Goal: Task Accomplishment & Management: Use online tool/utility

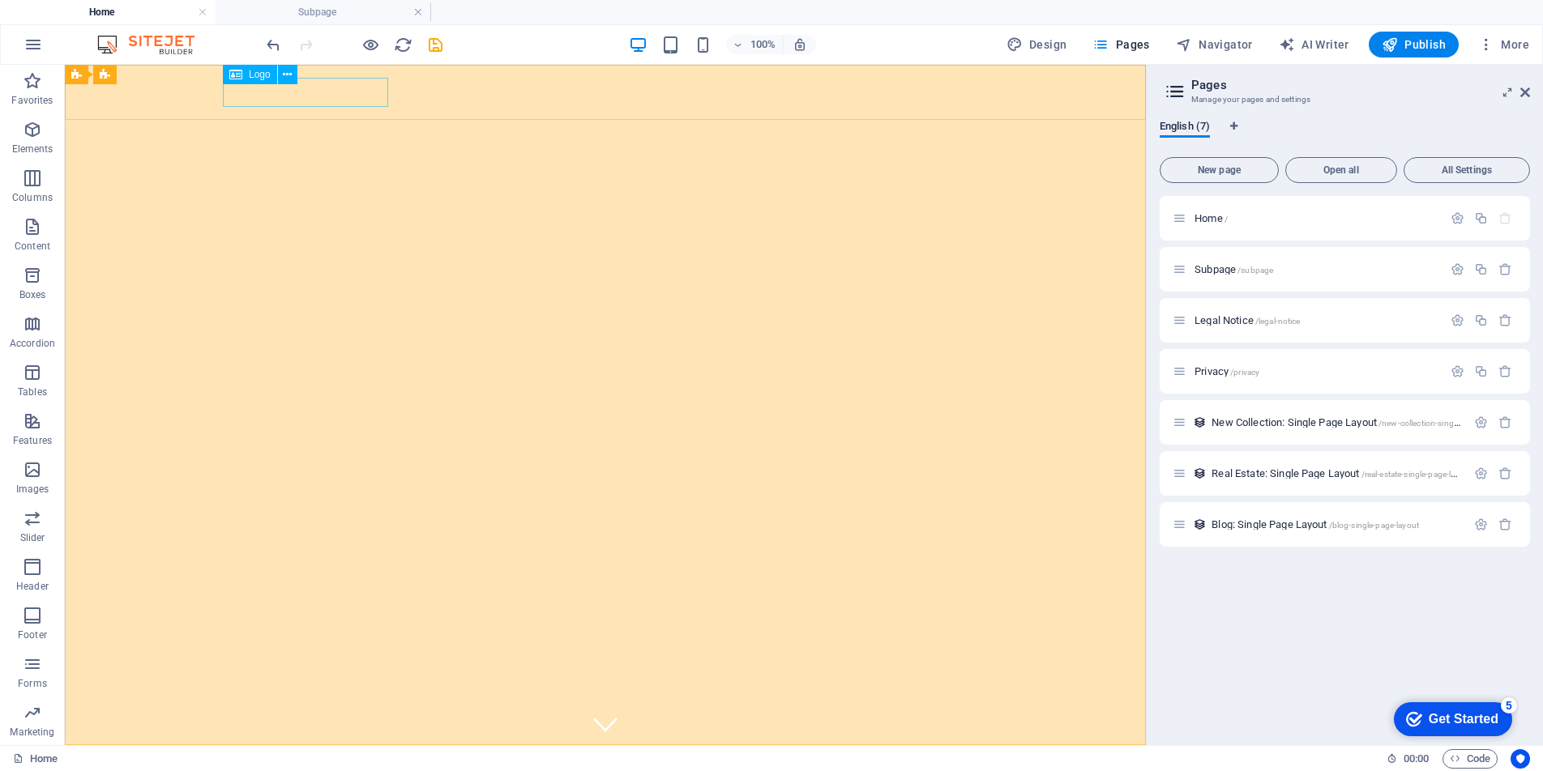
click at [261, 79] on span "Logo" at bounding box center [260, 75] width 22 height 10
click at [256, 72] on span "Logo" at bounding box center [260, 75] width 22 height 10
click at [288, 69] on icon at bounding box center [287, 74] width 9 height 17
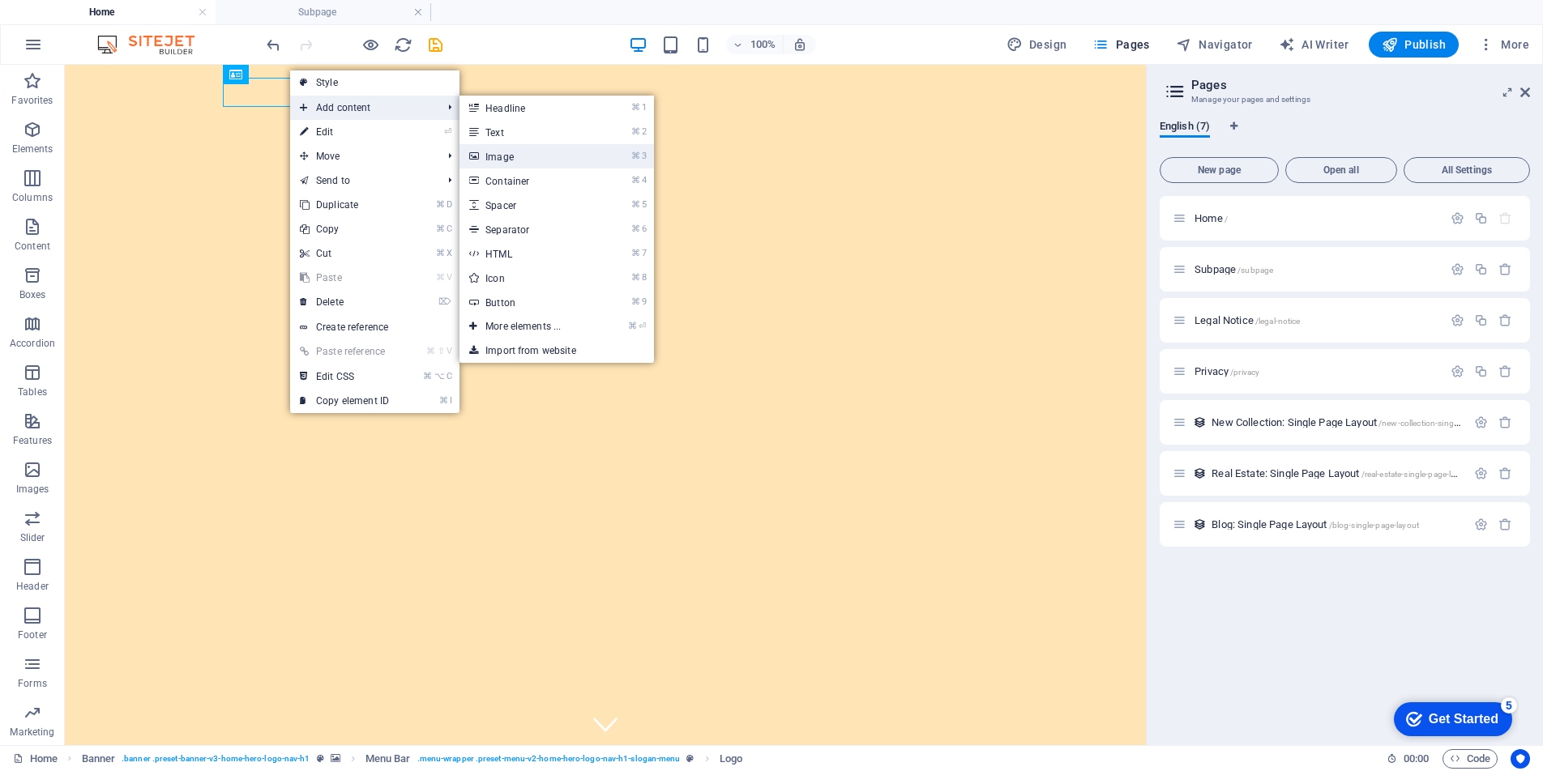
click at [582, 157] on link "⌘ 3 Image" at bounding box center [526, 156] width 134 height 24
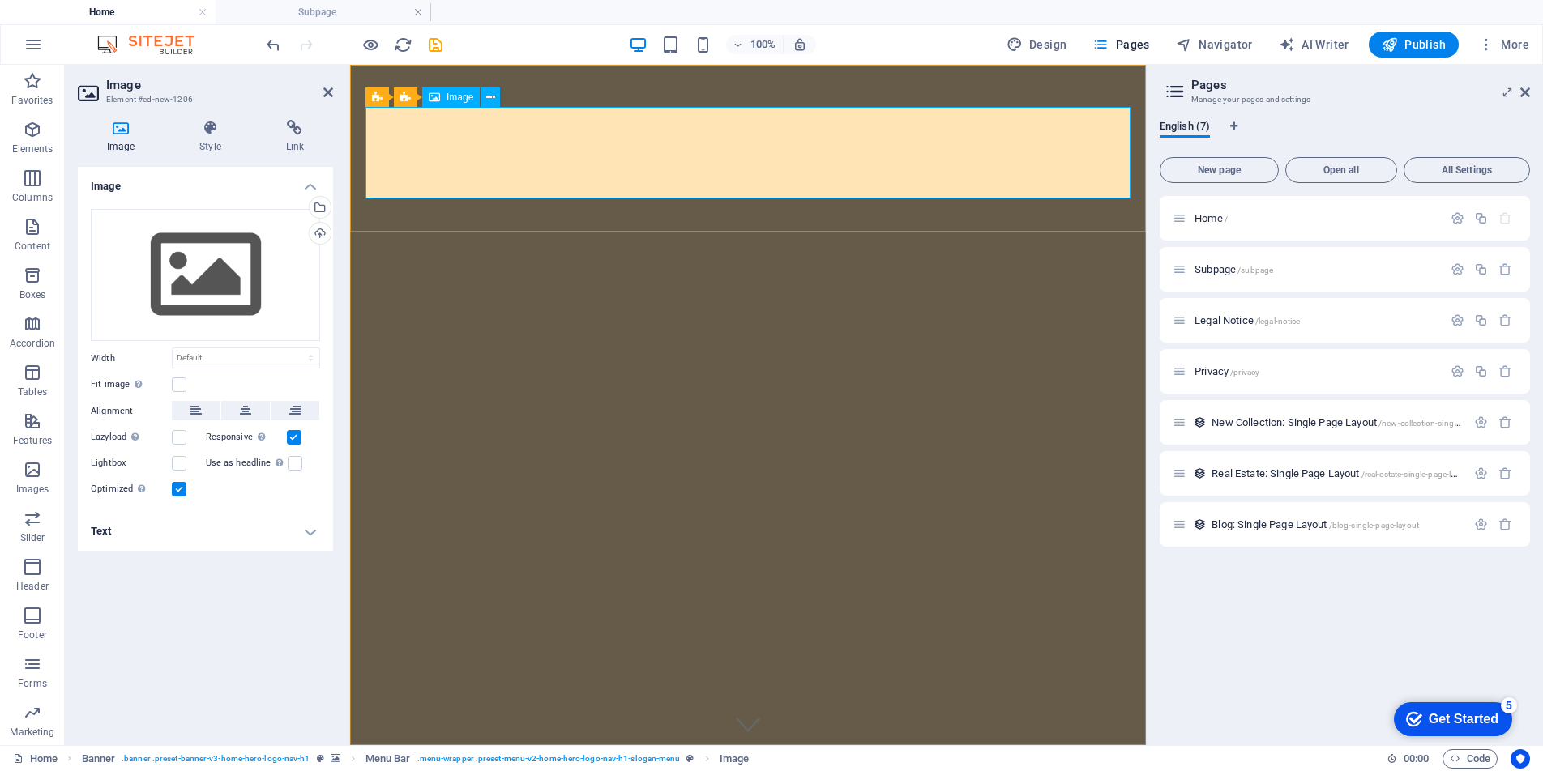
click at [322, 232] on div "Upload" at bounding box center [318, 235] width 24 height 24
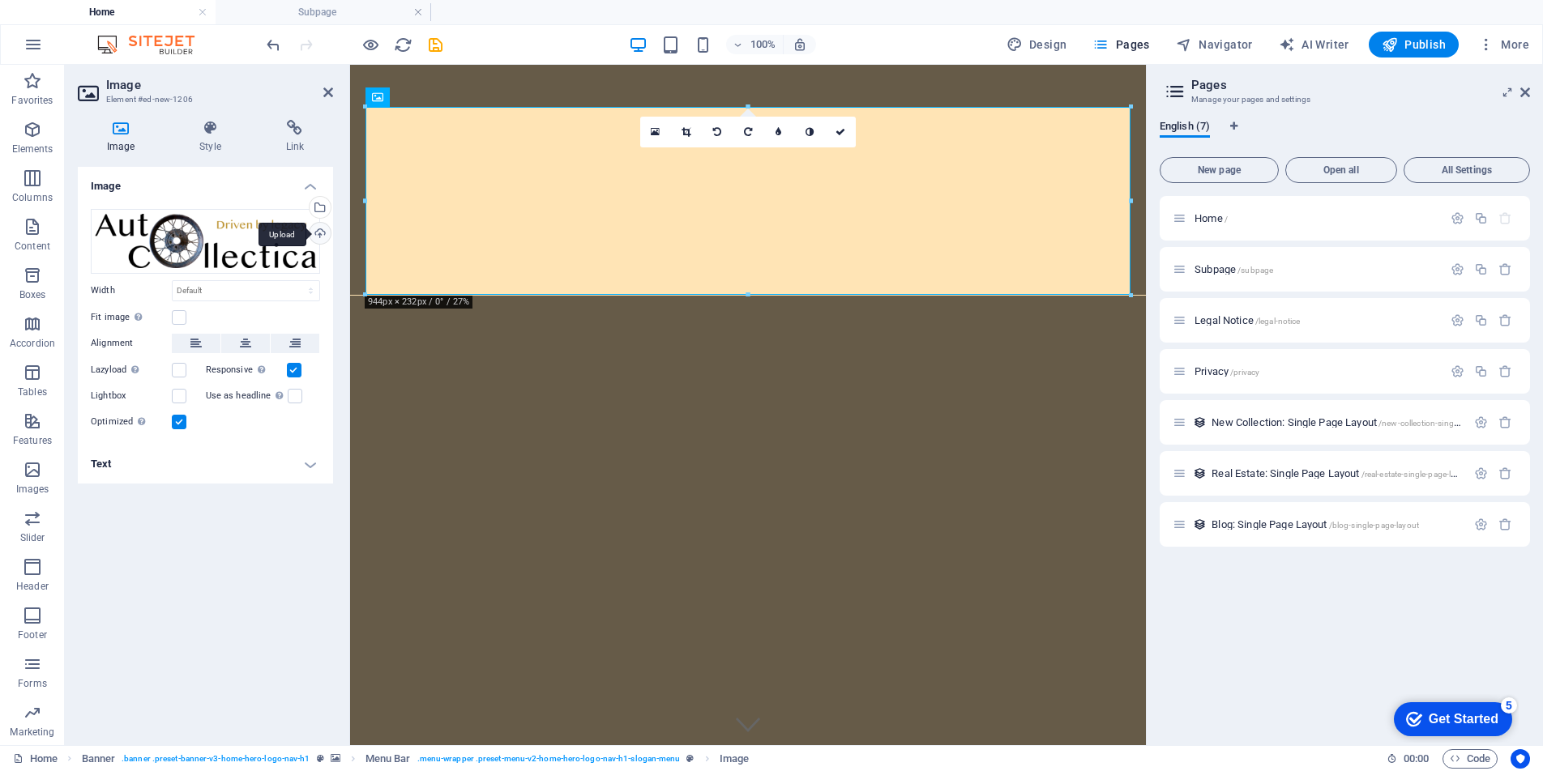
click at [320, 237] on div "Upload" at bounding box center [318, 235] width 24 height 24
click at [318, 232] on div "Upload" at bounding box center [318, 235] width 24 height 24
click at [318, 234] on div "Upload" at bounding box center [318, 235] width 24 height 24
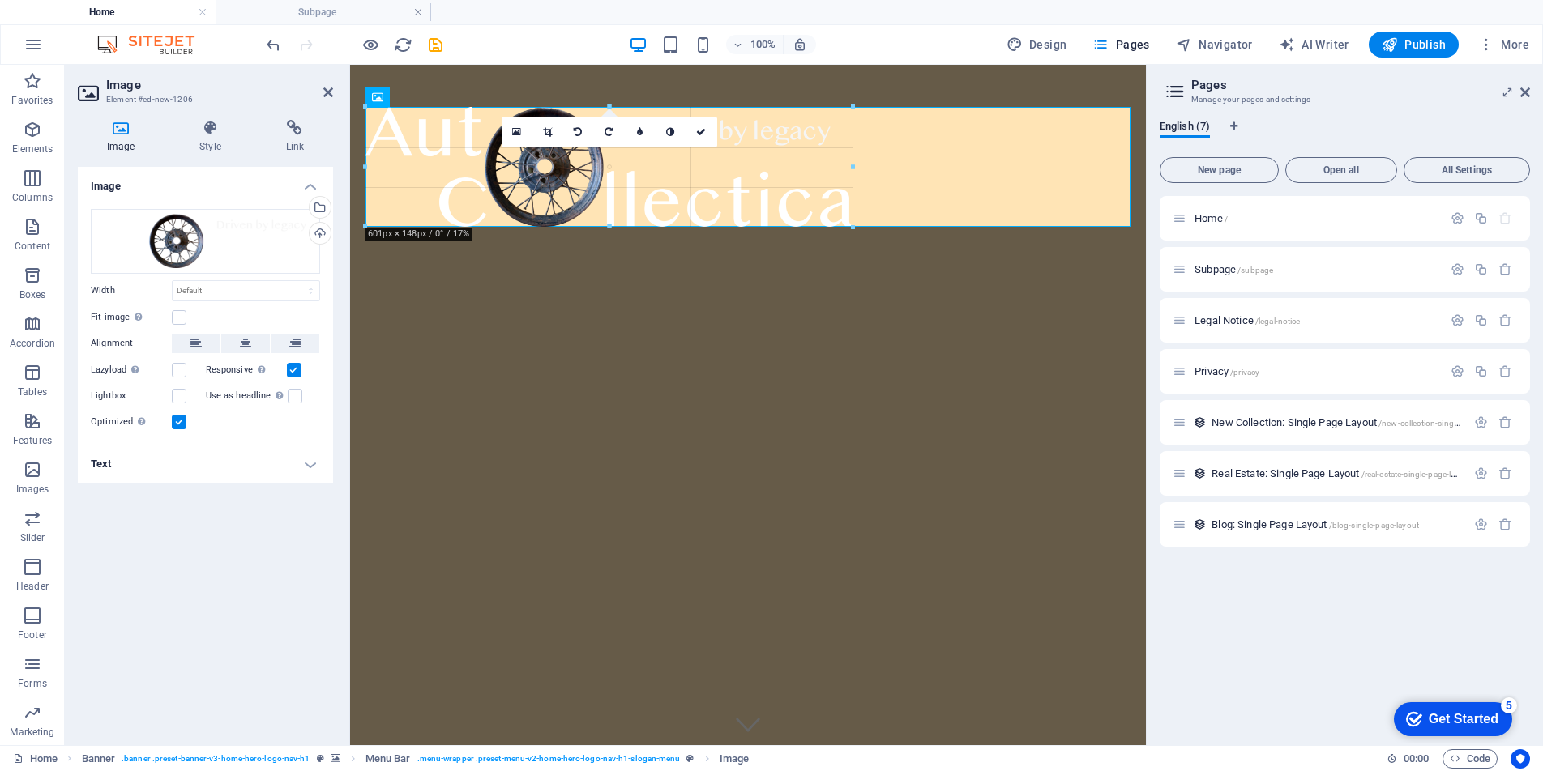
drag, startPoint x: 1127, startPoint y: 294, endPoint x: 849, endPoint y: 218, distance: 288.2
type input "601"
select select "px"
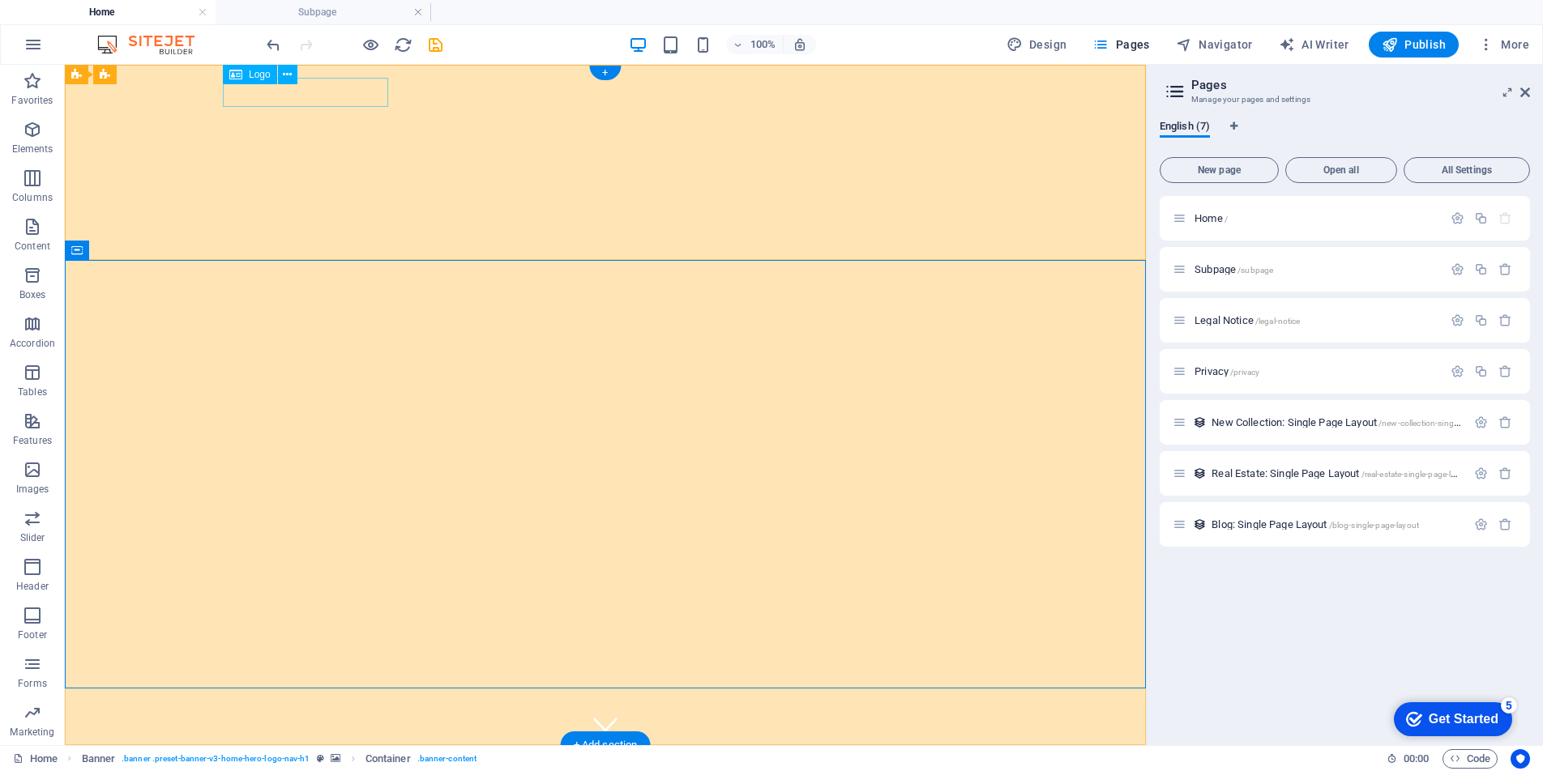
click at [241, 758] on div "Autocollectica" at bounding box center [605, 772] width 765 height 29
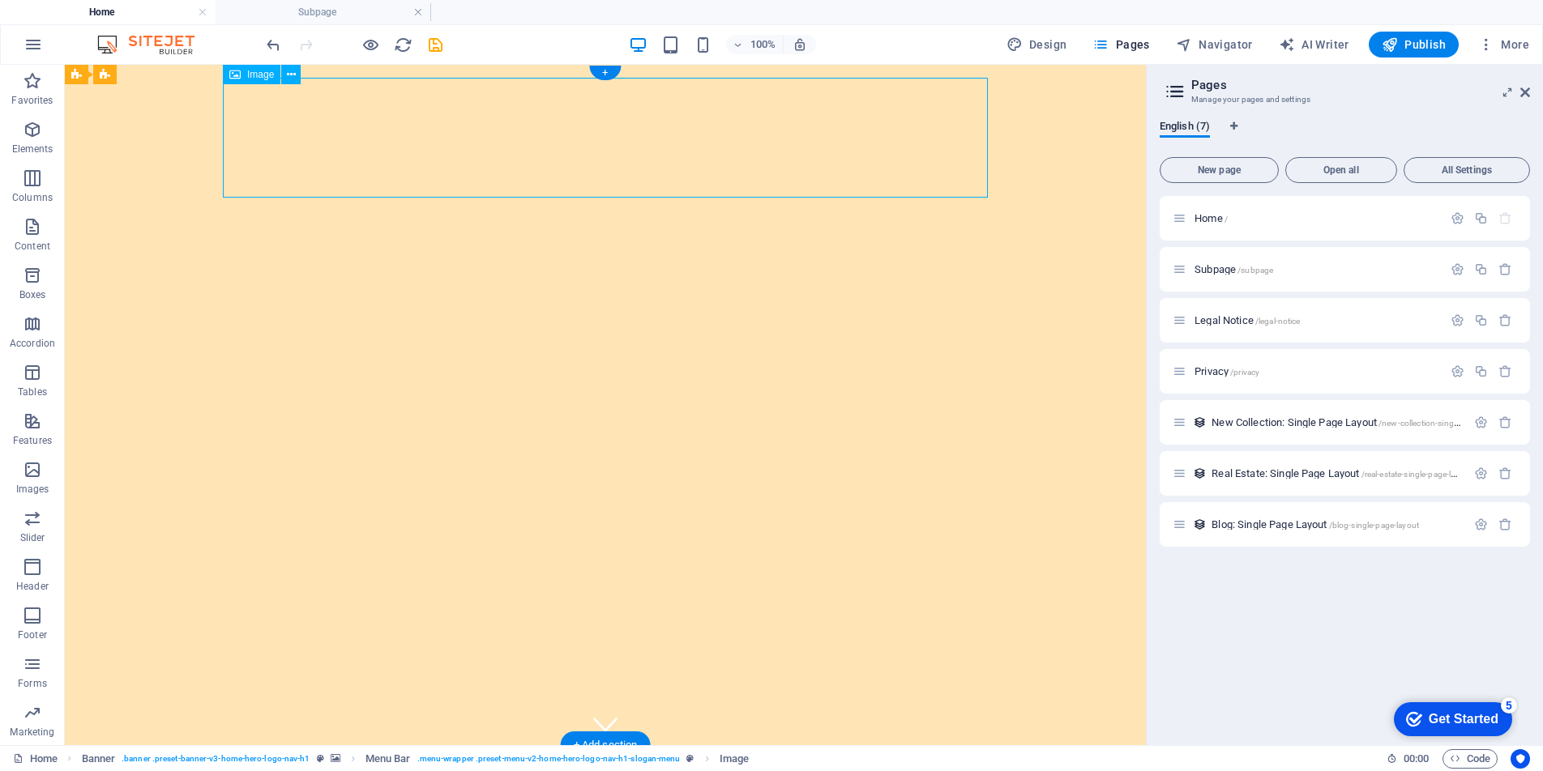
drag, startPoint x: 442, startPoint y: 138, endPoint x: 323, endPoint y: 137, distance: 119.1
drag, startPoint x: 388, startPoint y: 141, endPoint x: 239, endPoint y: 135, distance: 149.2
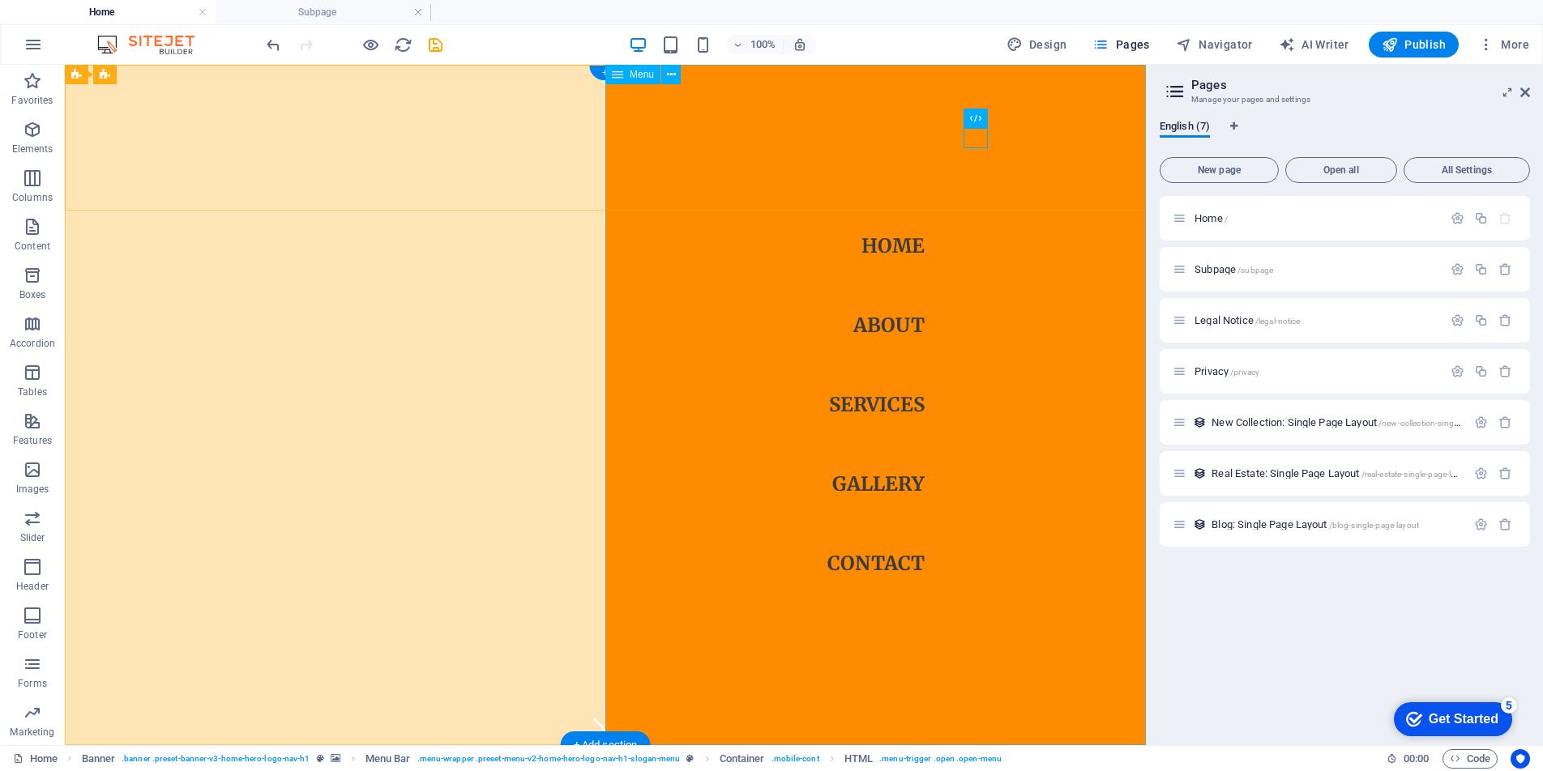
click at [976, 212] on nav "Home About Services Gallery Contact" at bounding box center [875, 405] width 540 height 681
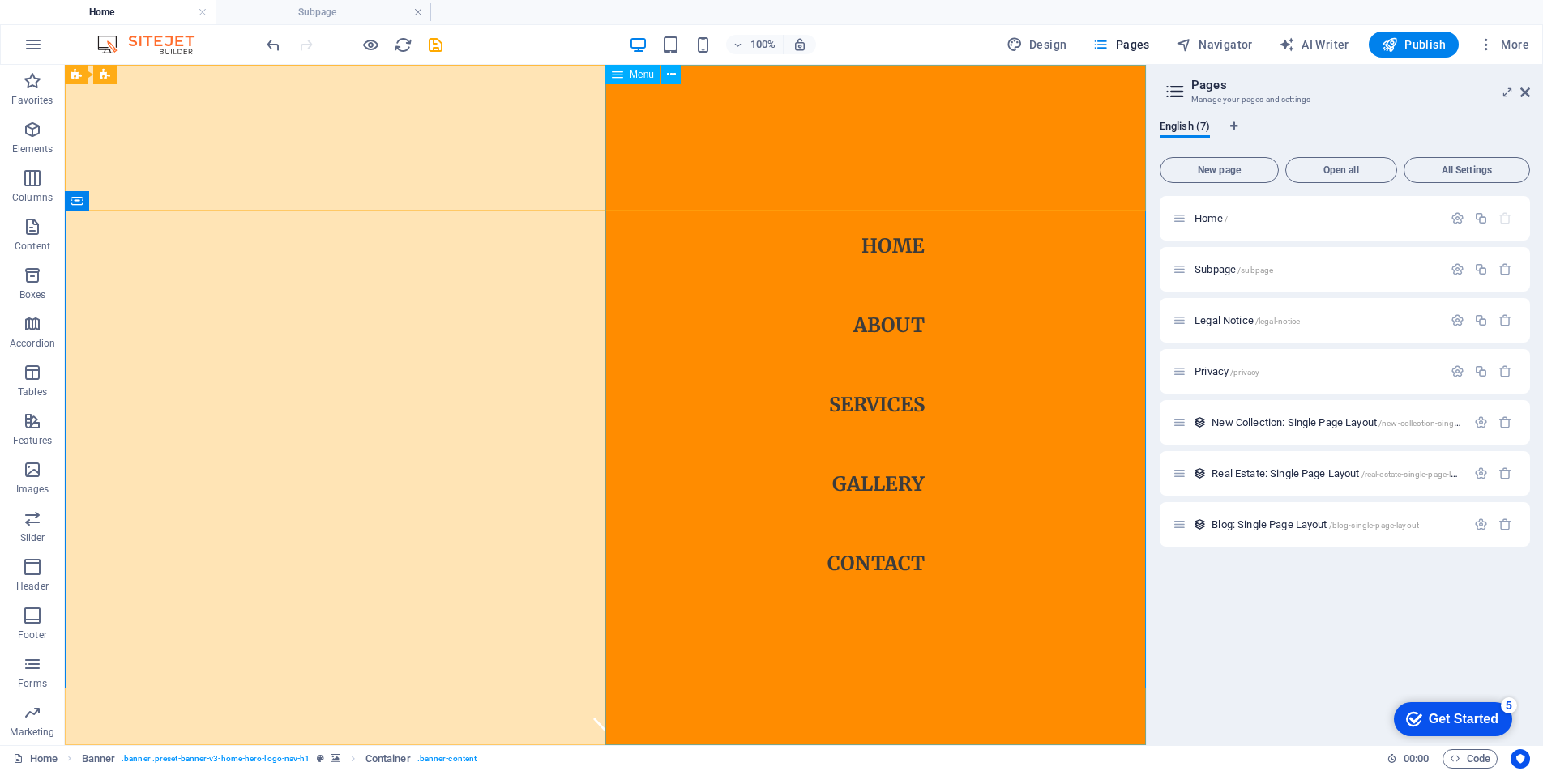
click at [617, 79] on icon at bounding box center [617, 74] width 11 height 19
click at [669, 74] on icon at bounding box center [671, 74] width 9 height 17
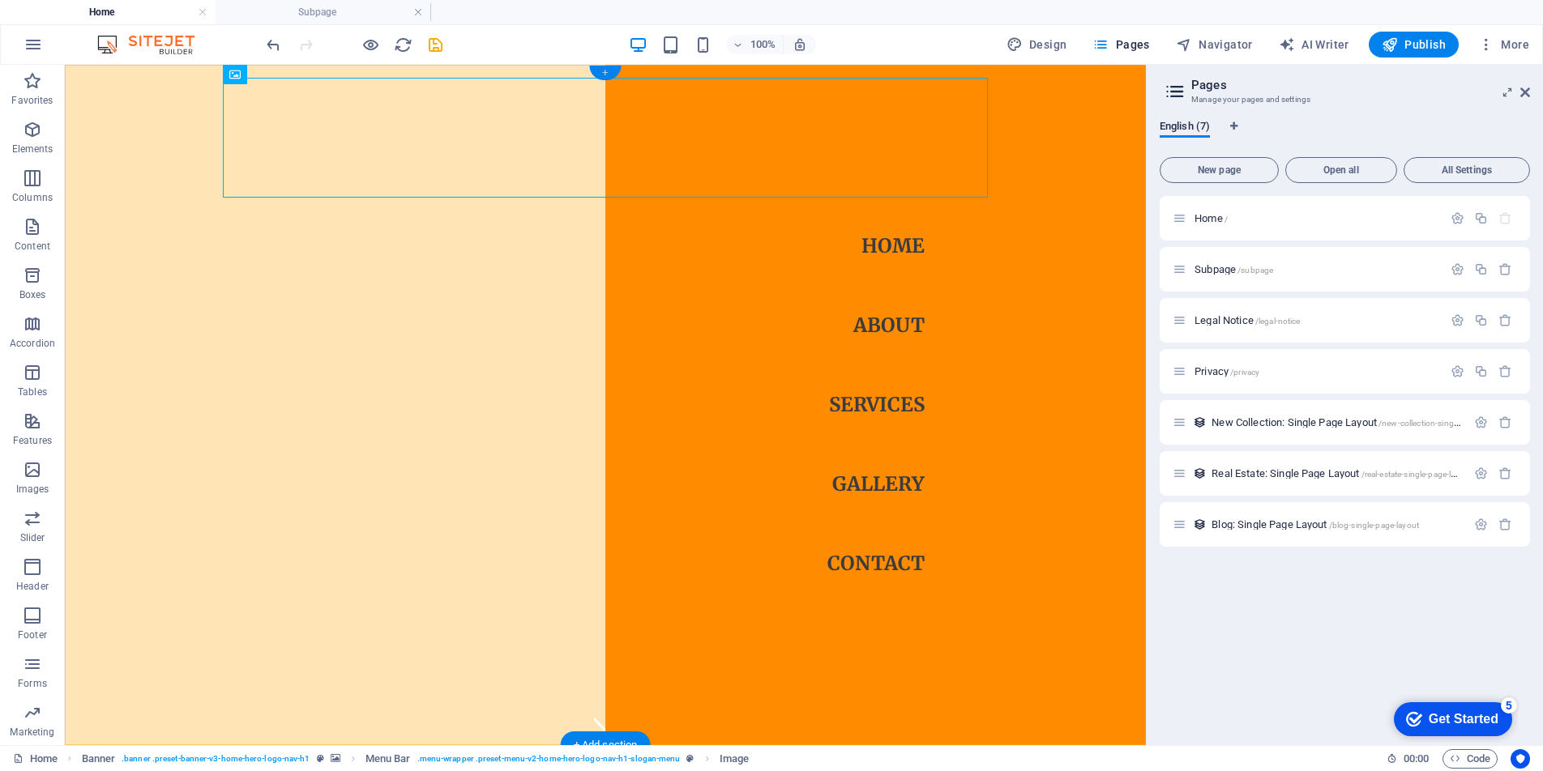
click at [606, 75] on div "+" at bounding box center [605, 73] width 32 height 15
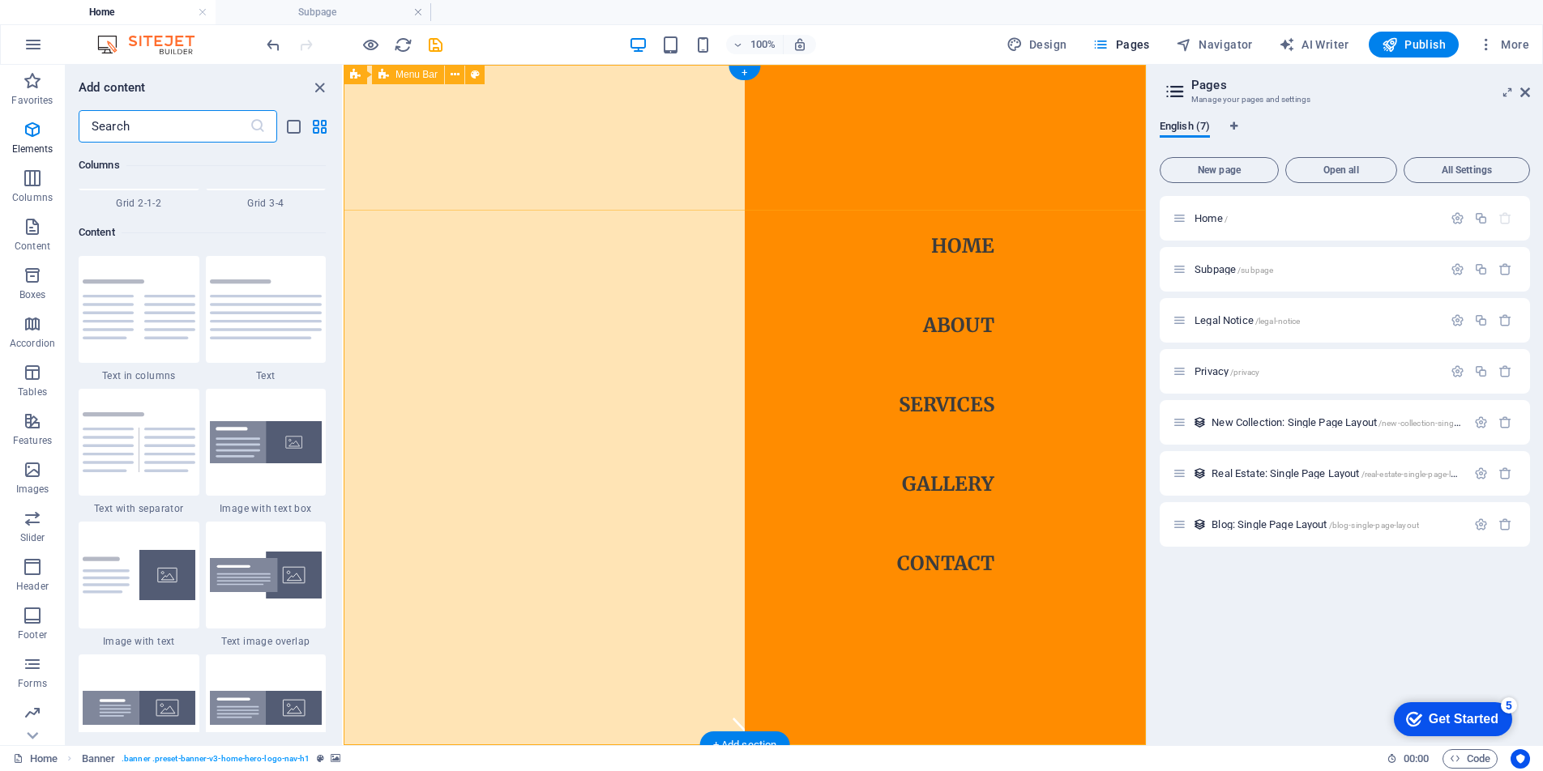
scroll to position [2835, 0]
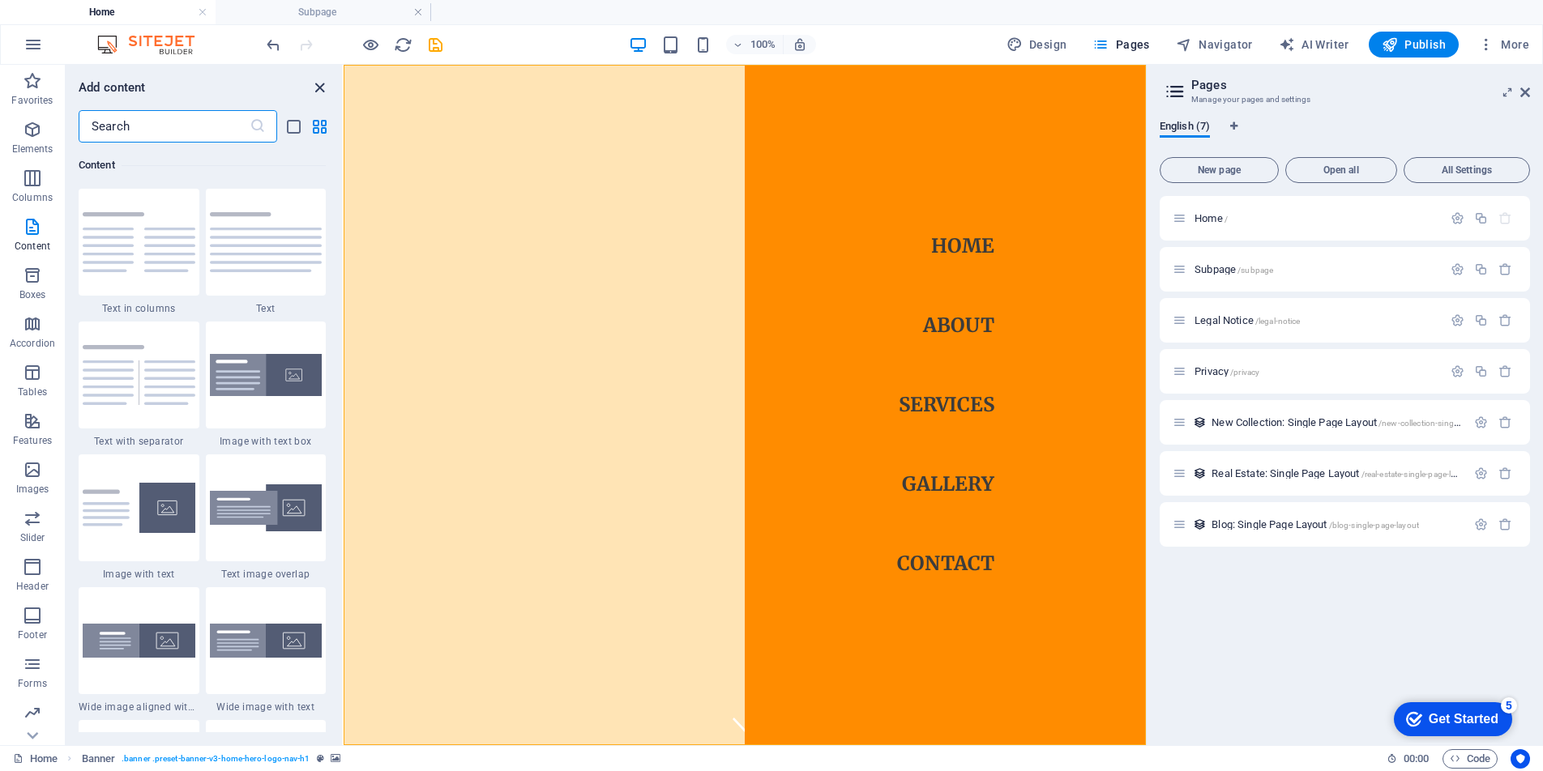
click at [323, 87] on icon "close panel" at bounding box center [319, 88] width 19 height 19
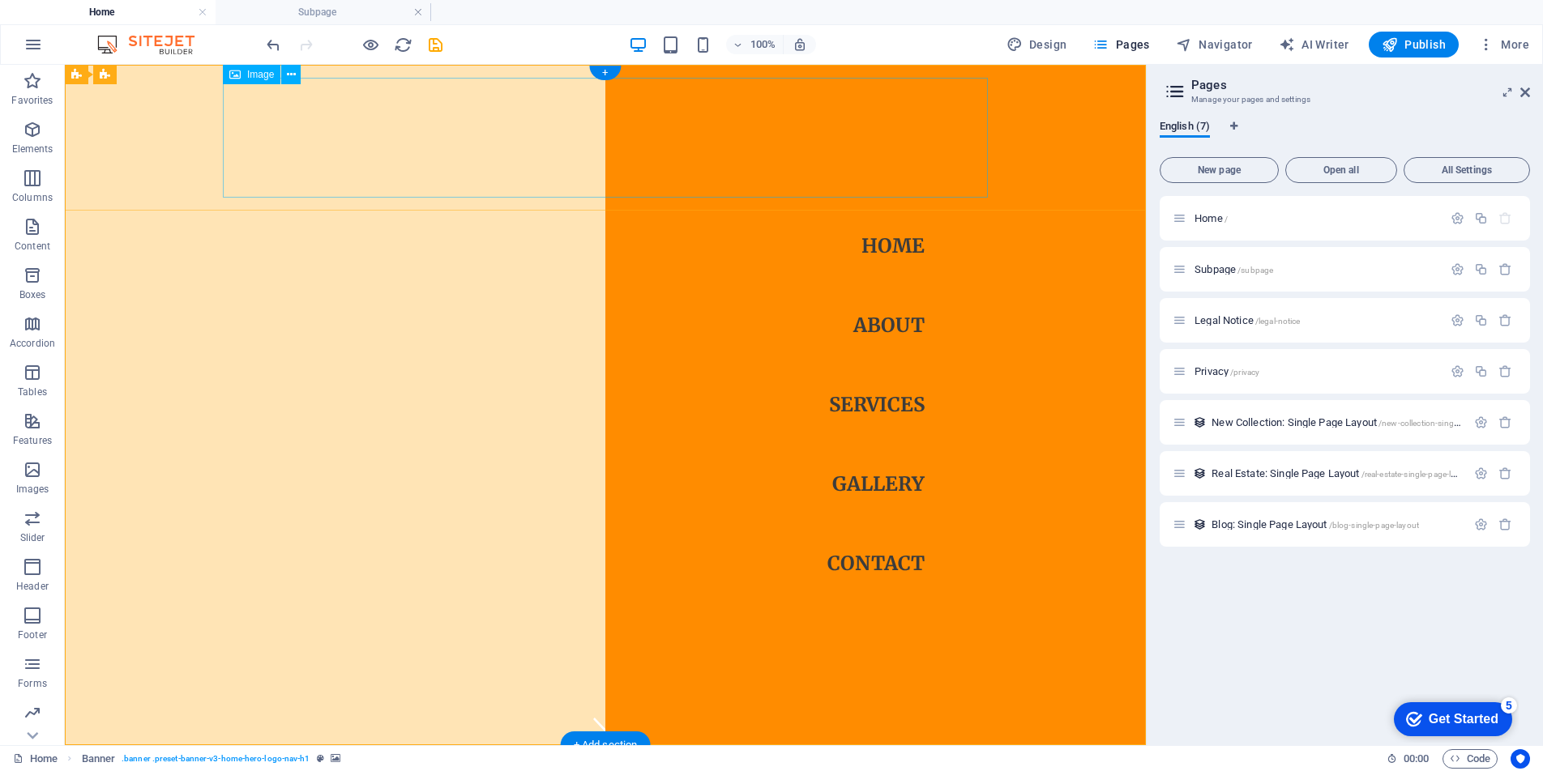
drag, startPoint x: 429, startPoint y: 152, endPoint x: 343, endPoint y: 149, distance: 85.9
drag, startPoint x: 297, startPoint y: 197, endPoint x: 238, endPoint y: 194, distance: 58.4
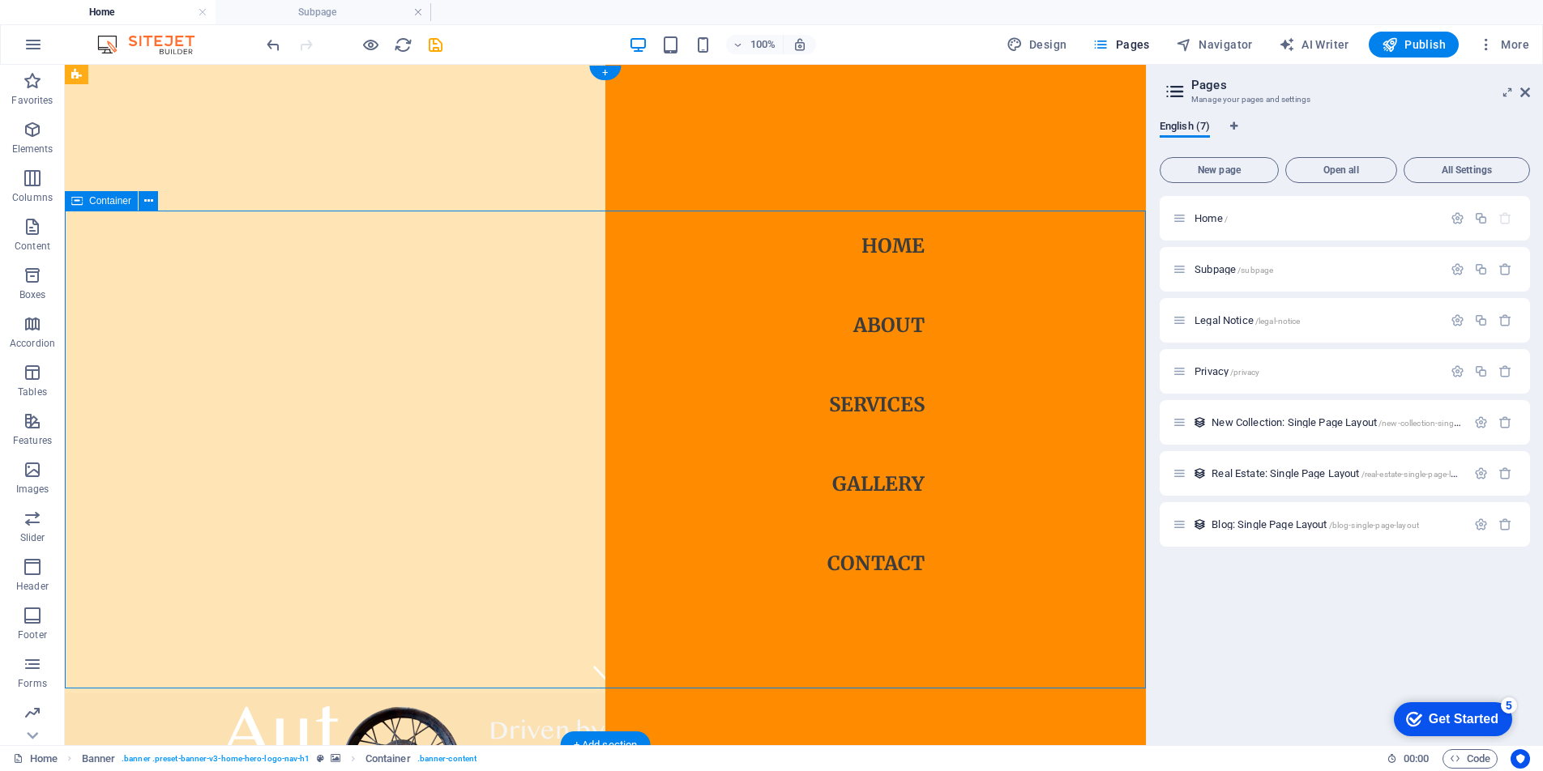
scroll to position [0, 0]
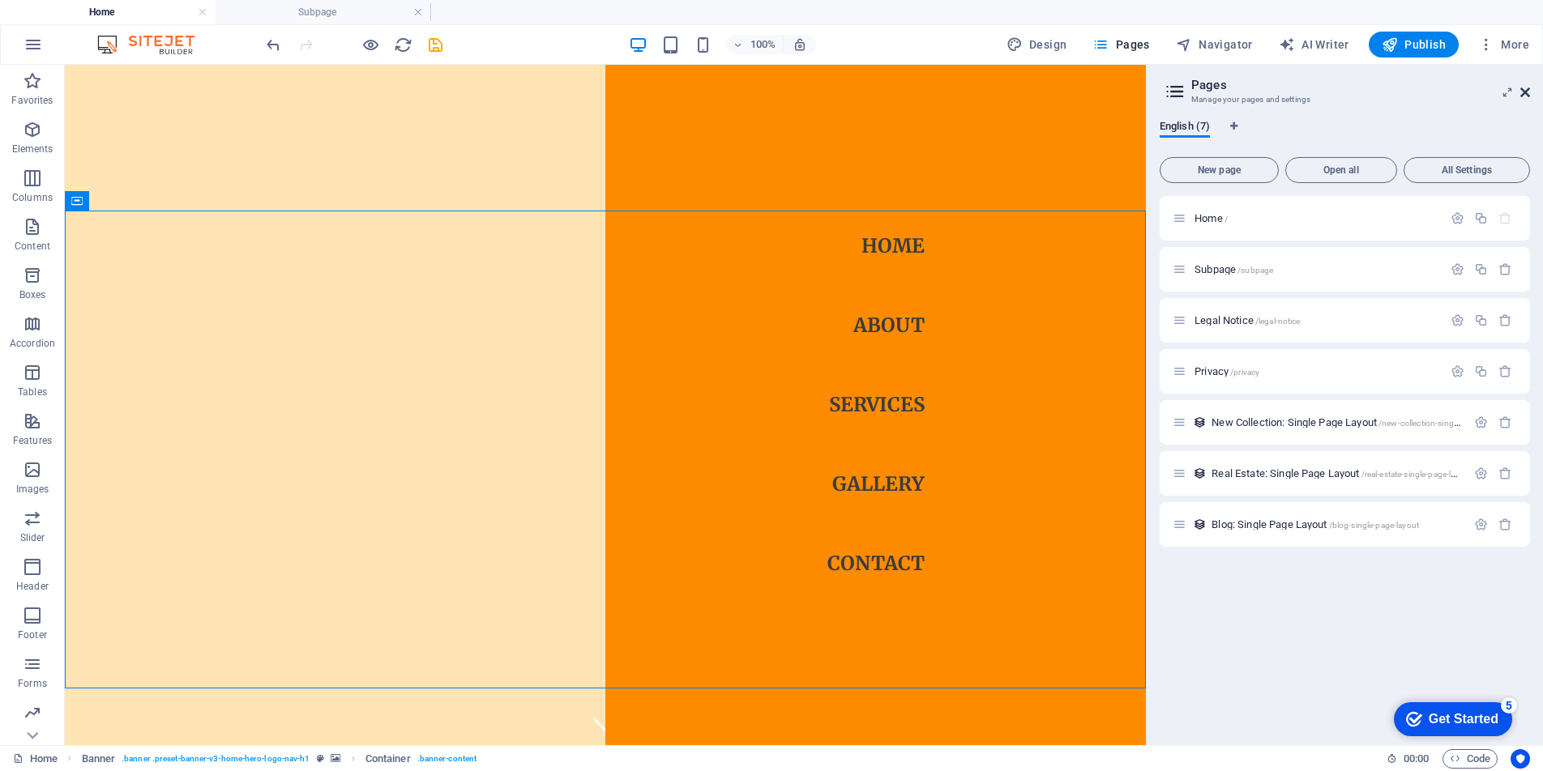
click at [1521, 90] on icon at bounding box center [1525, 92] width 10 height 13
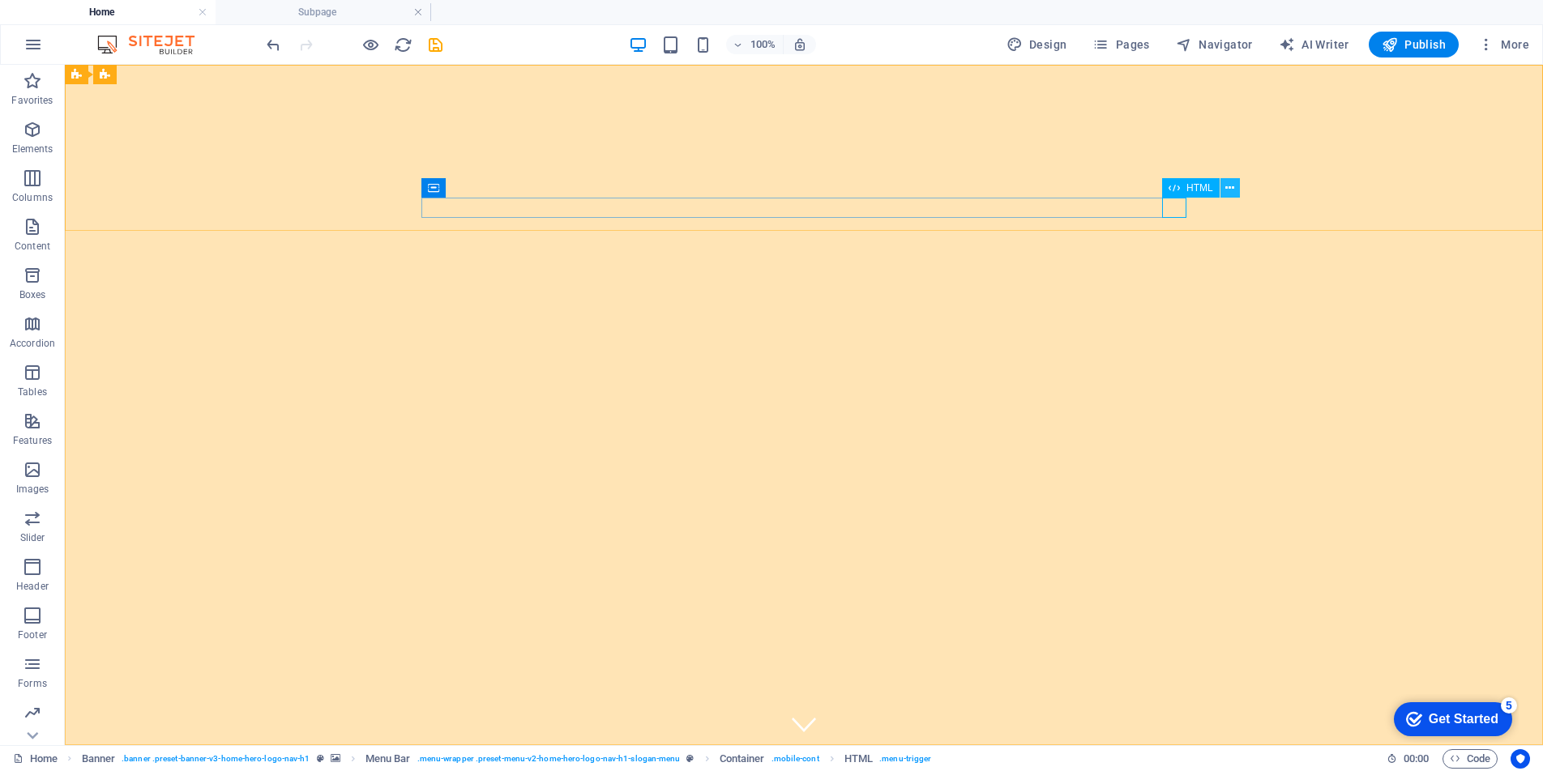
click at [1239, 190] on button at bounding box center [1229, 187] width 19 height 19
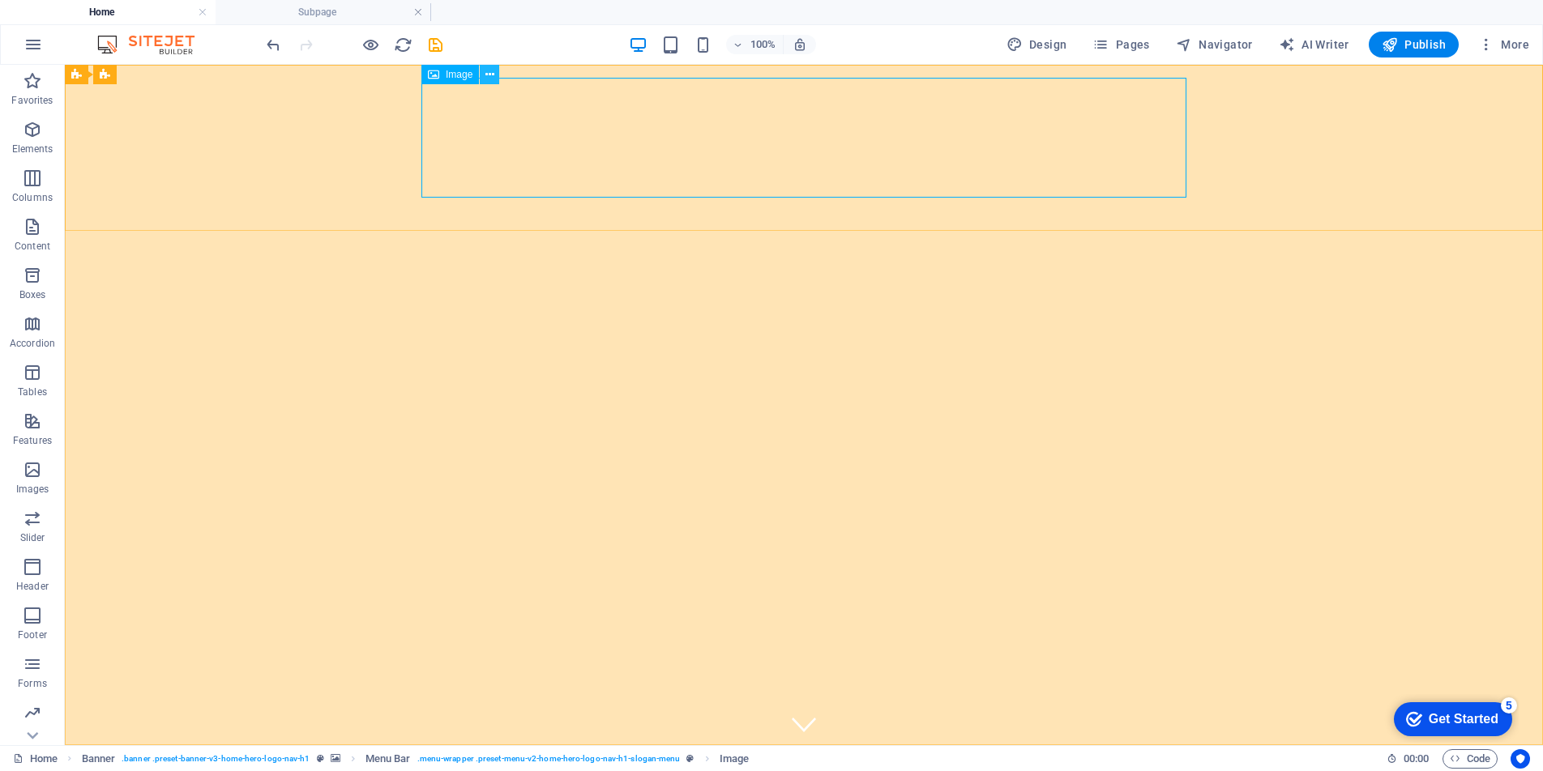
click at [493, 72] on icon at bounding box center [489, 74] width 9 height 17
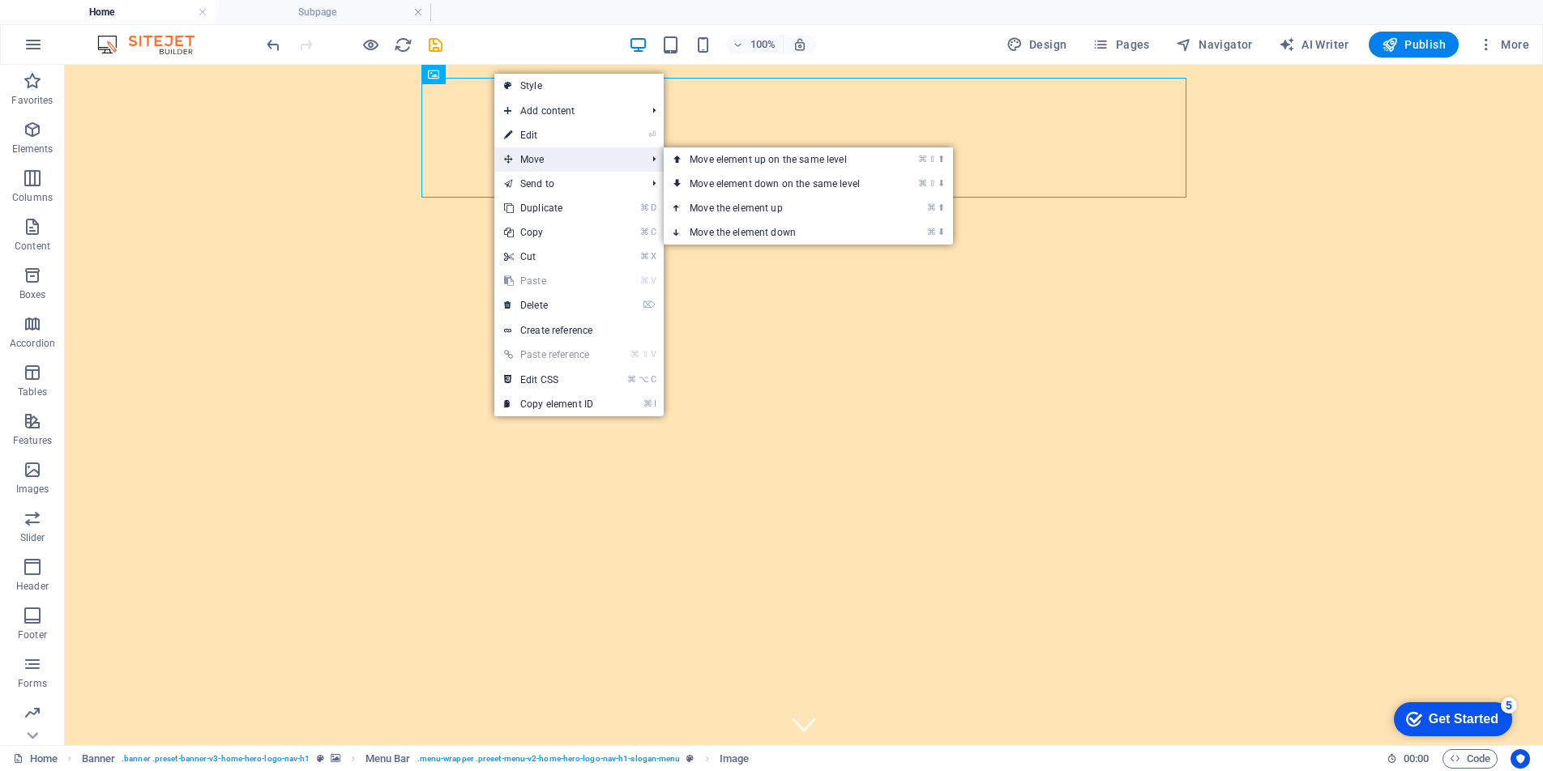
click at [535, 164] on span "Move" at bounding box center [566, 159] width 145 height 24
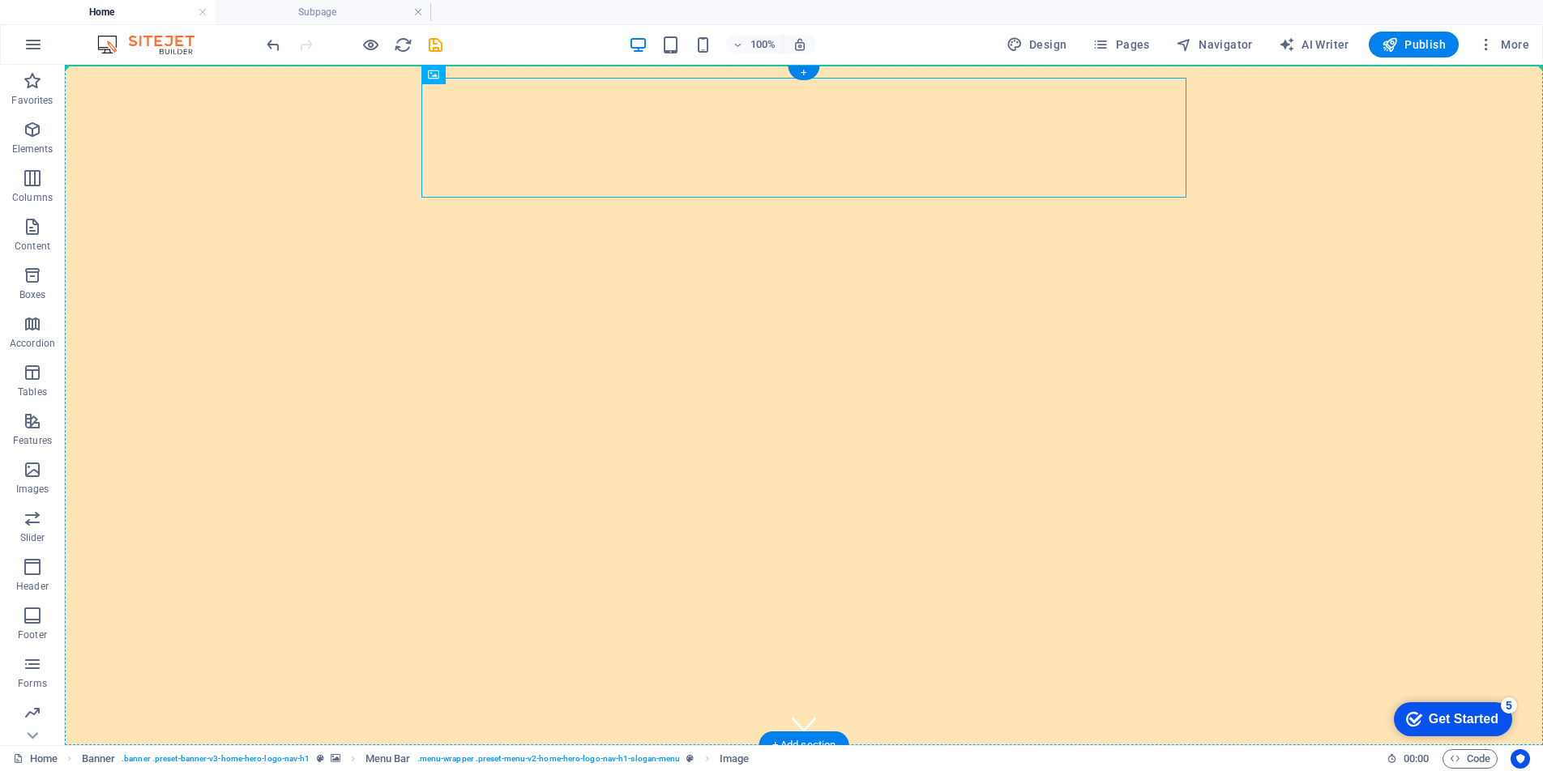
drag, startPoint x: 468, startPoint y: 127, endPoint x: 359, endPoint y: 118, distance: 109.8
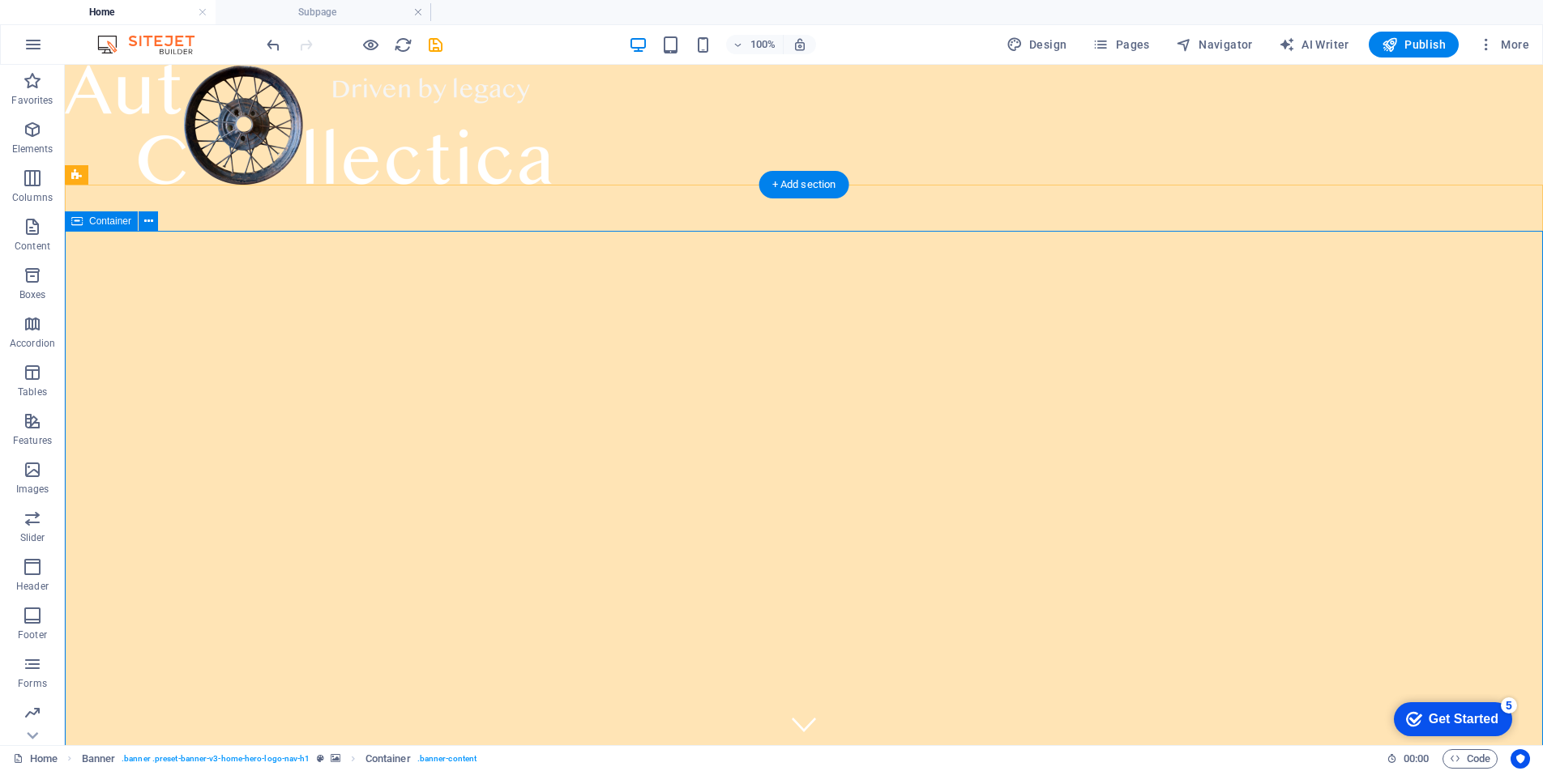
drag, startPoint x: 818, startPoint y: 276, endPoint x: 532, endPoint y: 276, distance: 286.0
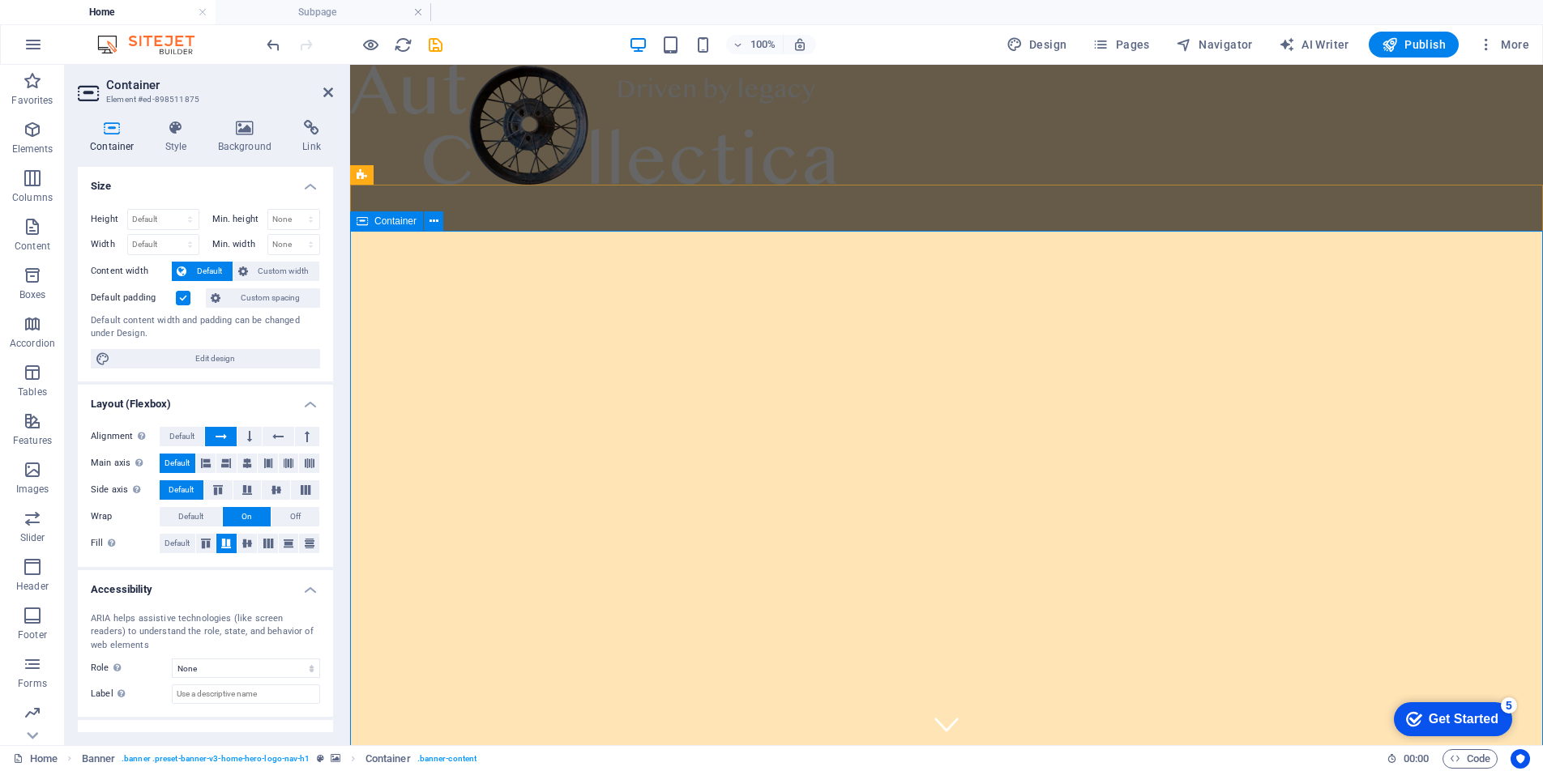
drag, startPoint x: 914, startPoint y: 337, endPoint x: 933, endPoint y: 325, distance: 22.3
click at [608, 188] on span "Container" at bounding box center [609, 188] width 42 height 10
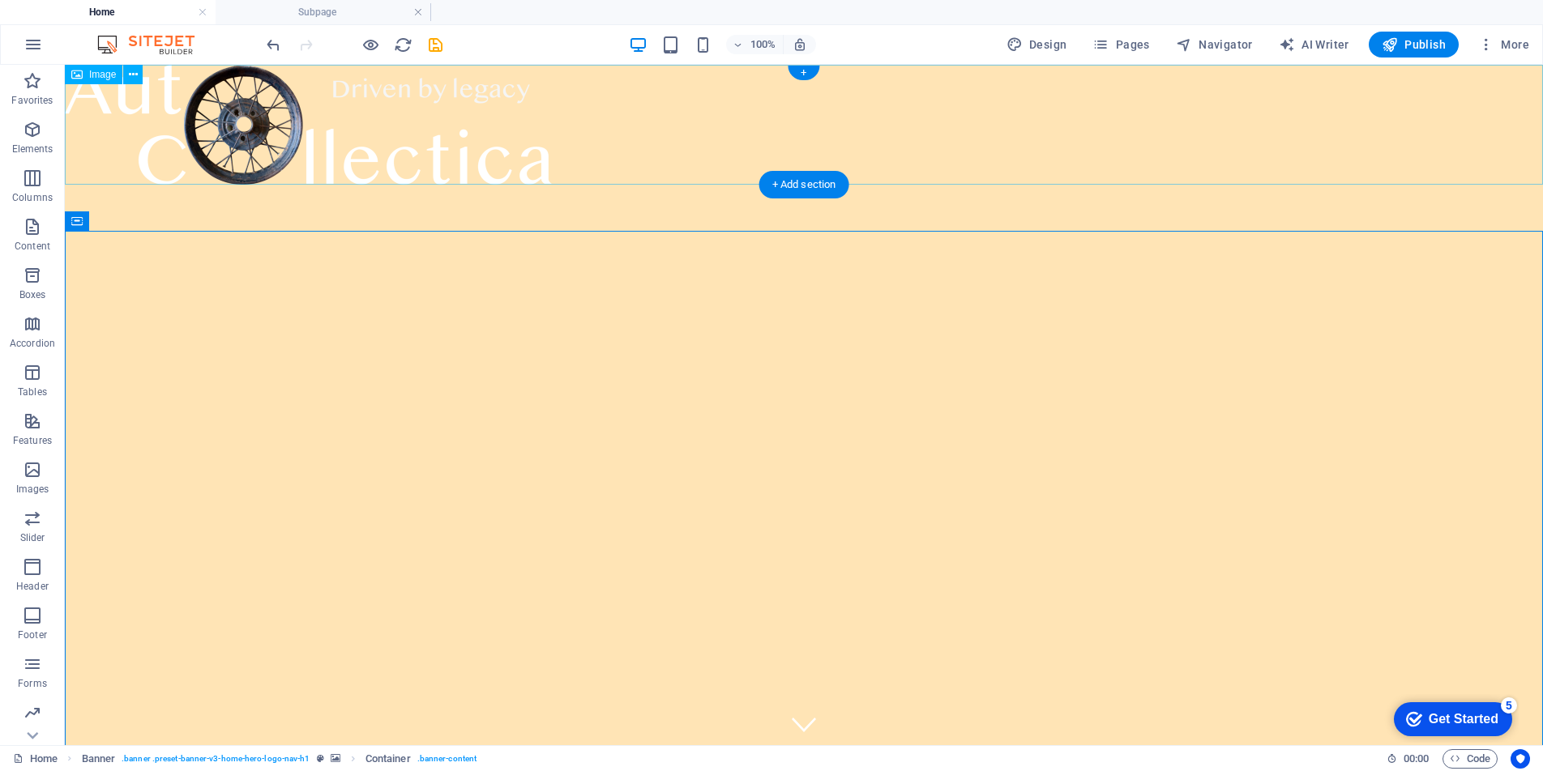
click at [525, 160] on figure at bounding box center [804, 125] width 1478 height 120
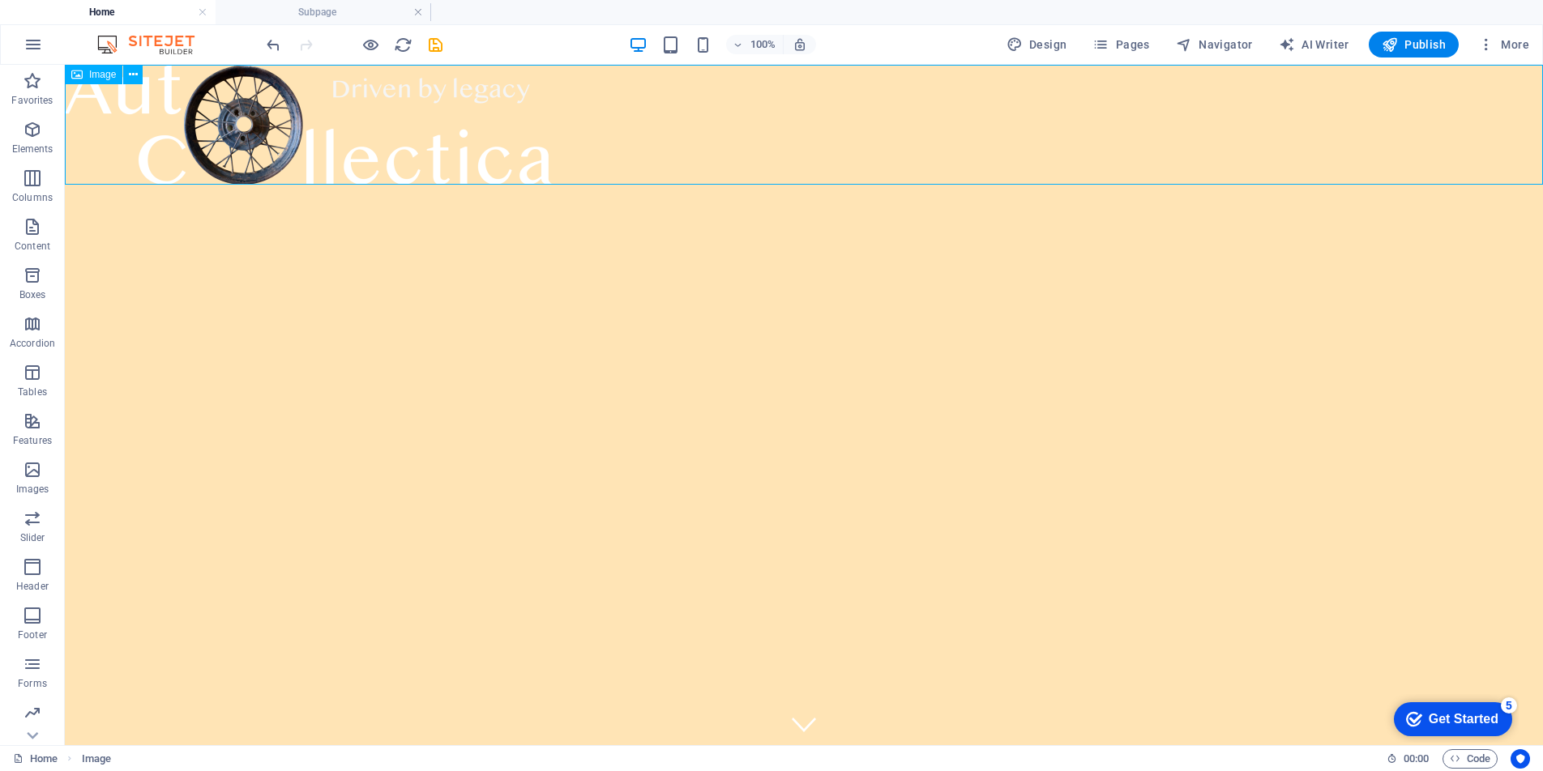
click at [100, 76] on span "Image" at bounding box center [102, 75] width 27 height 10
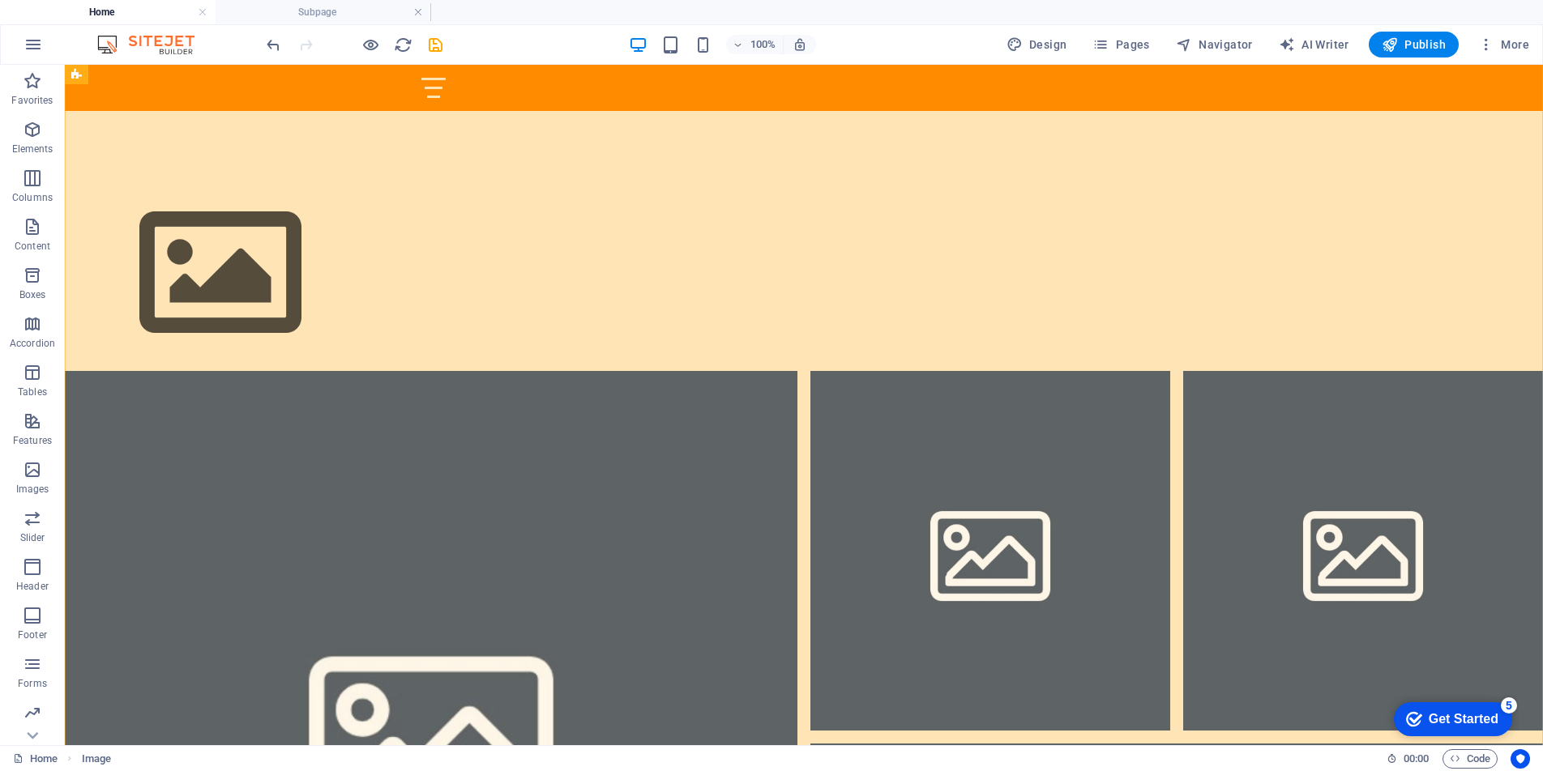
scroll to position [1056, 0]
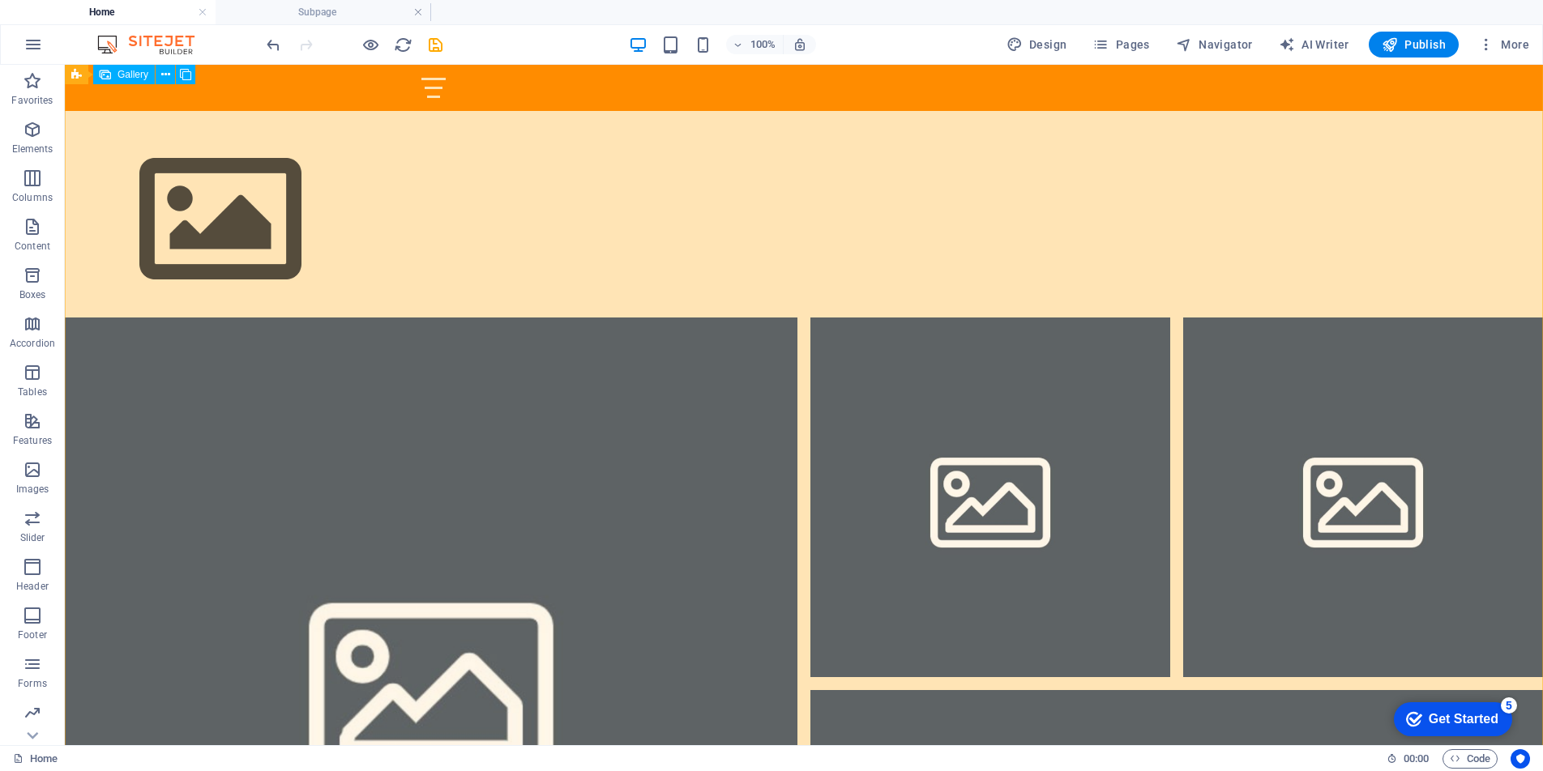
click at [1002, 321] on li at bounding box center [990, 498] width 360 height 360
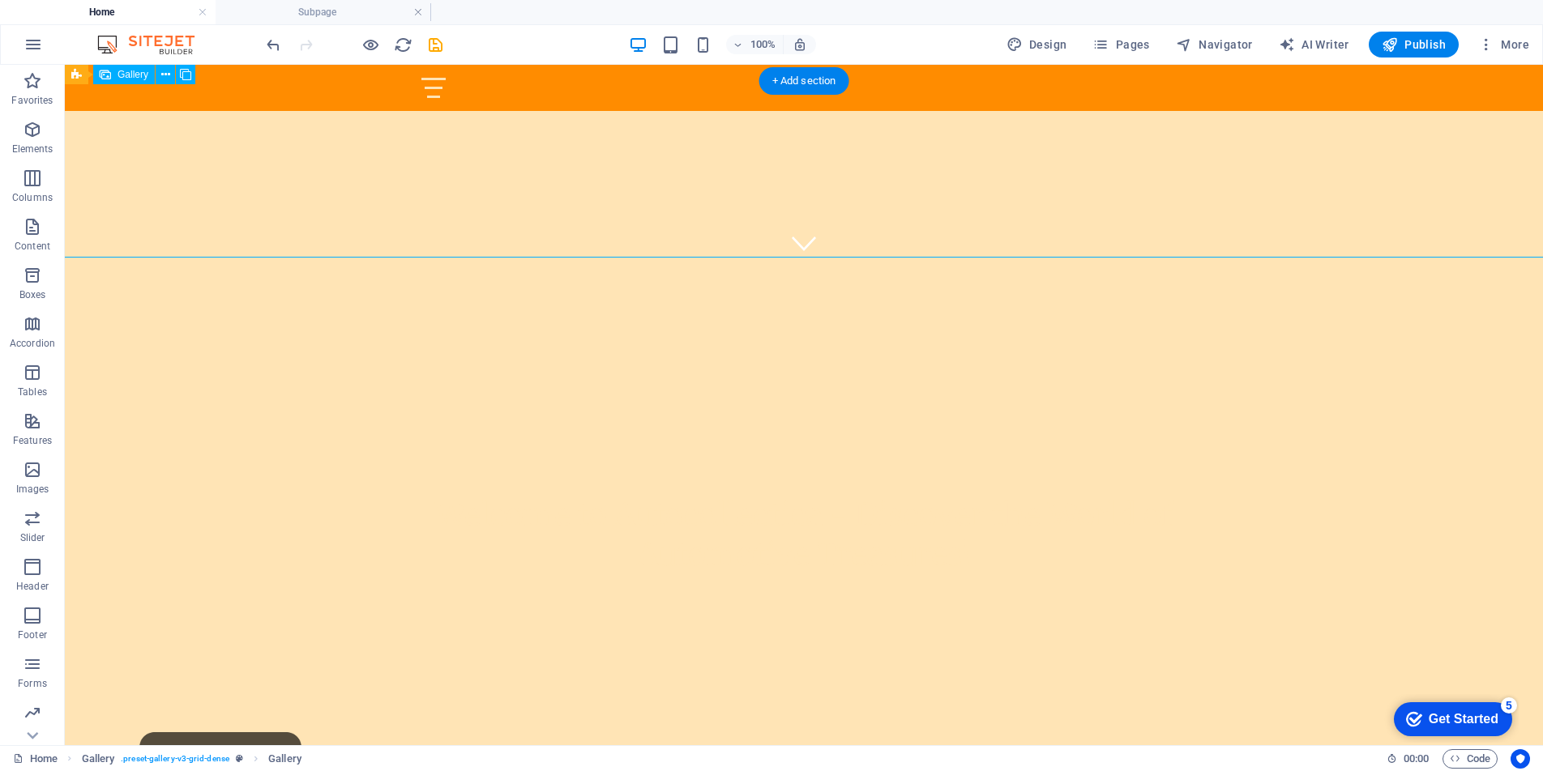
scroll to position [0, 0]
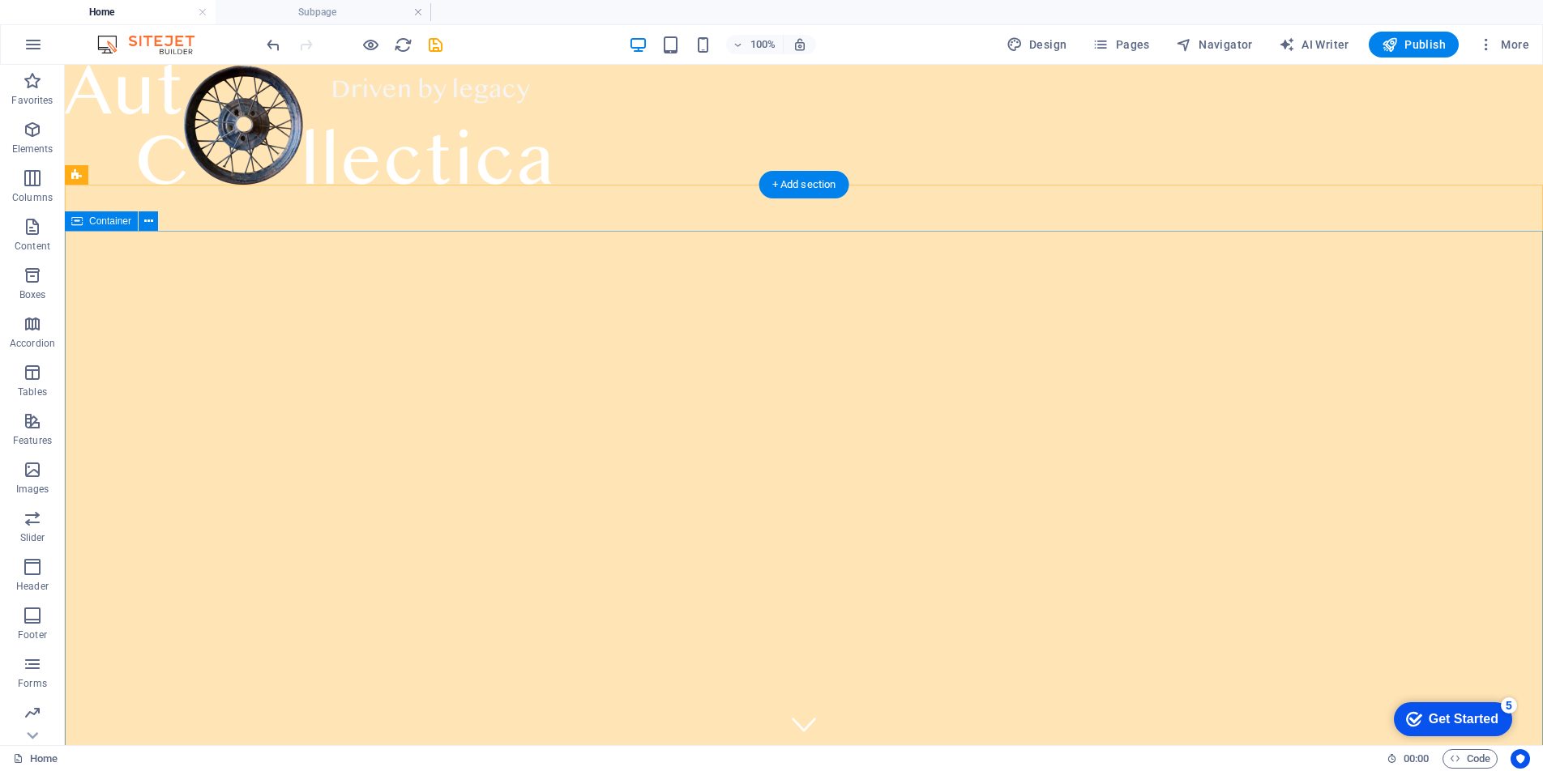
click at [807, 74] on div "+" at bounding box center [804, 73] width 32 height 15
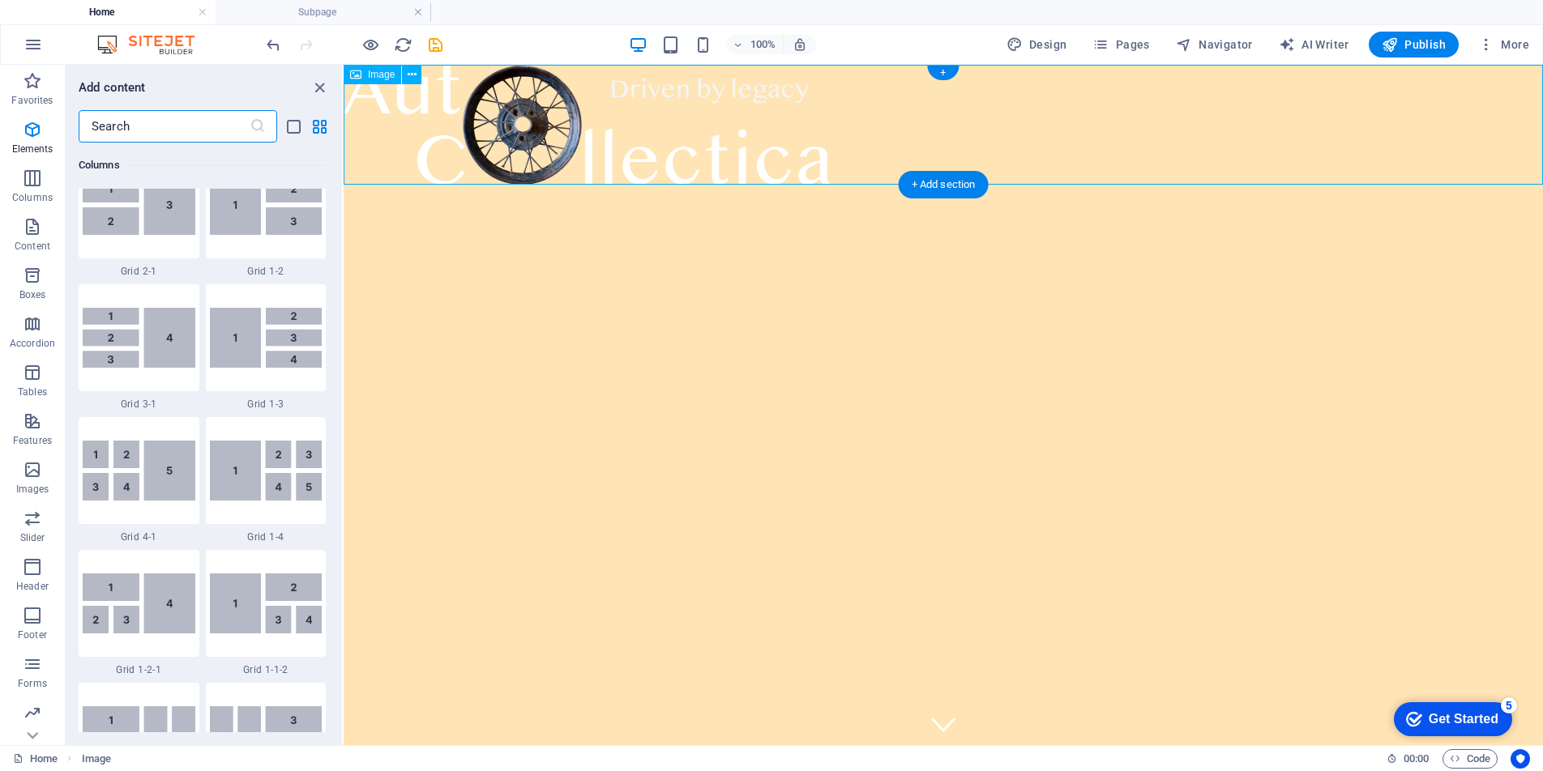
scroll to position [2835, 0]
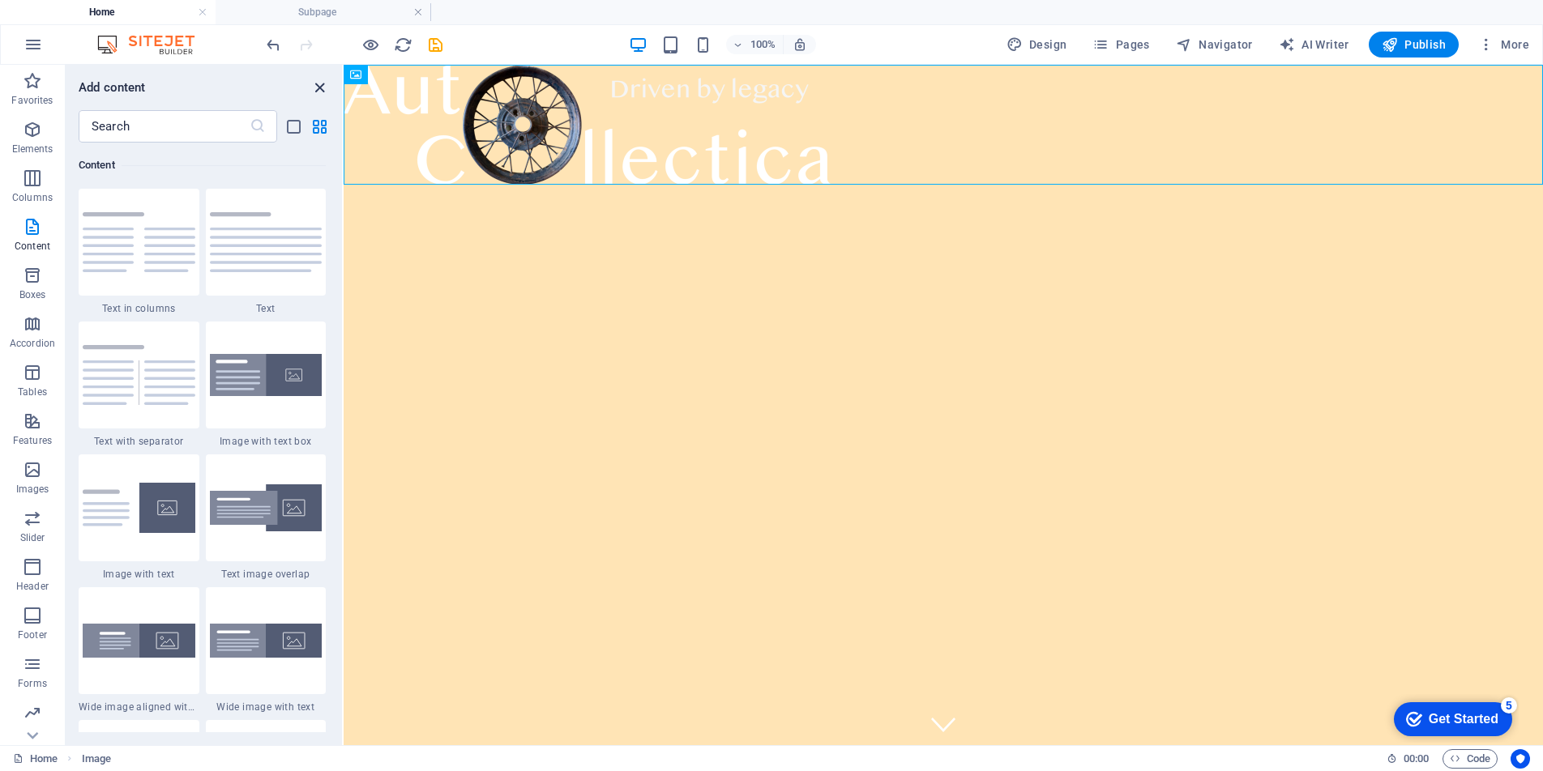
click at [323, 90] on icon "close panel" at bounding box center [319, 88] width 19 height 19
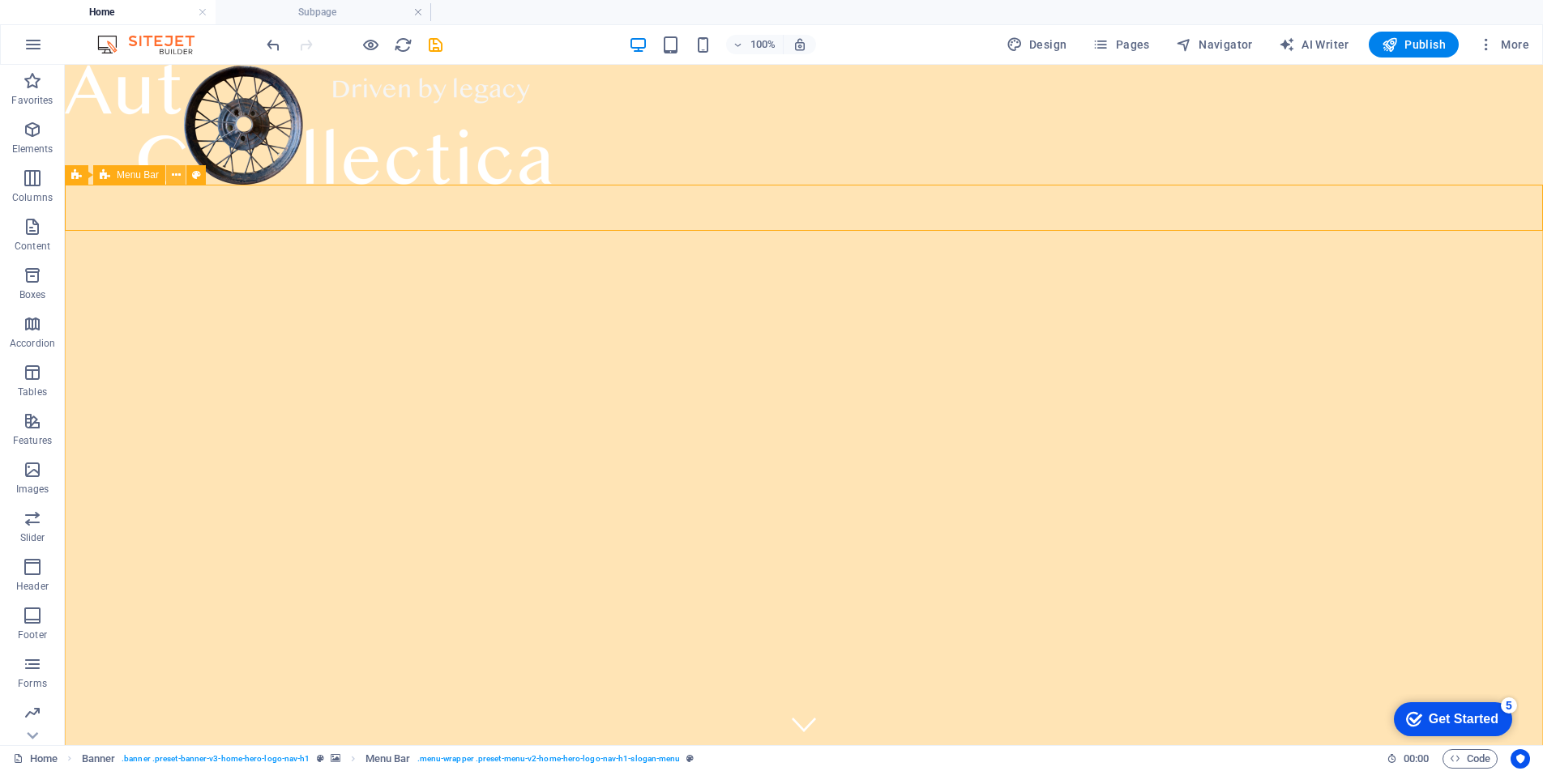
click at [173, 179] on icon at bounding box center [176, 175] width 9 height 17
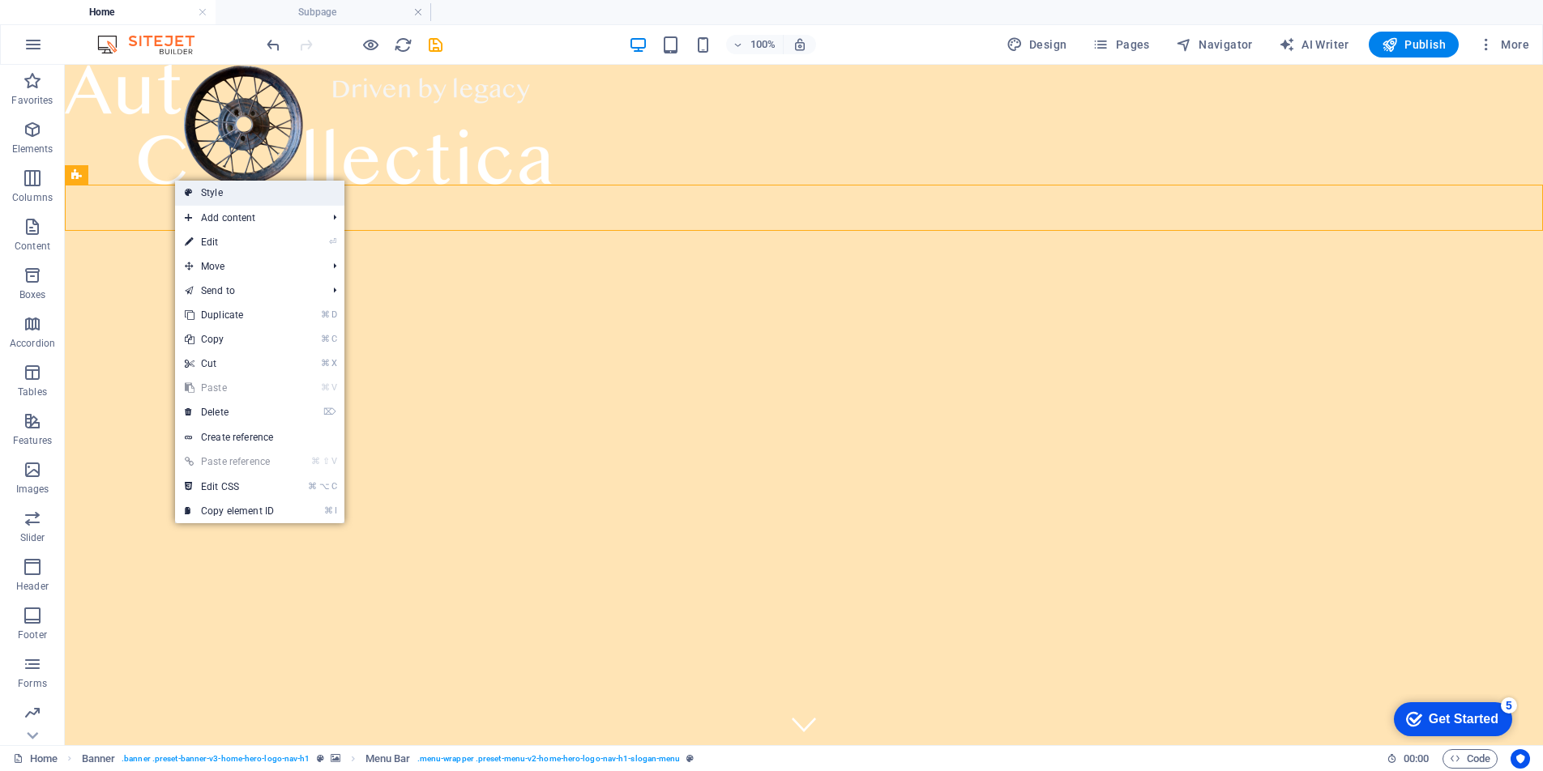
click at [203, 193] on link "Style" at bounding box center [259, 193] width 169 height 24
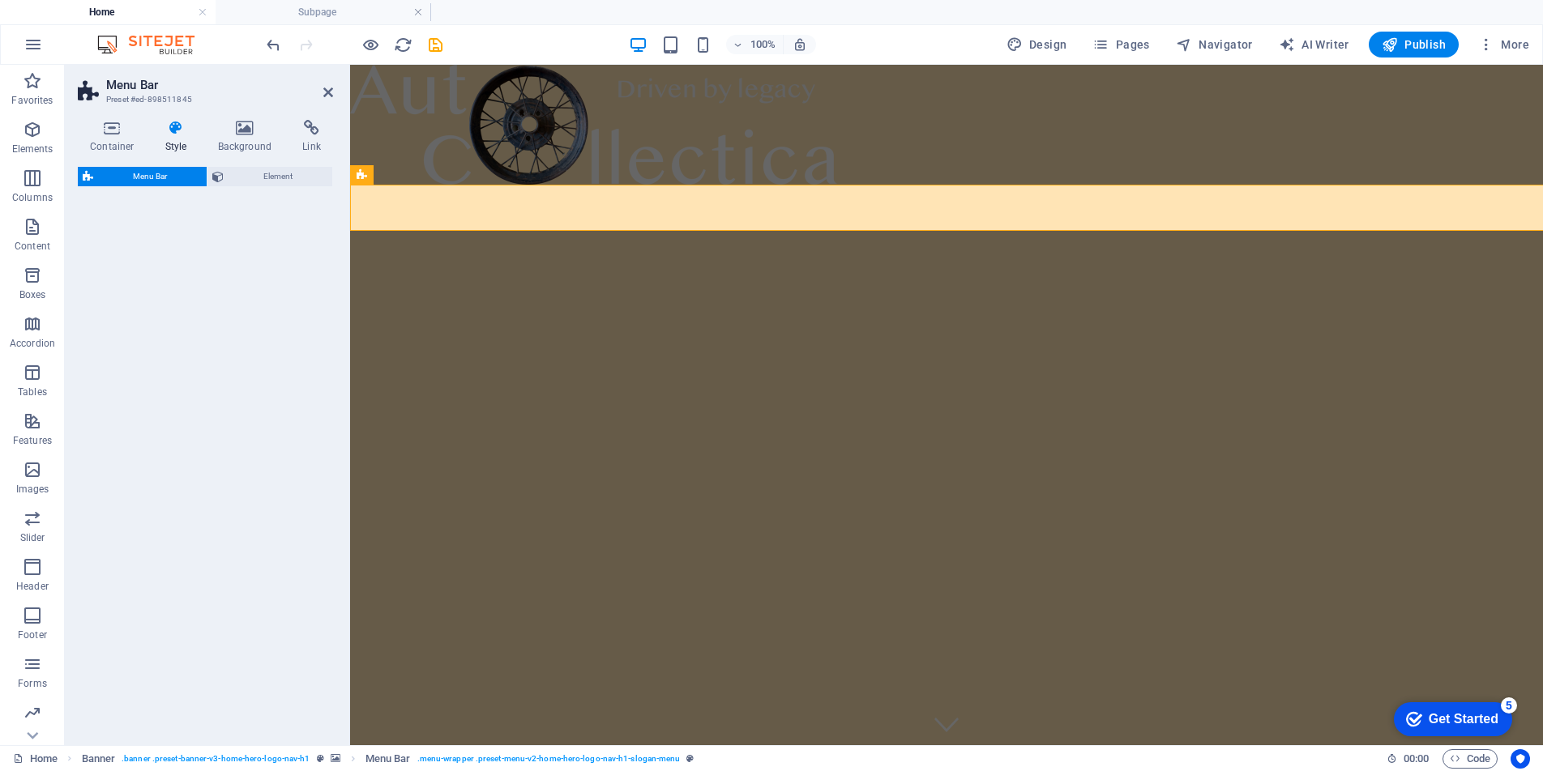
select select "rem"
select select "preset-menu-v2-home-hero-logo-nav-h1-slogan-menu"
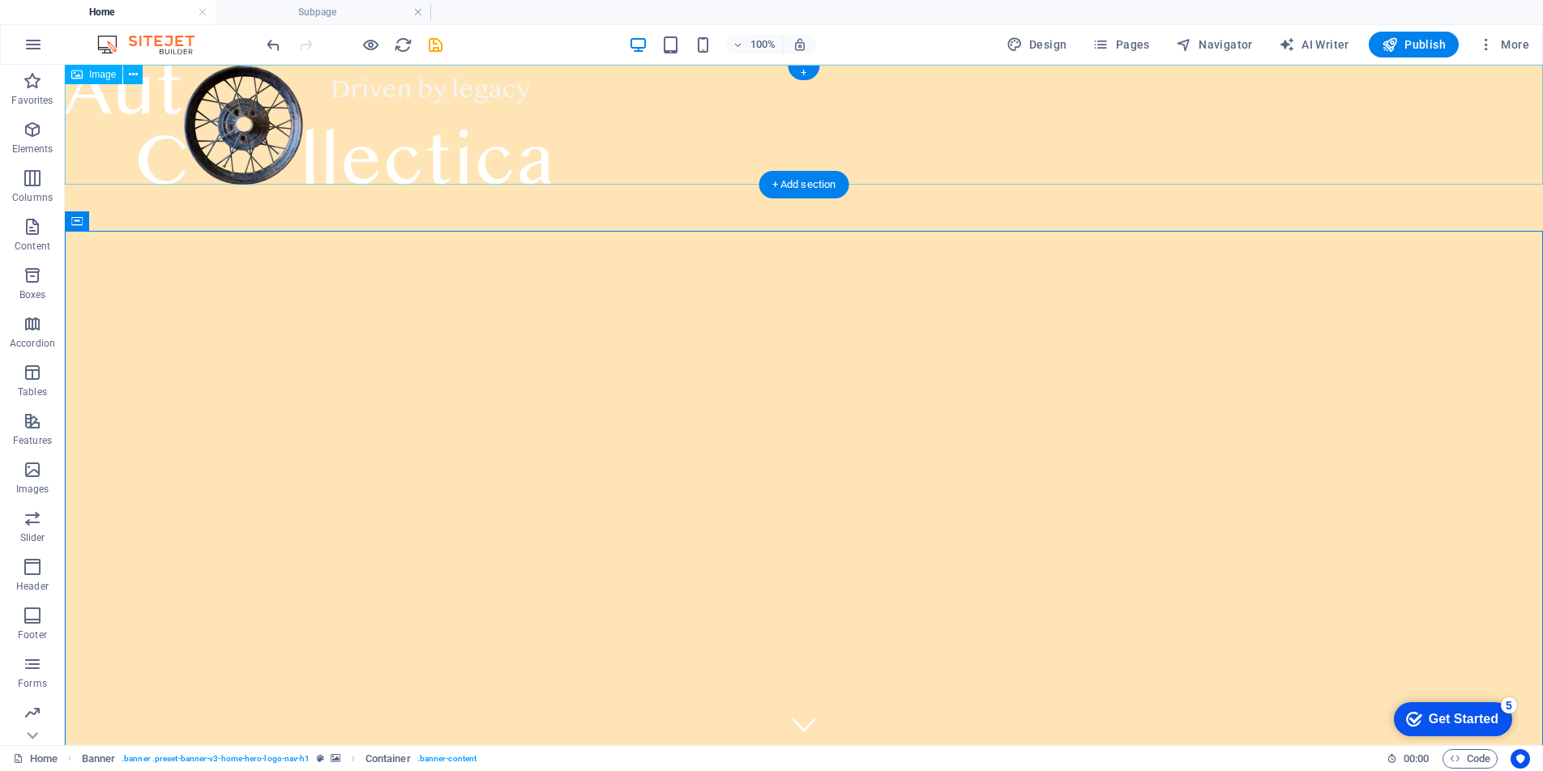
click at [511, 135] on figure at bounding box center [804, 125] width 1478 height 120
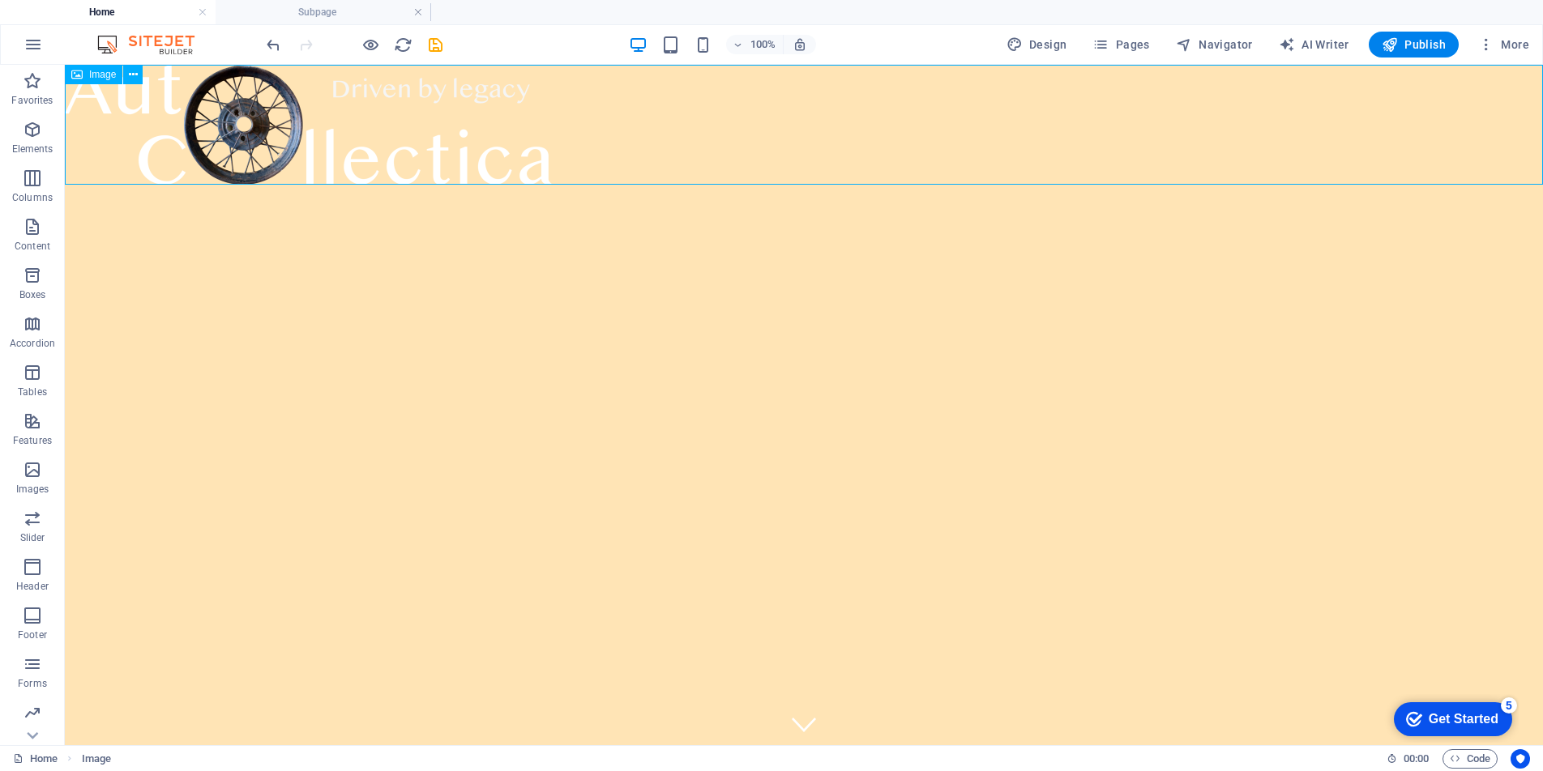
click at [105, 74] on span "Image" at bounding box center [102, 75] width 27 height 10
click at [133, 77] on icon at bounding box center [133, 74] width 9 height 17
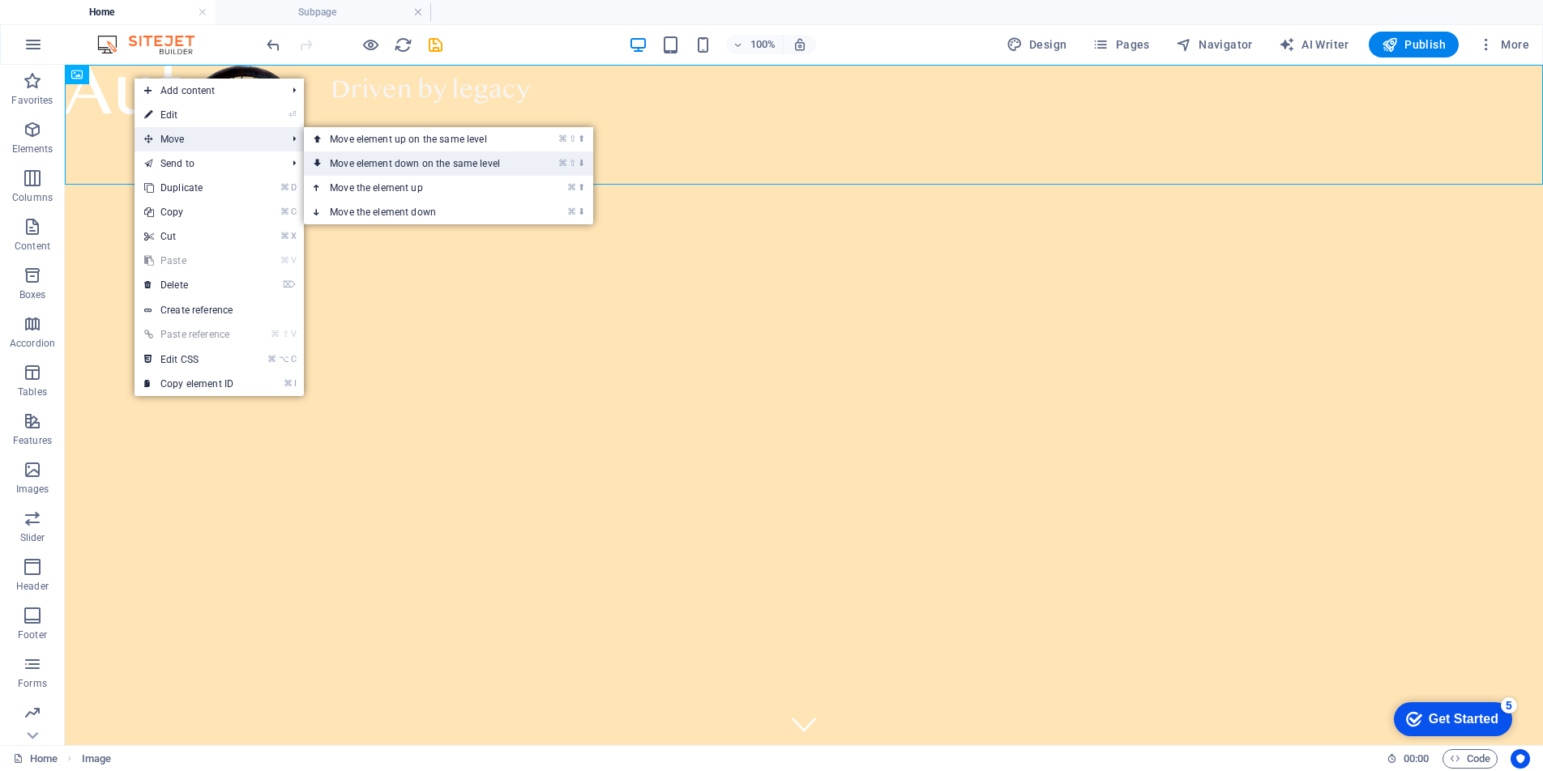
click at [406, 167] on link "⌘ ⇧ ⬇ Move element down on the same level" at bounding box center [418, 164] width 229 height 24
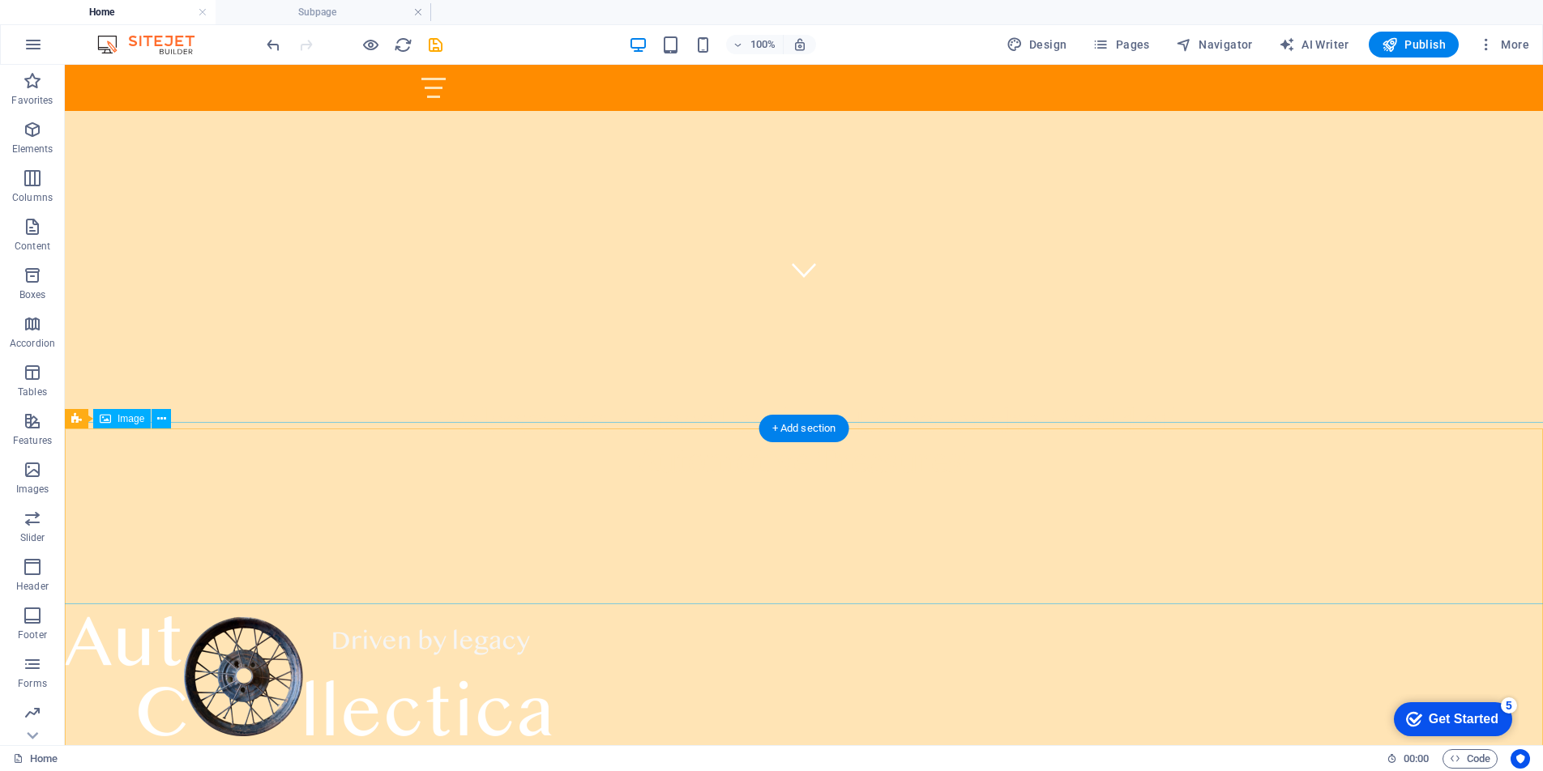
scroll to position [458, 0]
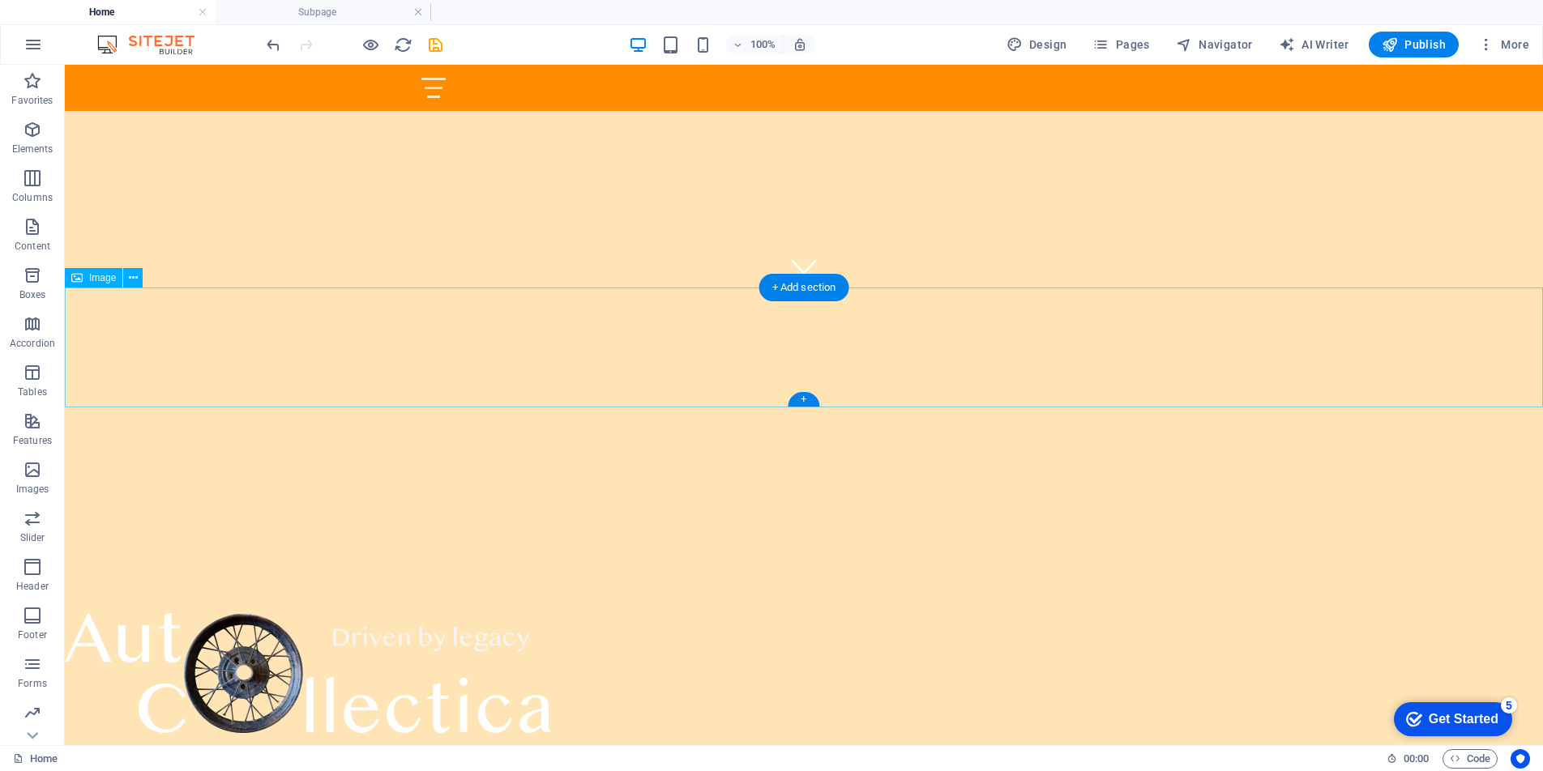
click at [498, 613] on figure at bounding box center [804, 673] width 1478 height 120
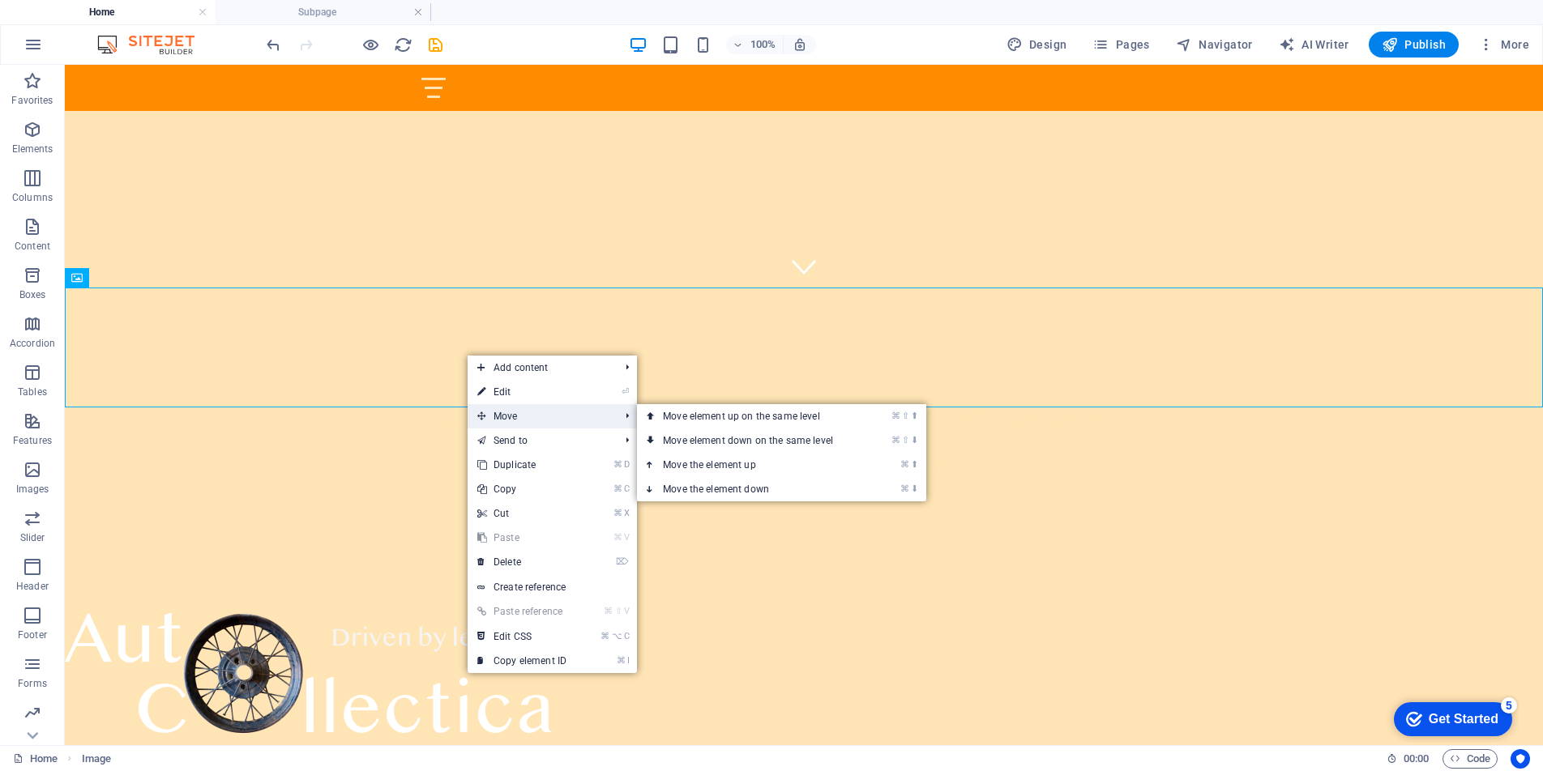
click at [493, 411] on span "Move" at bounding box center [540, 416] width 145 height 24
drag, startPoint x: 730, startPoint y: 417, endPoint x: 664, endPoint y: 351, distance: 92.8
click at [730, 417] on link "⌘ ⇧ ⬆ Move element up on the same level" at bounding box center [751, 416] width 229 height 24
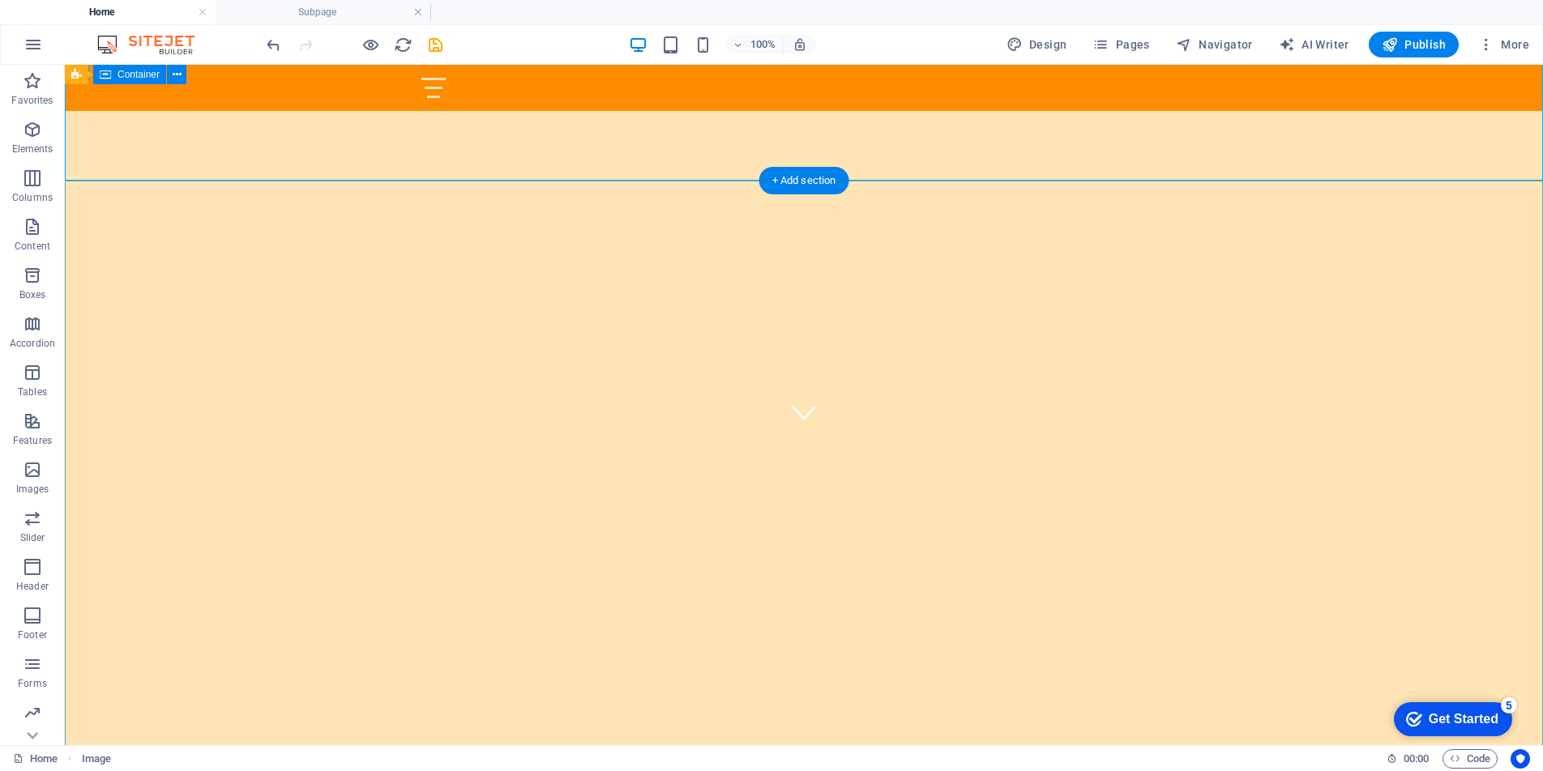
scroll to position [0, 0]
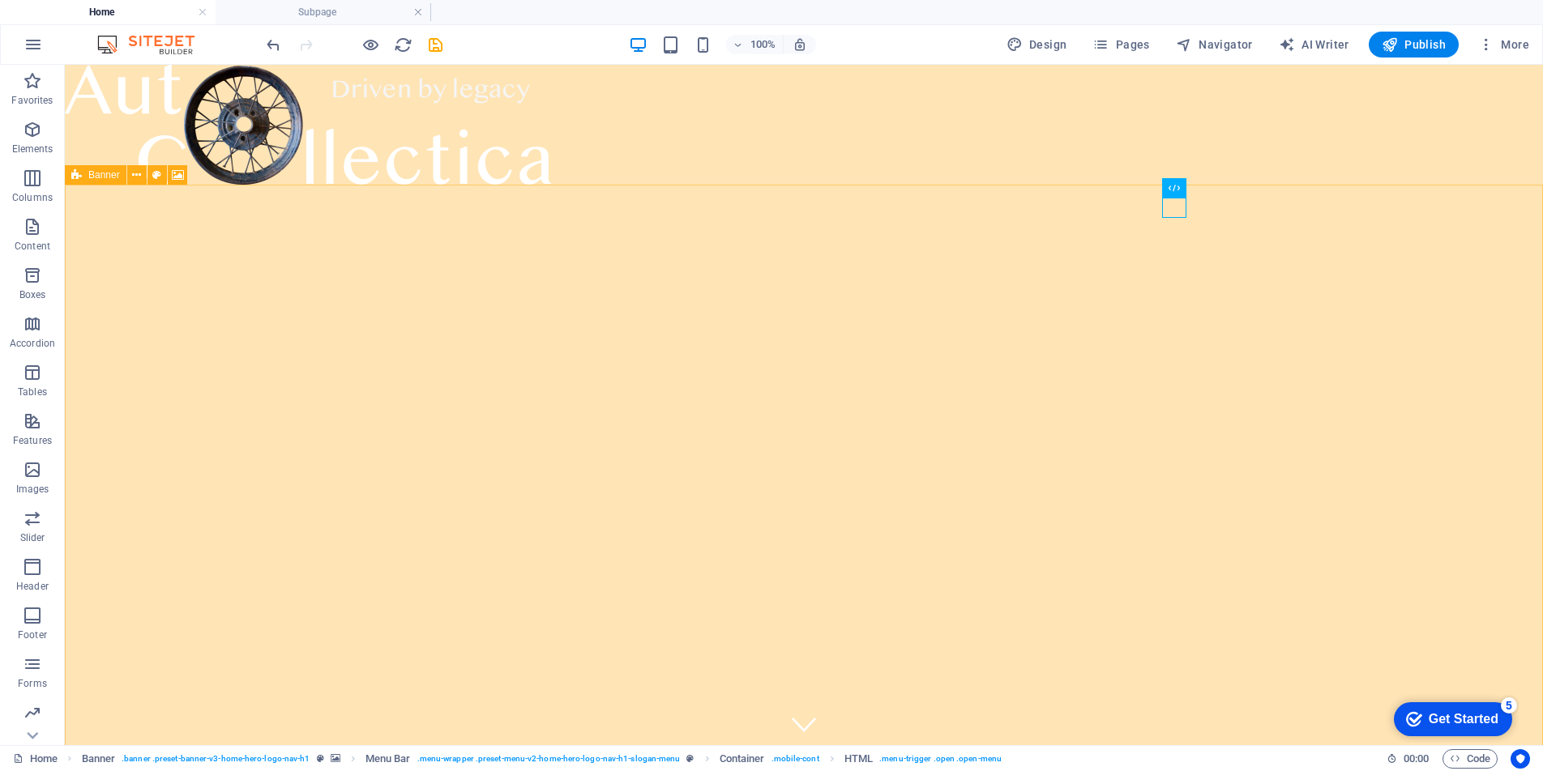
click at [103, 175] on span "Banner" at bounding box center [104, 175] width 32 height 10
click at [180, 178] on button at bounding box center [175, 174] width 19 height 19
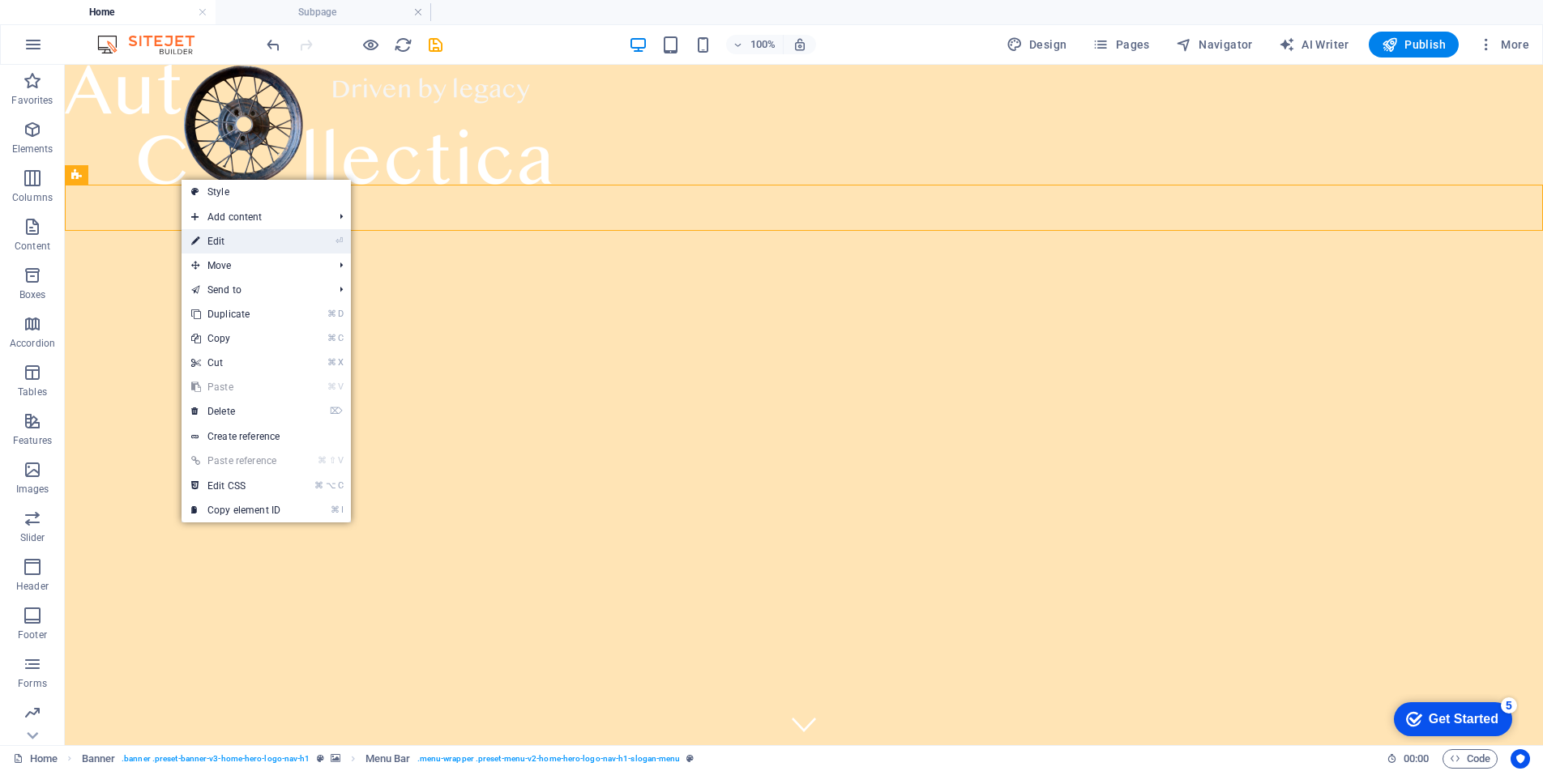
click at [232, 243] on link "⏎ Edit" at bounding box center [236, 241] width 109 height 24
select select "rem"
select select "preset-menu-v2-home-hero-logo-nav-h1-slogan-menu"
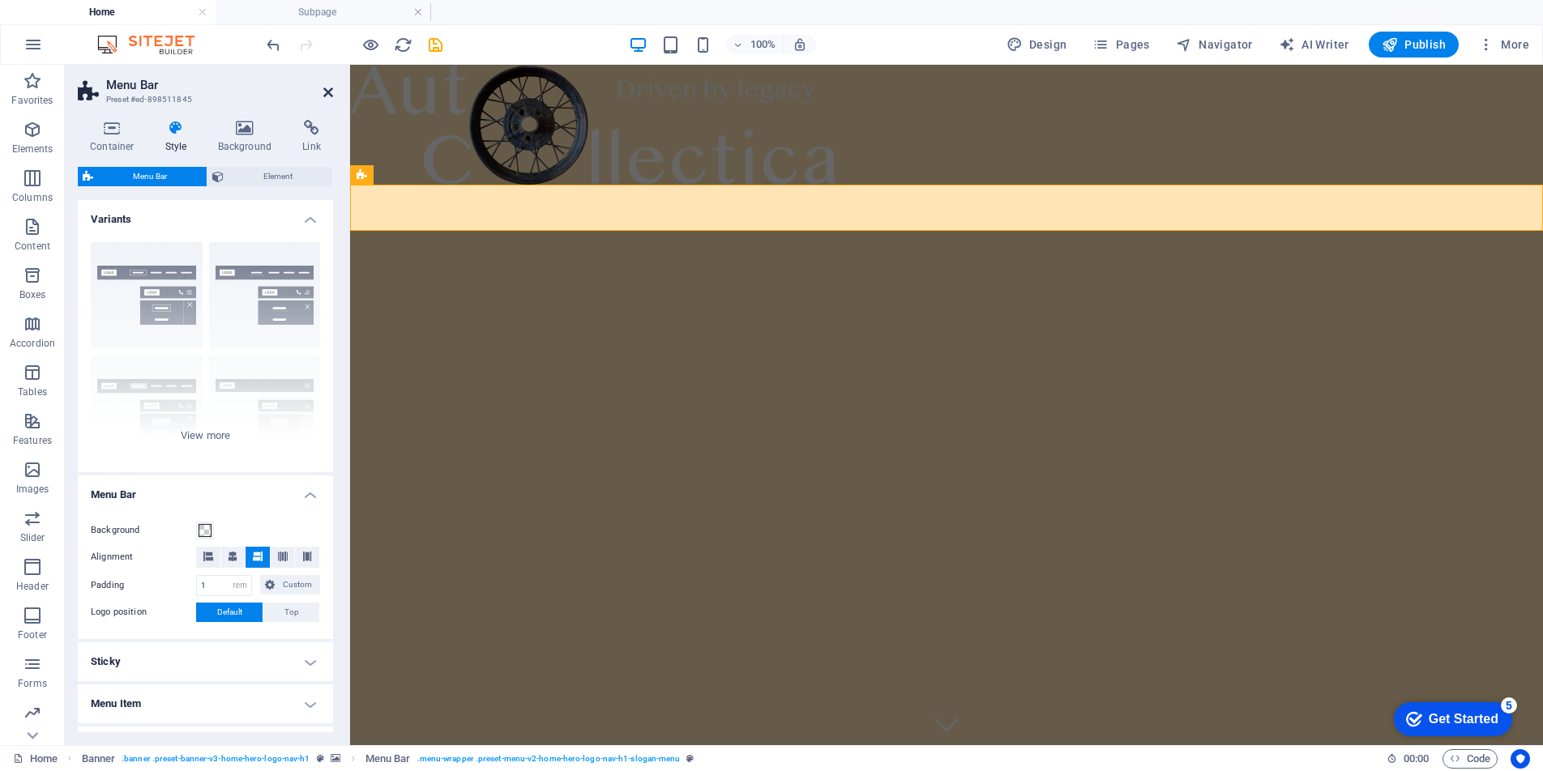
drag, startPoint x: 330, startPoint y: 95, endPoint x: 273, endPoint y: 30, distance: 86.1
click at [330, 95] on icon at bounding box center [328, 92] width 10 height 13
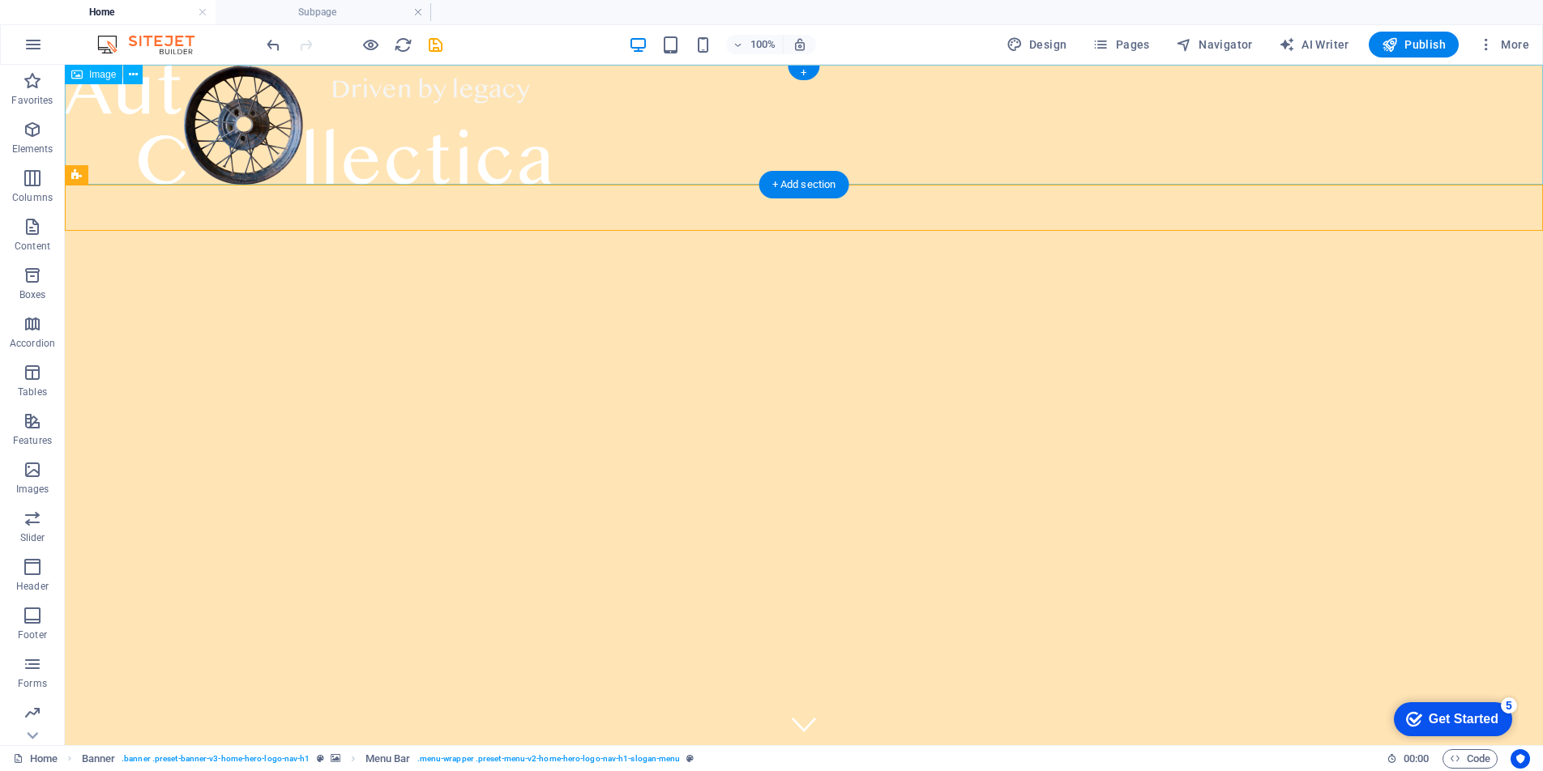
click at [507, 111] on figure at bounding box center [804, 125] width 1478 height 120
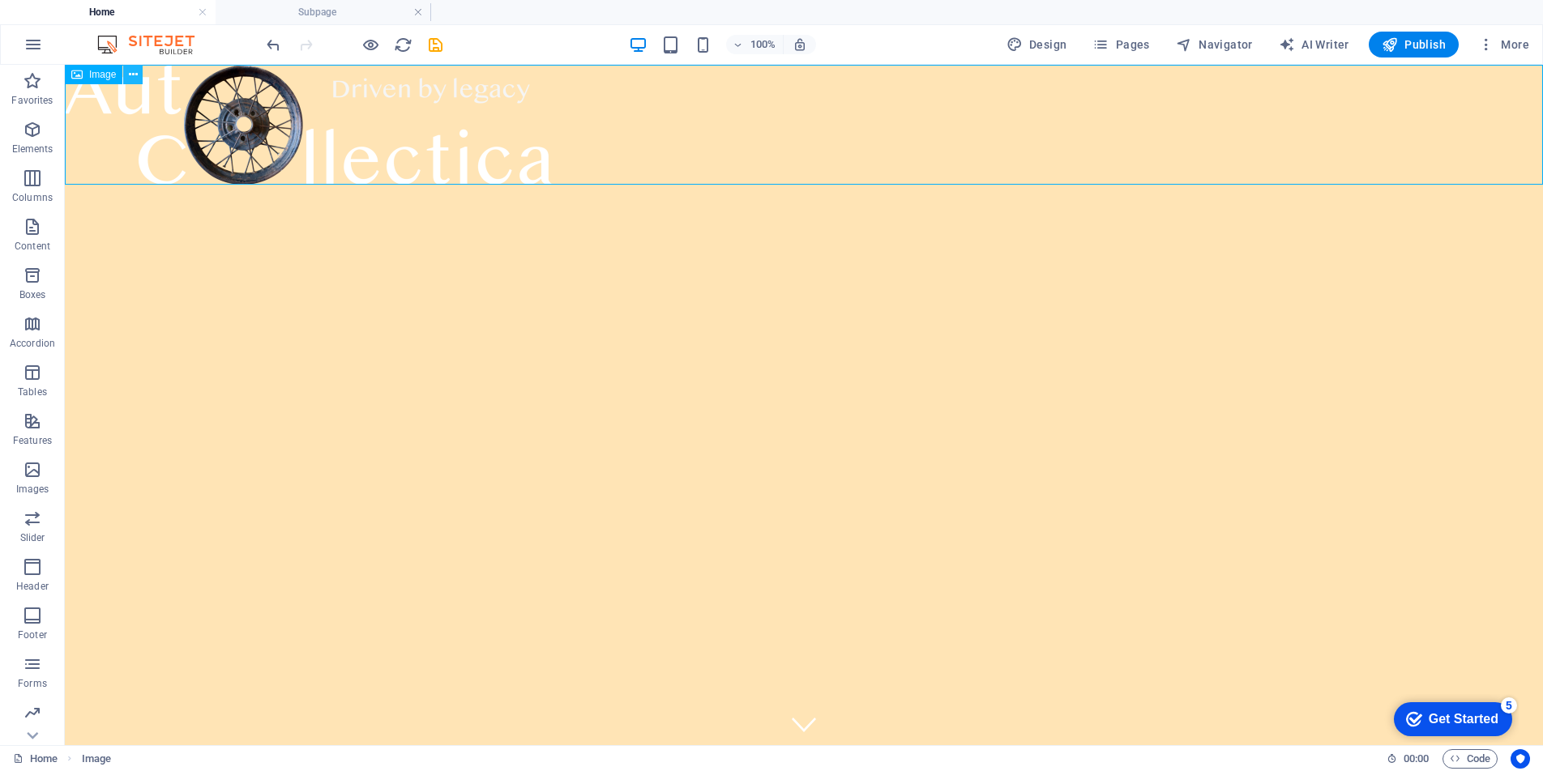
click at [135, 73] on icon at bounding box center [133, 74] width 9 height 17
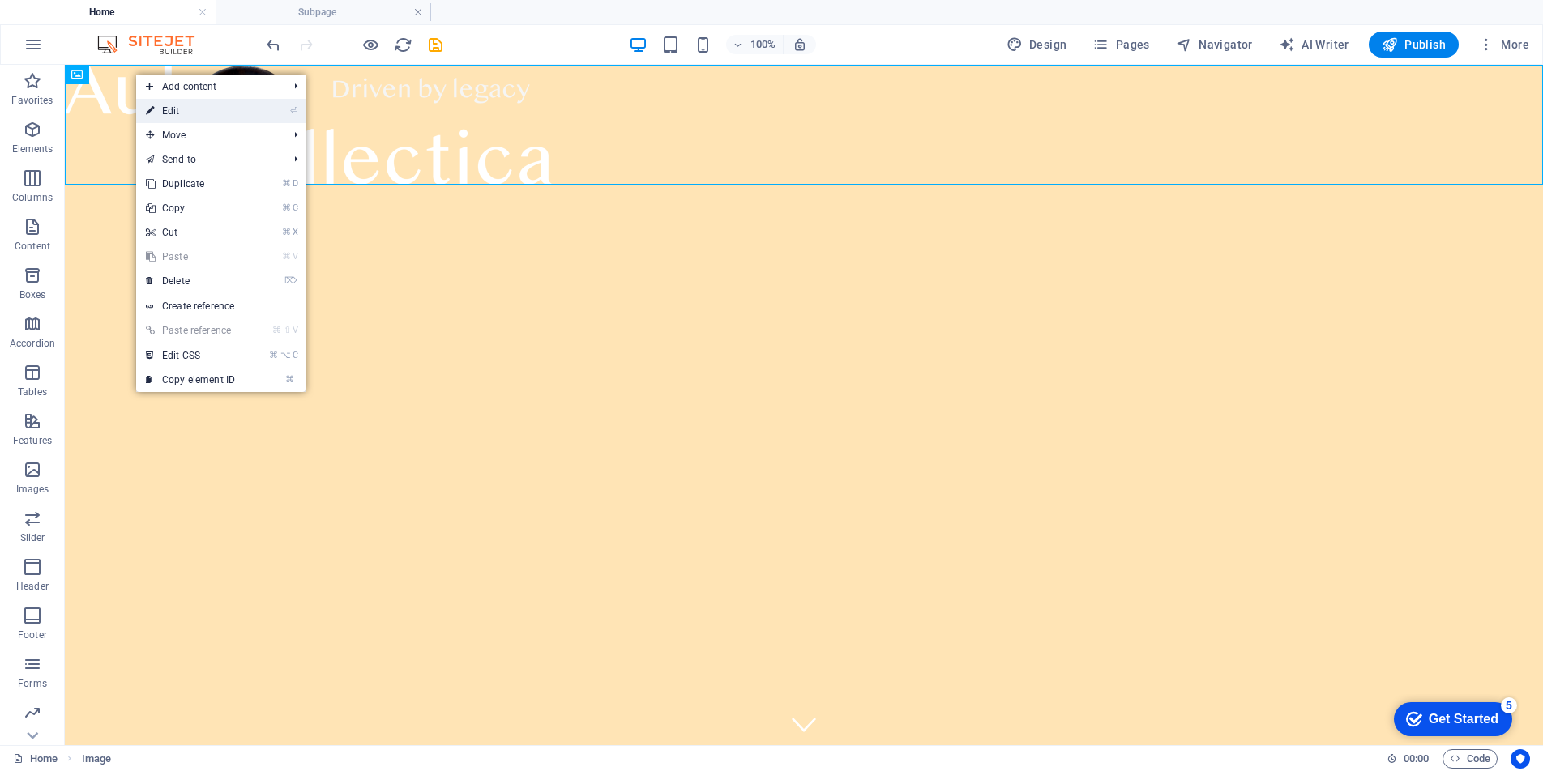
click at [186, 112] on link "⏎ Edit" at bounding box center [190, 111] width 109 height 24
select select "px"
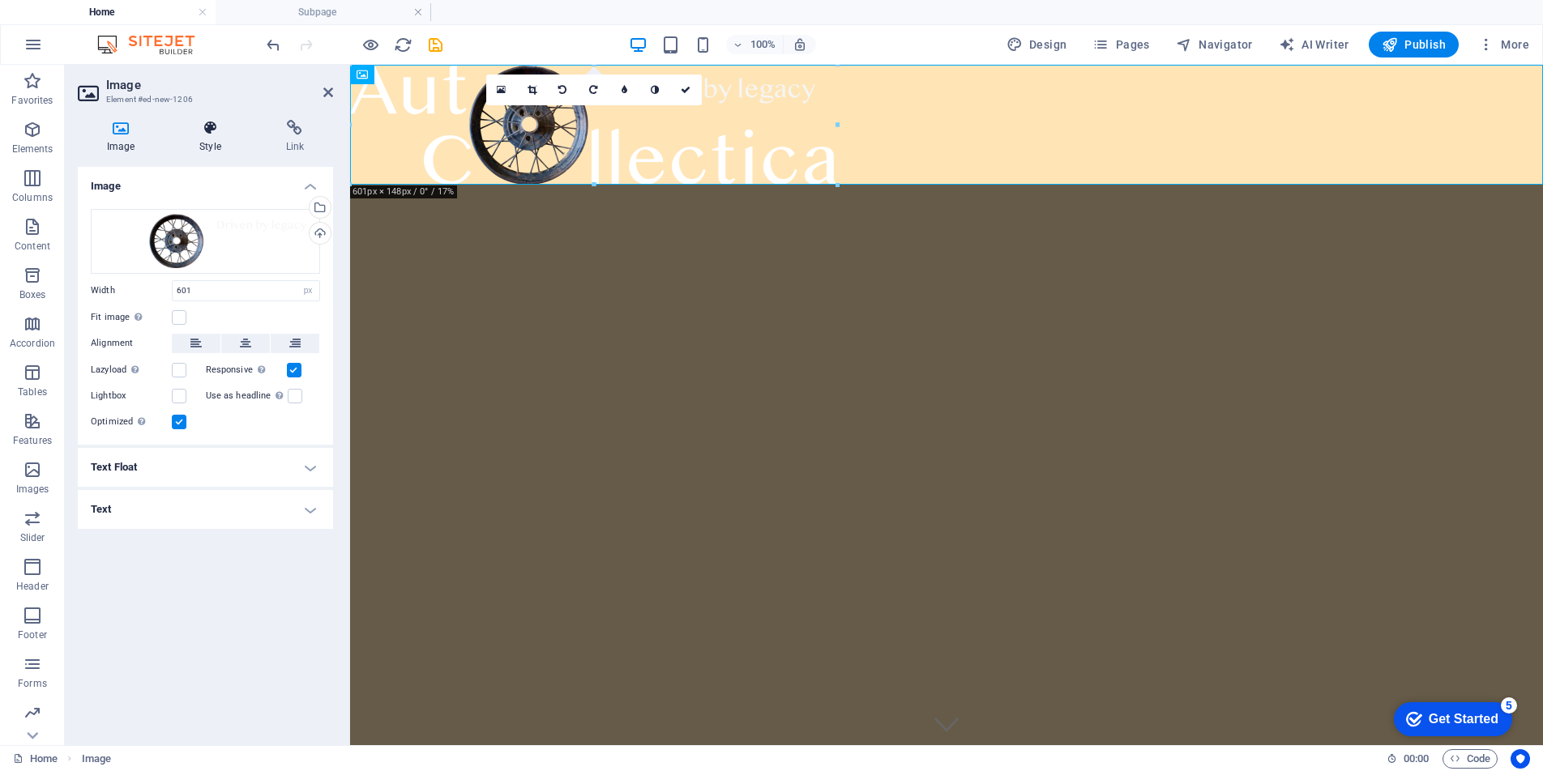
click at [216, 135] on icon at bounding box center [209, 128] width 79 height 16
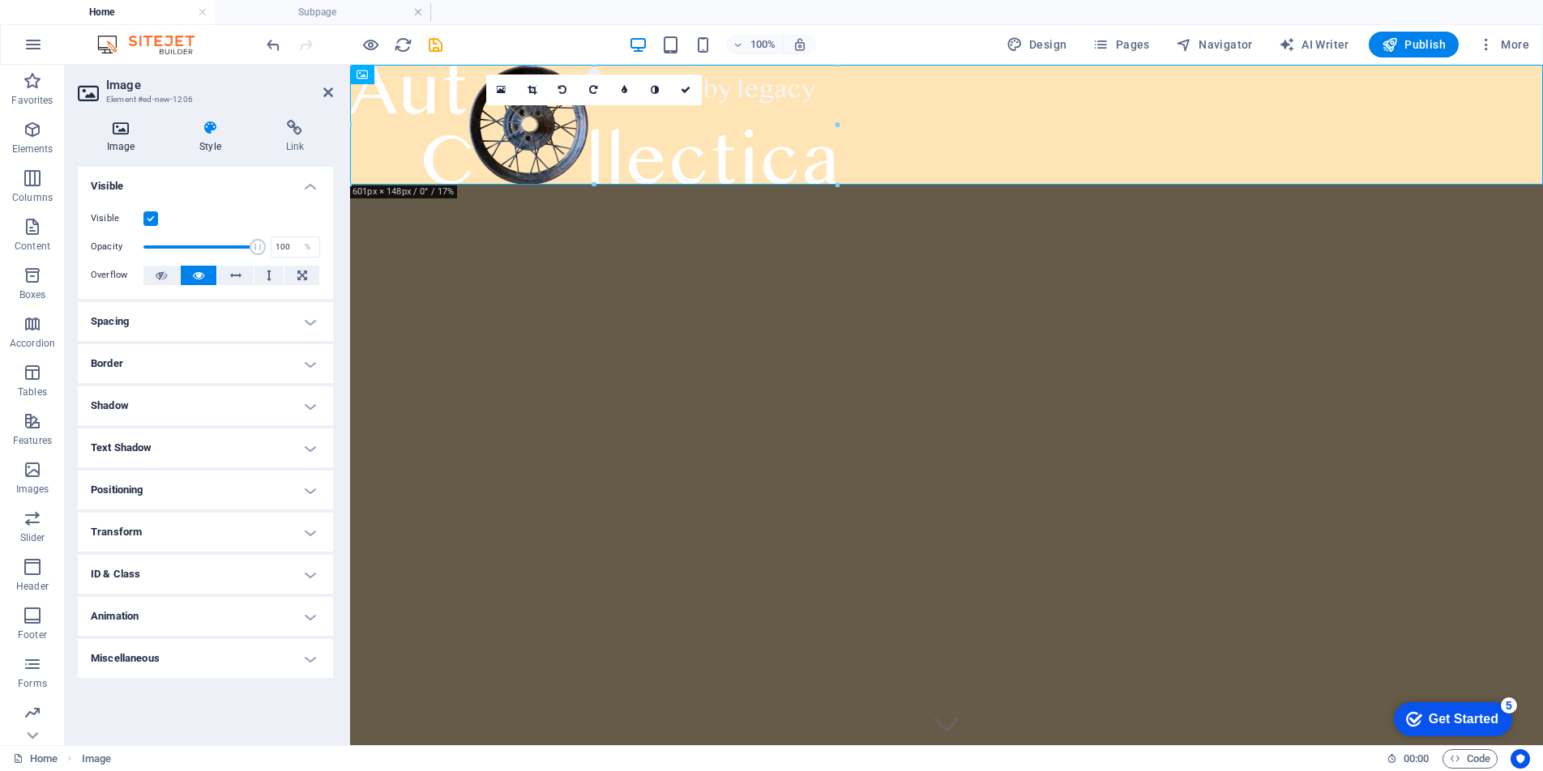
click at [126, 137] on h4 "Image" at bounding box center [124, 137] width 92 height 34
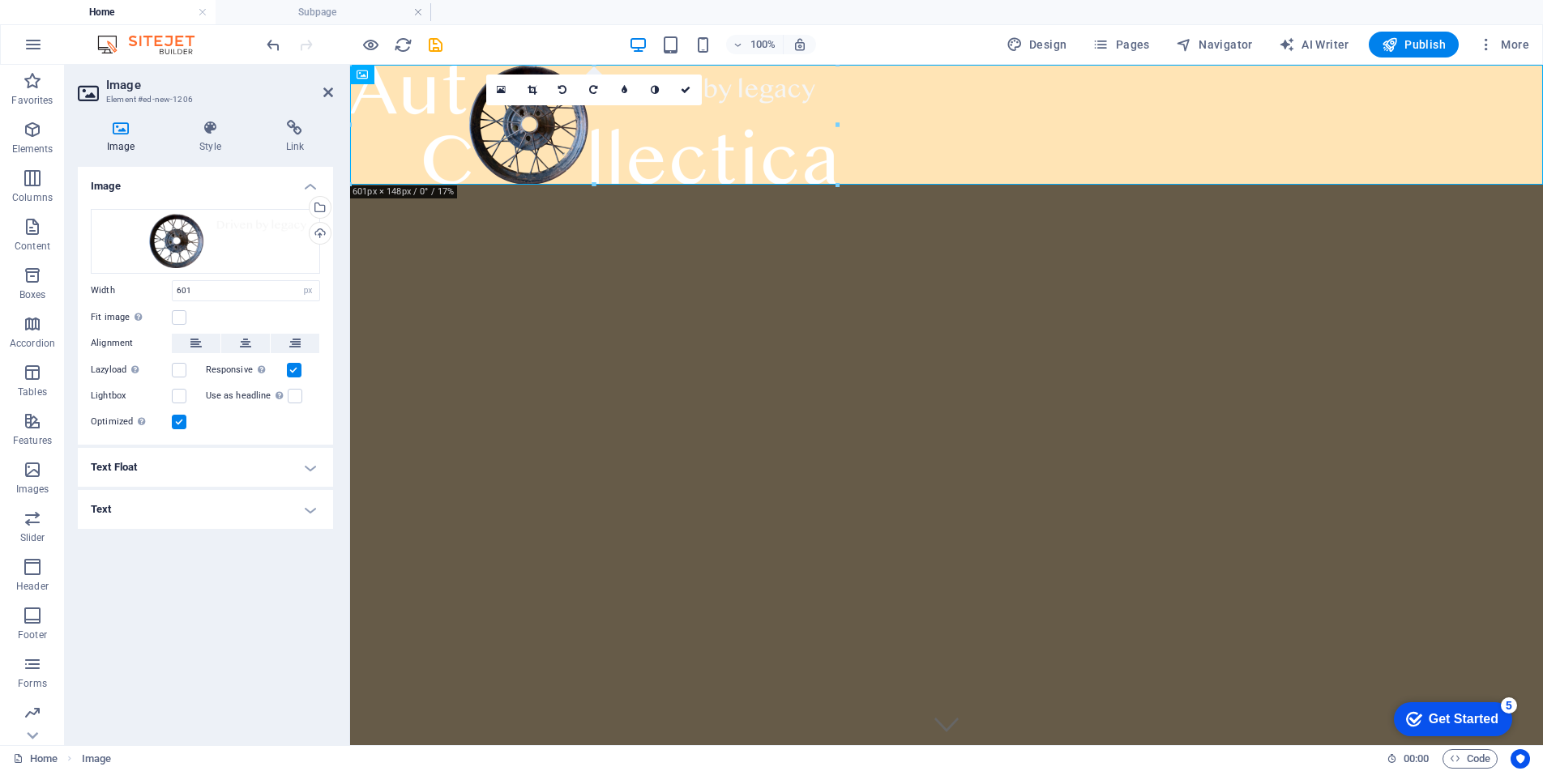
click at [314, 465] on h4 "Text Float" at bounding box center [205, 467] width 255 height 39
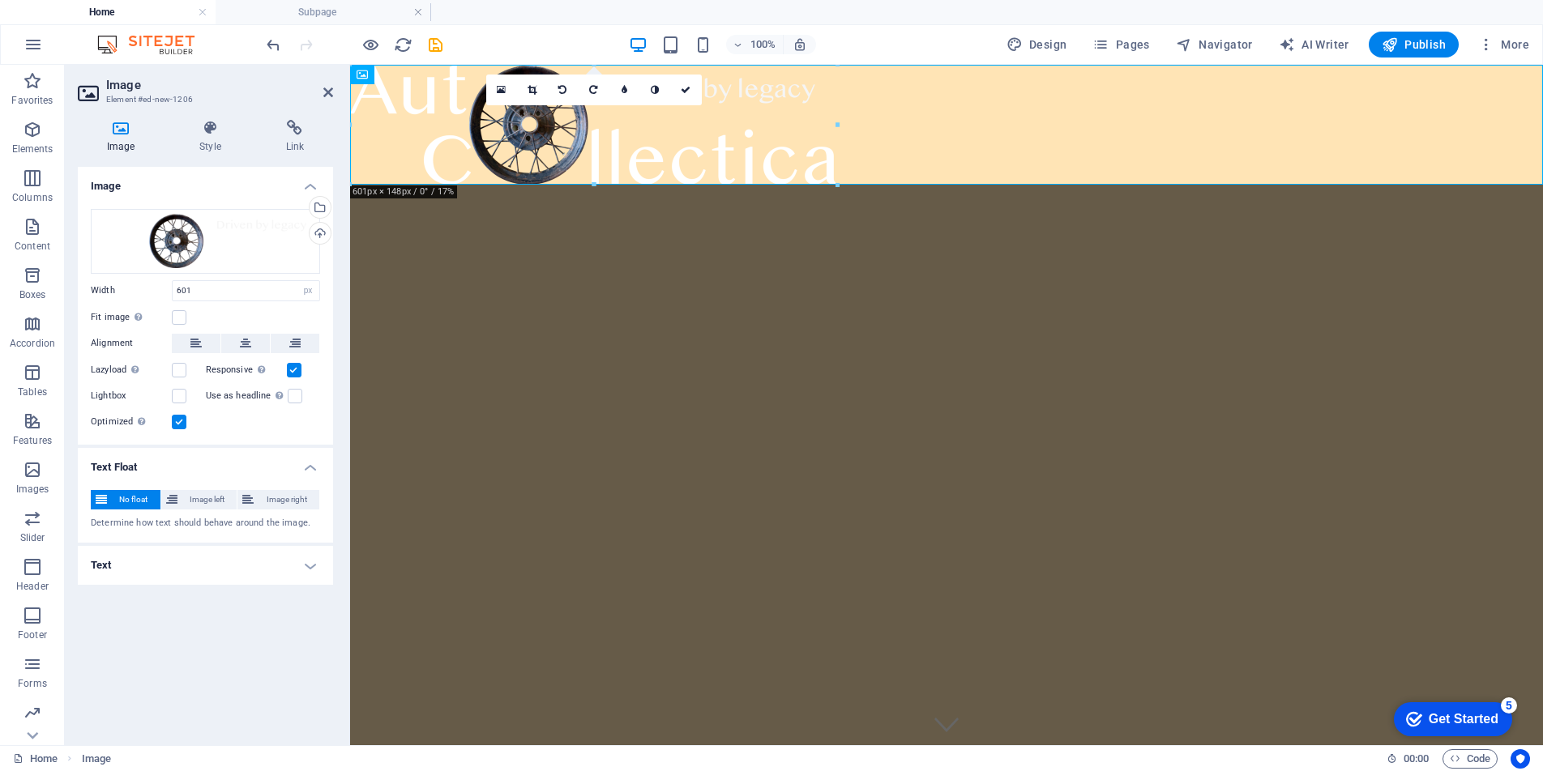
click at [314, 465] on h4 "Text Float" at bounding box center [205, 462] width 255 height 29
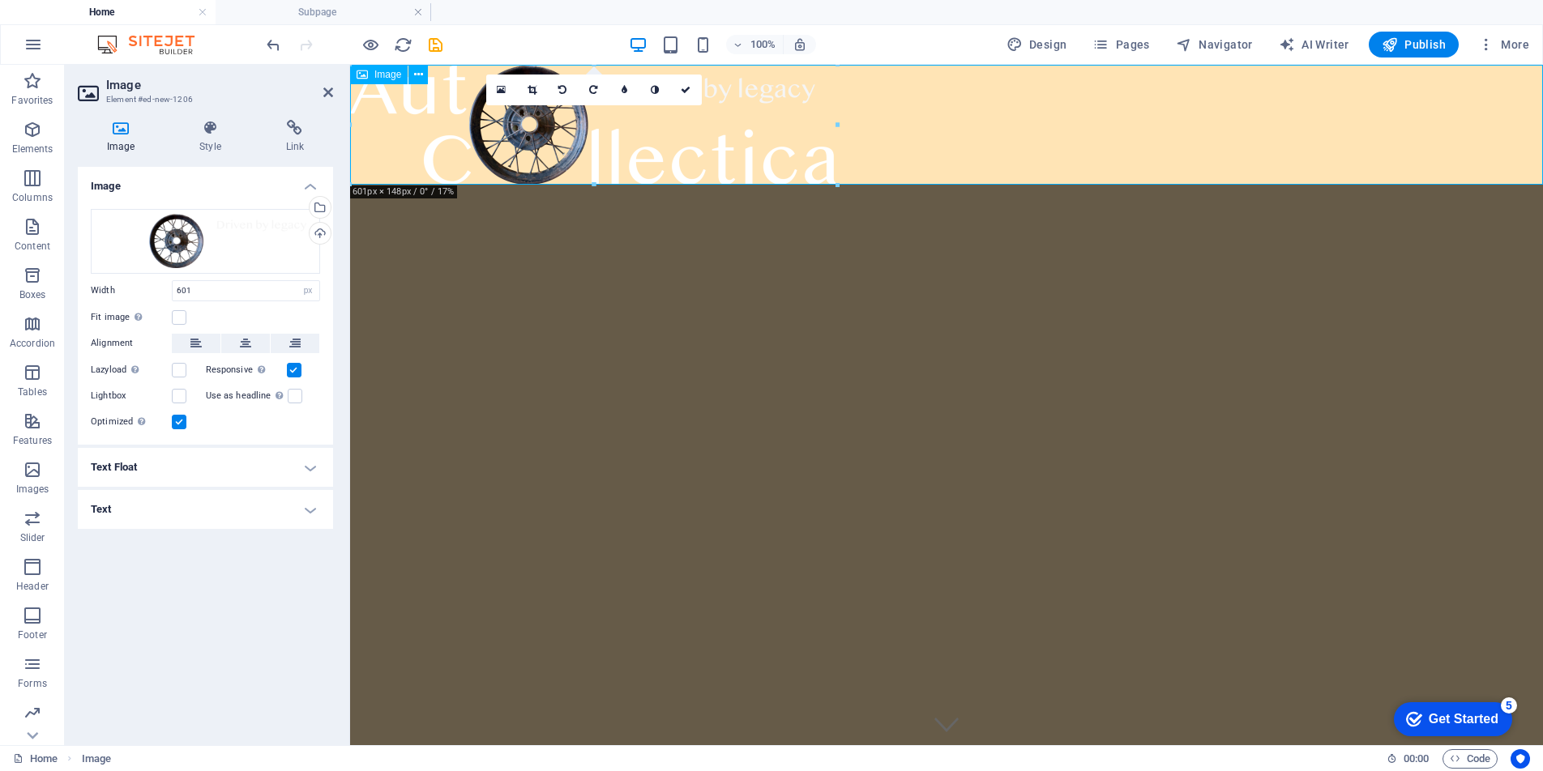
click at [827, 146] on figure at bounding box center [946, 125] width 1193 height 120
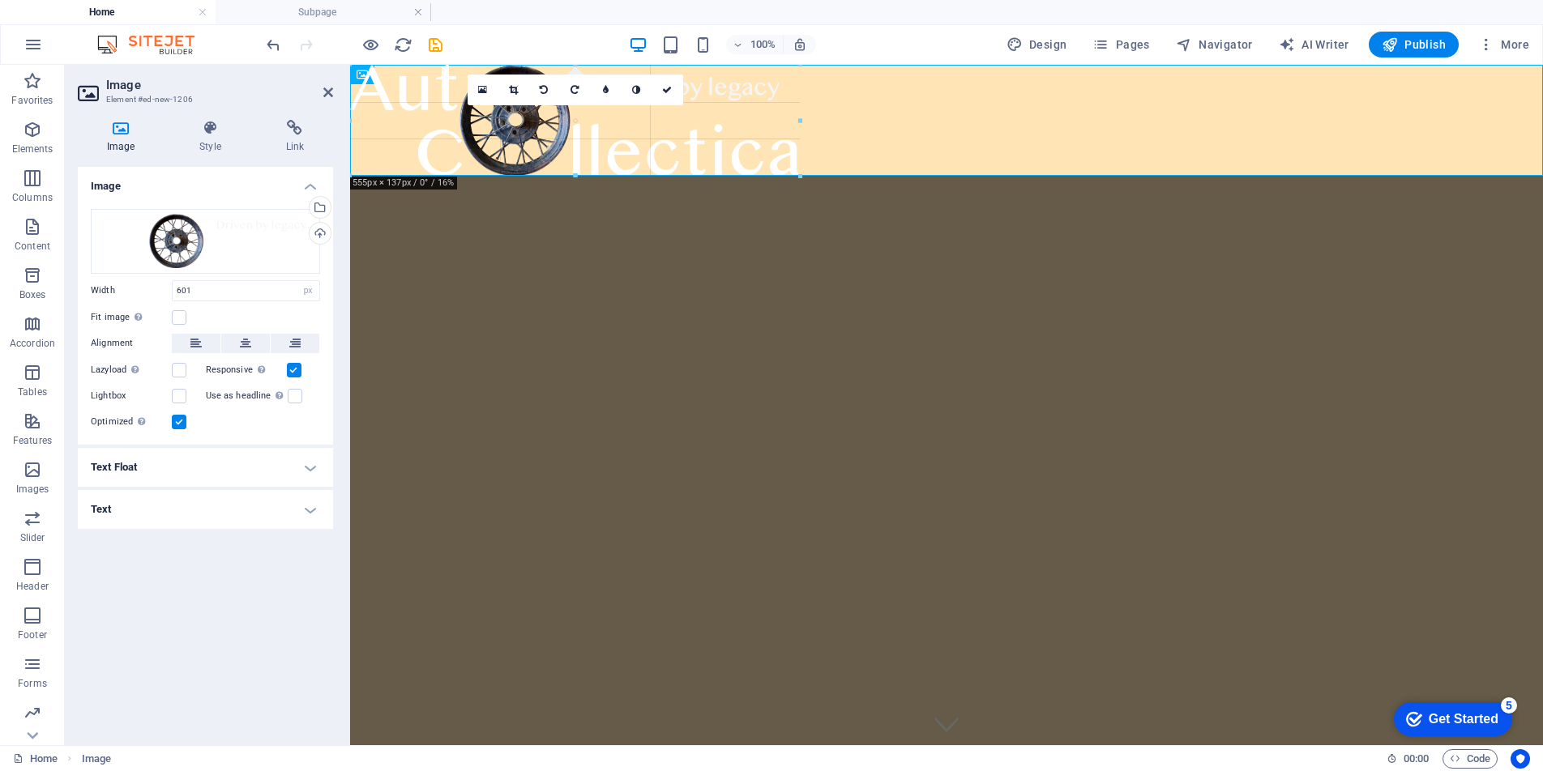
drag, startPoint x: 838, startPoint y: 182, endPoint x: 801, endPoint y: 131, distance: 63.2
type input "555"
click at [542, 91] on icon at bounding box center [544, 90] width 8 height 10
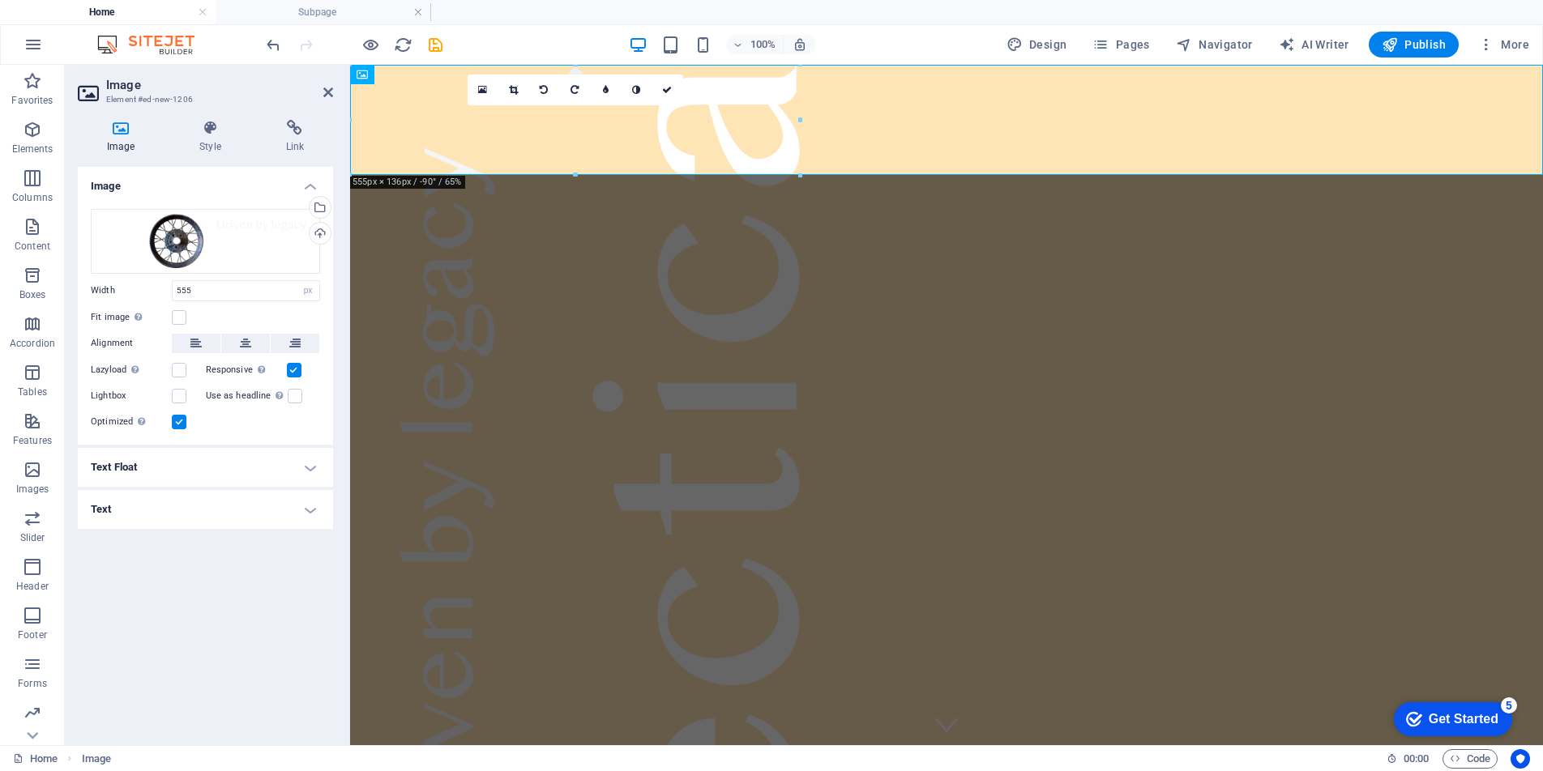
click at [542, 91] on icon at bounding box center [544, 90] width 8 height 10
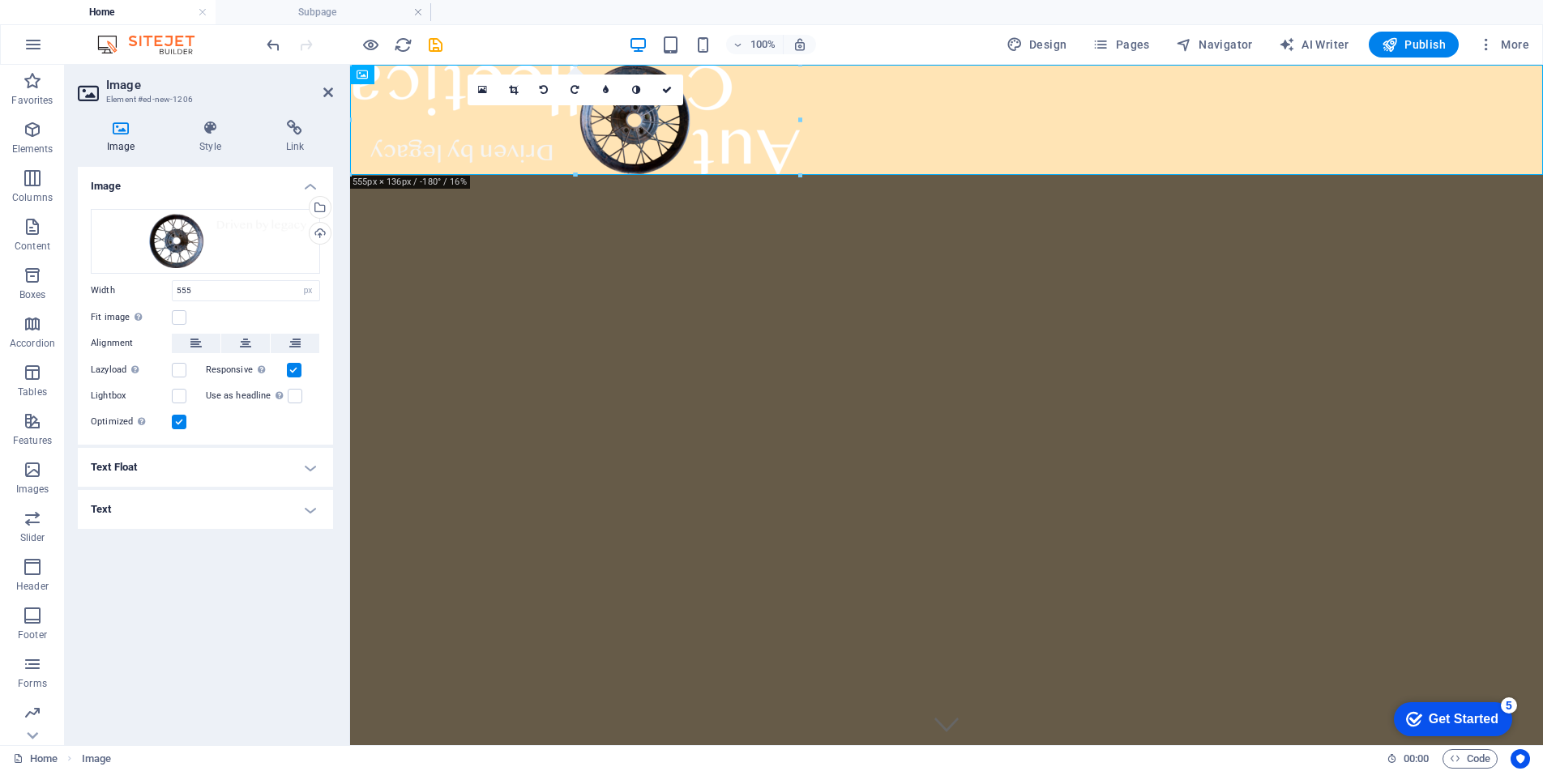
click at [542, 91] on icon at bounding box center [544, 90] width 8 height 10
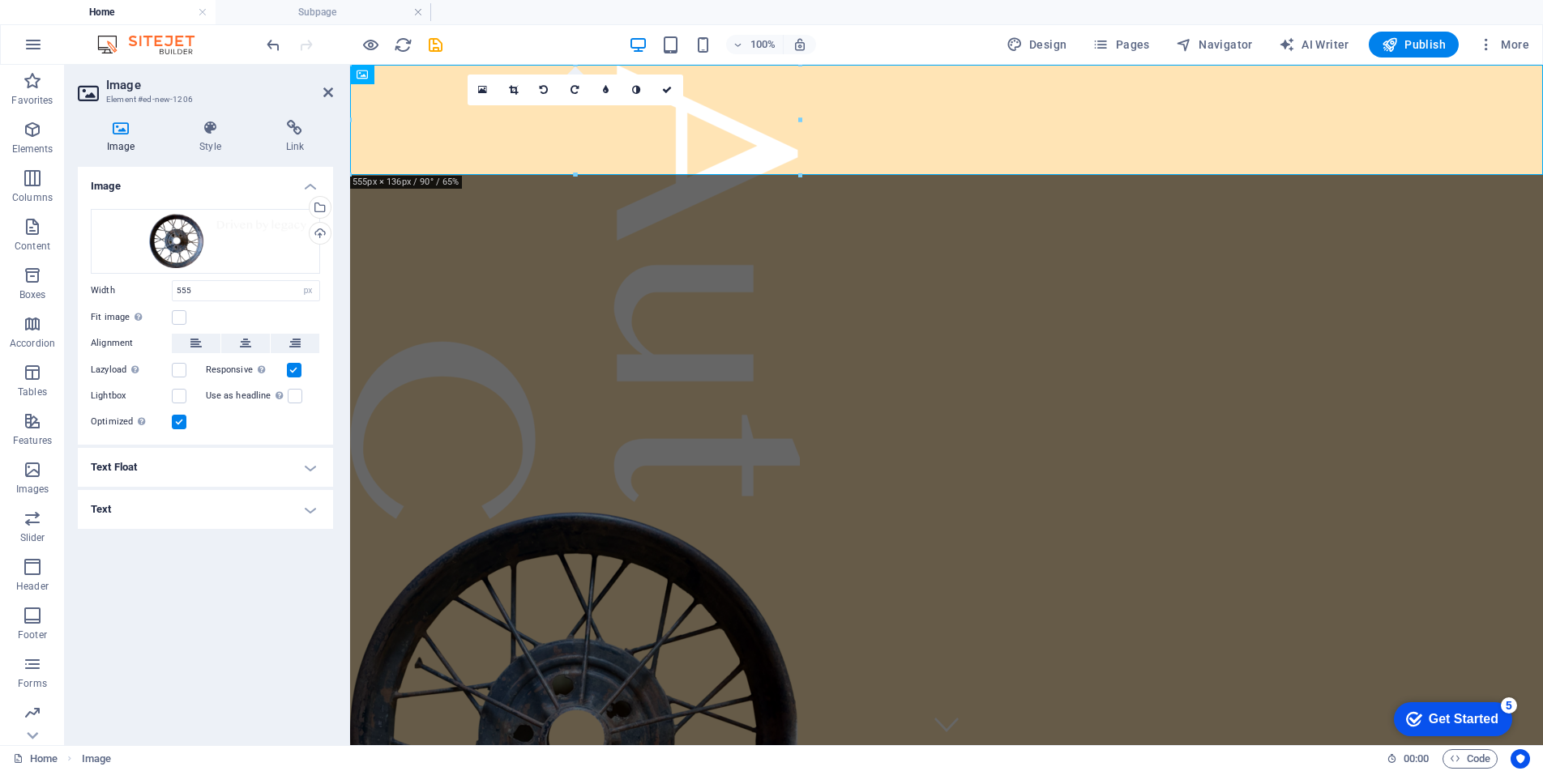
click at [542, 91] on icon at bounding box center [544, 90] width 8 height 10
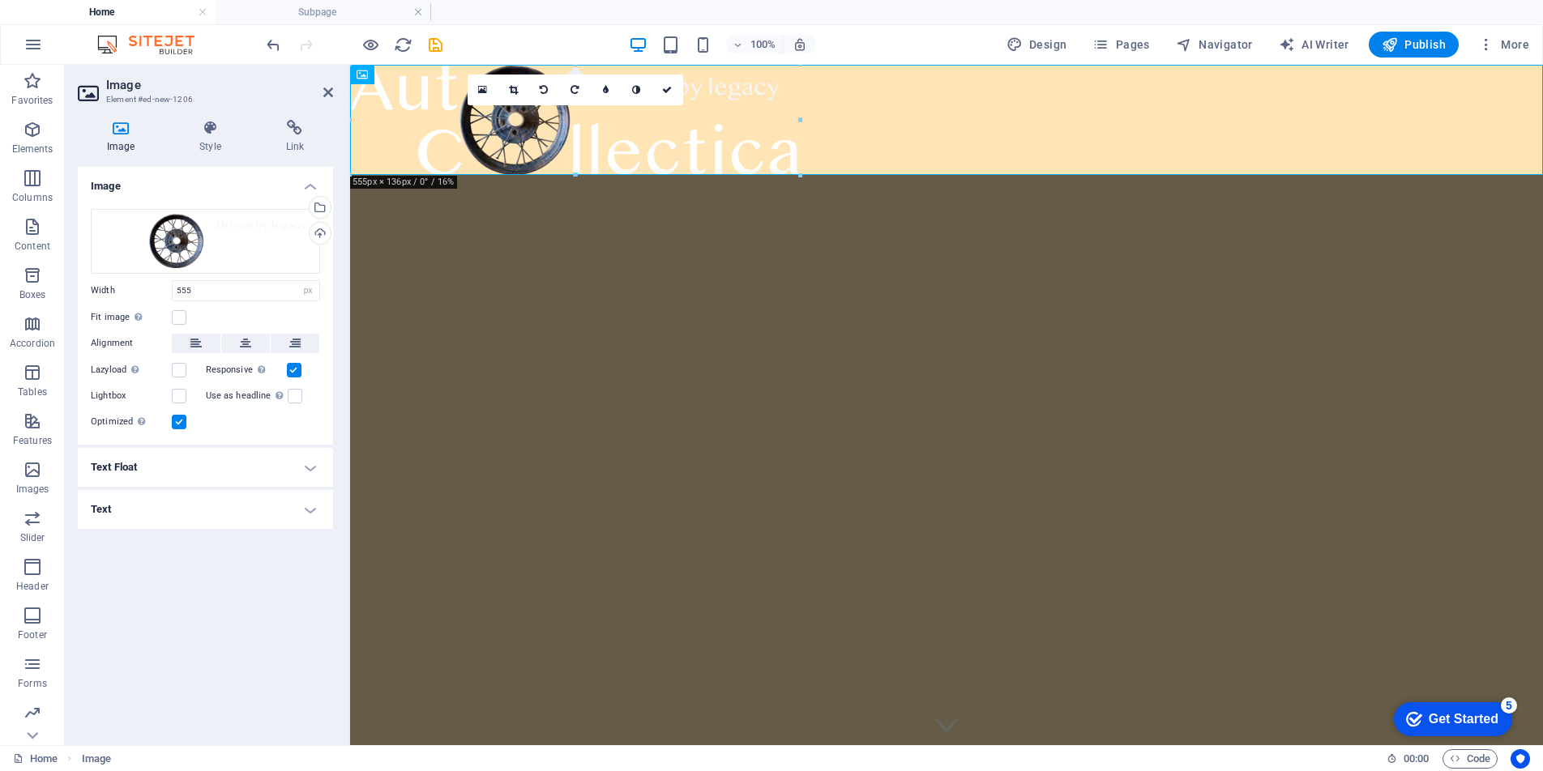
click at [542, 91] on icon at bounding box center [544, 90] width 8 height 10
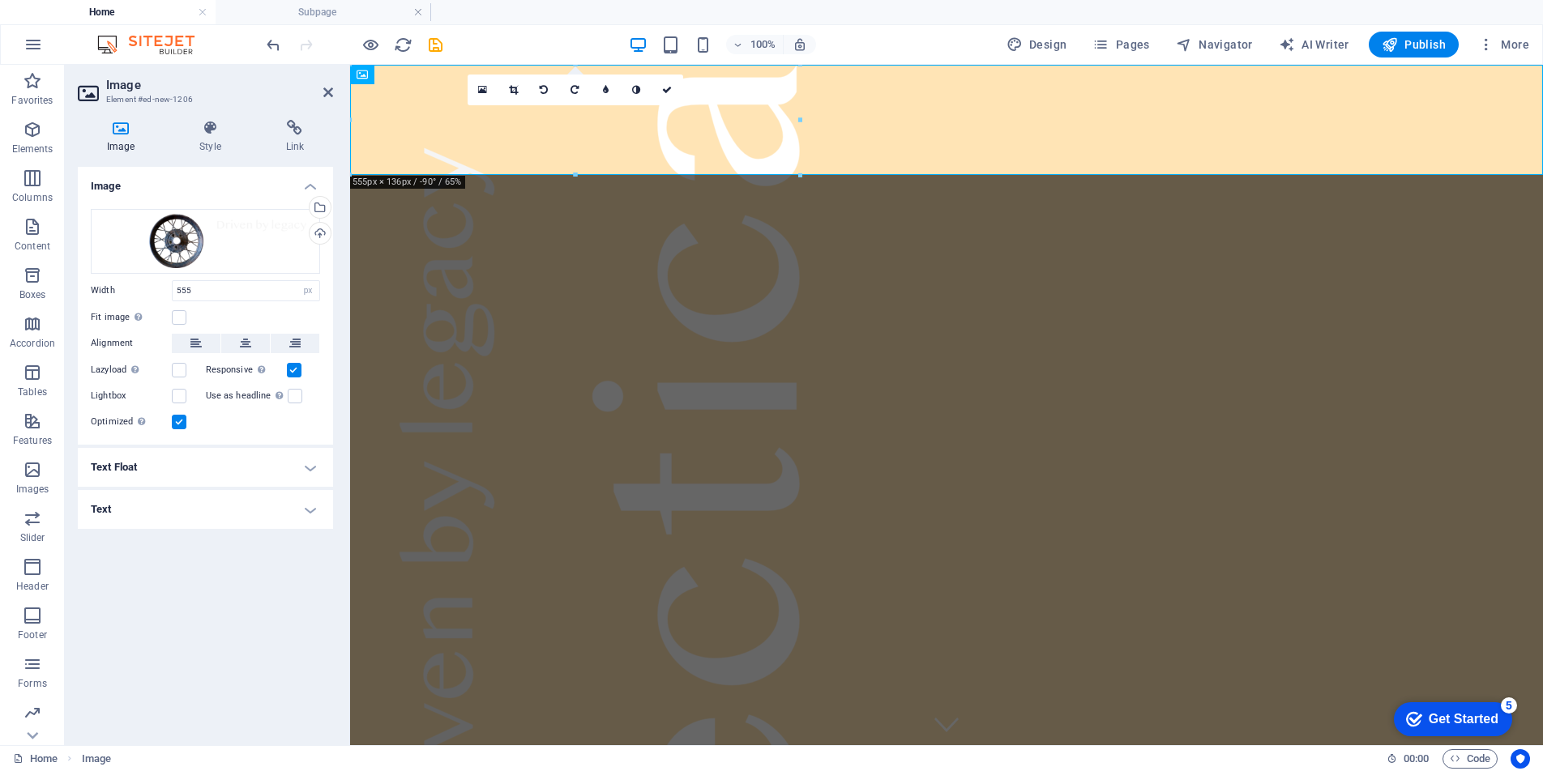
click at [542, 91] on icon at bounding box center [544, 90] width 8 height 10
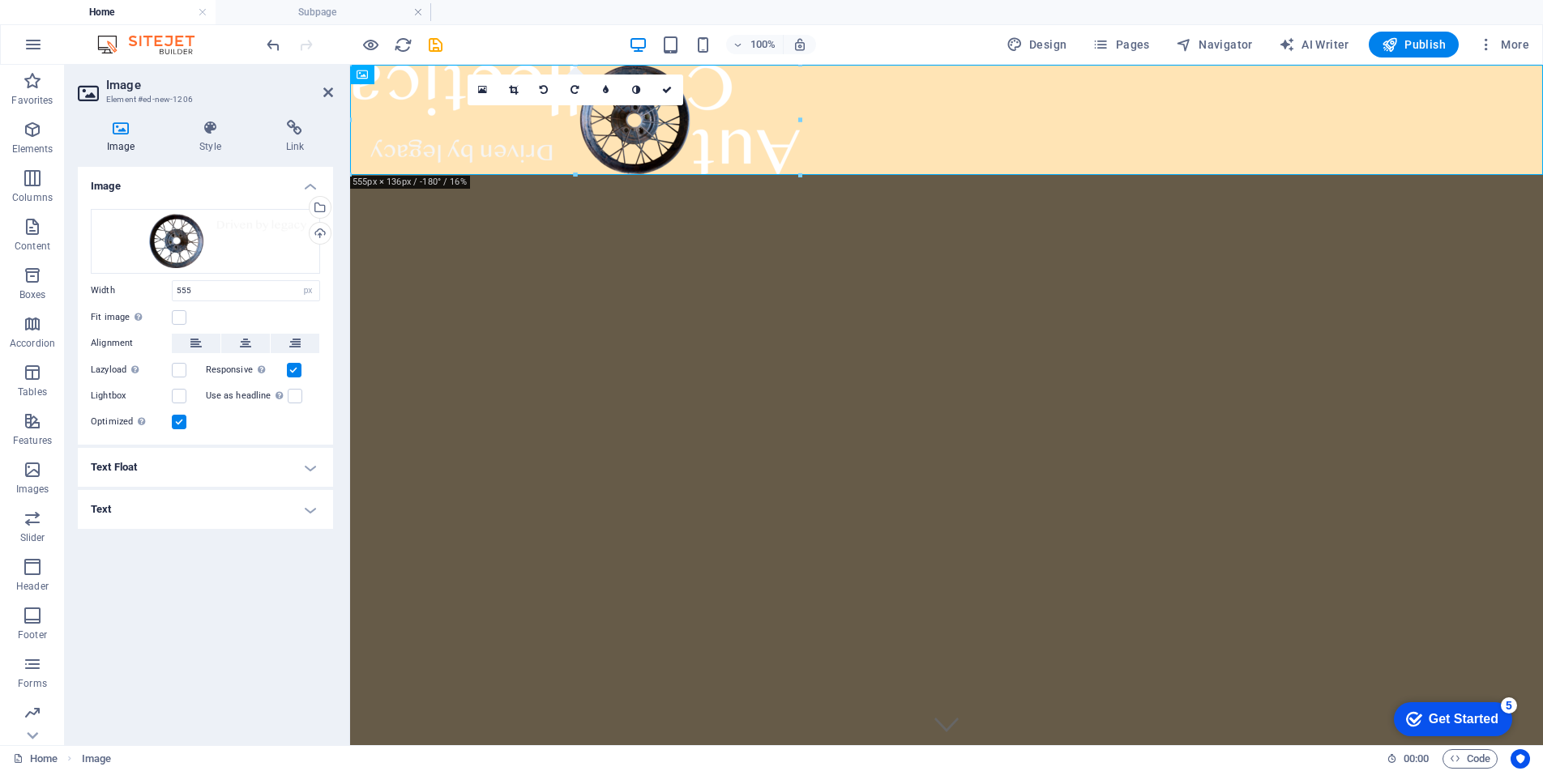
click at [542, 91] on icon at bounding box center [544, 90] width 8 height 10
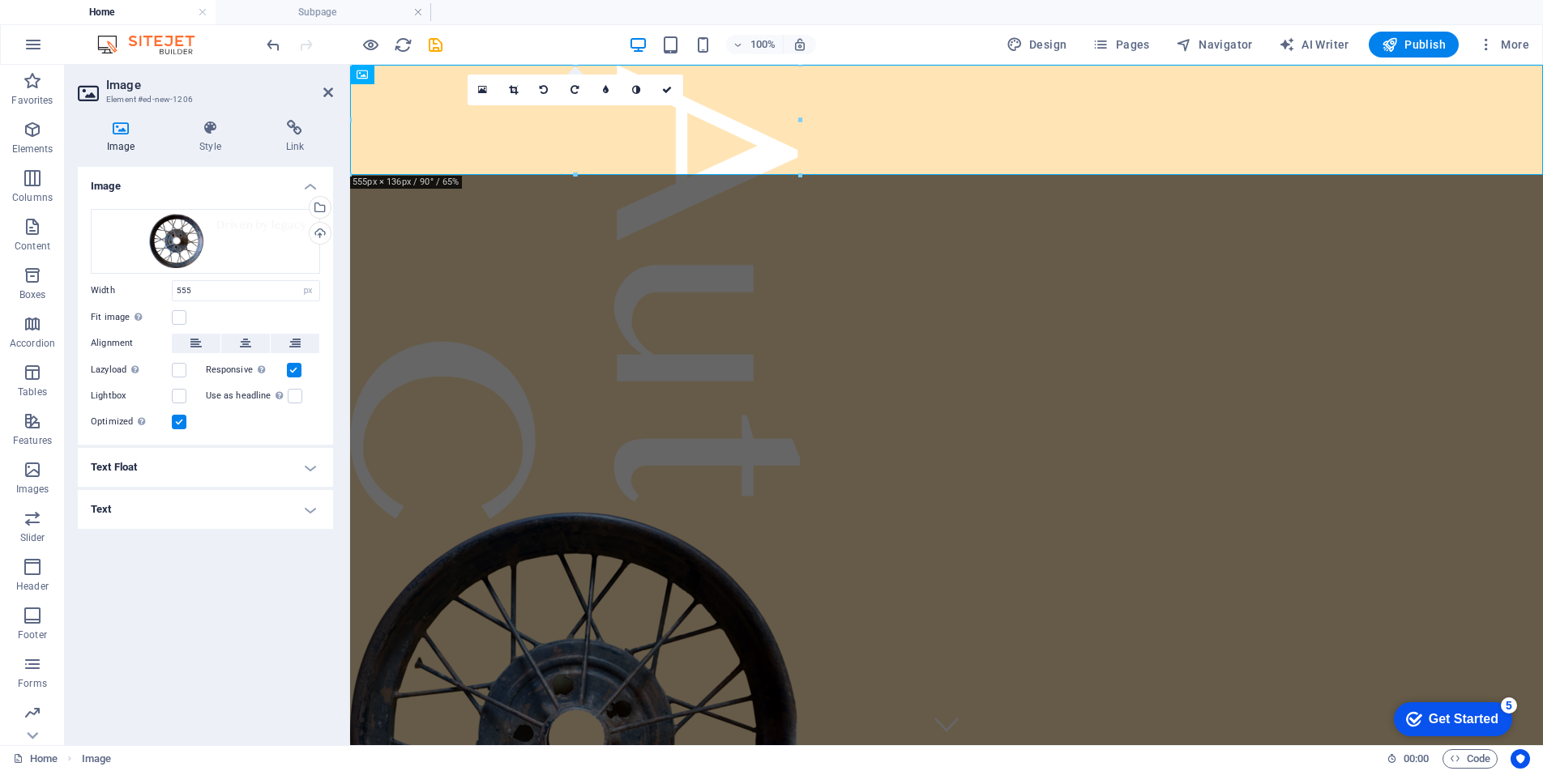
click at [542, 91] on icon at bounding box center [544, 90] width 8 height 10
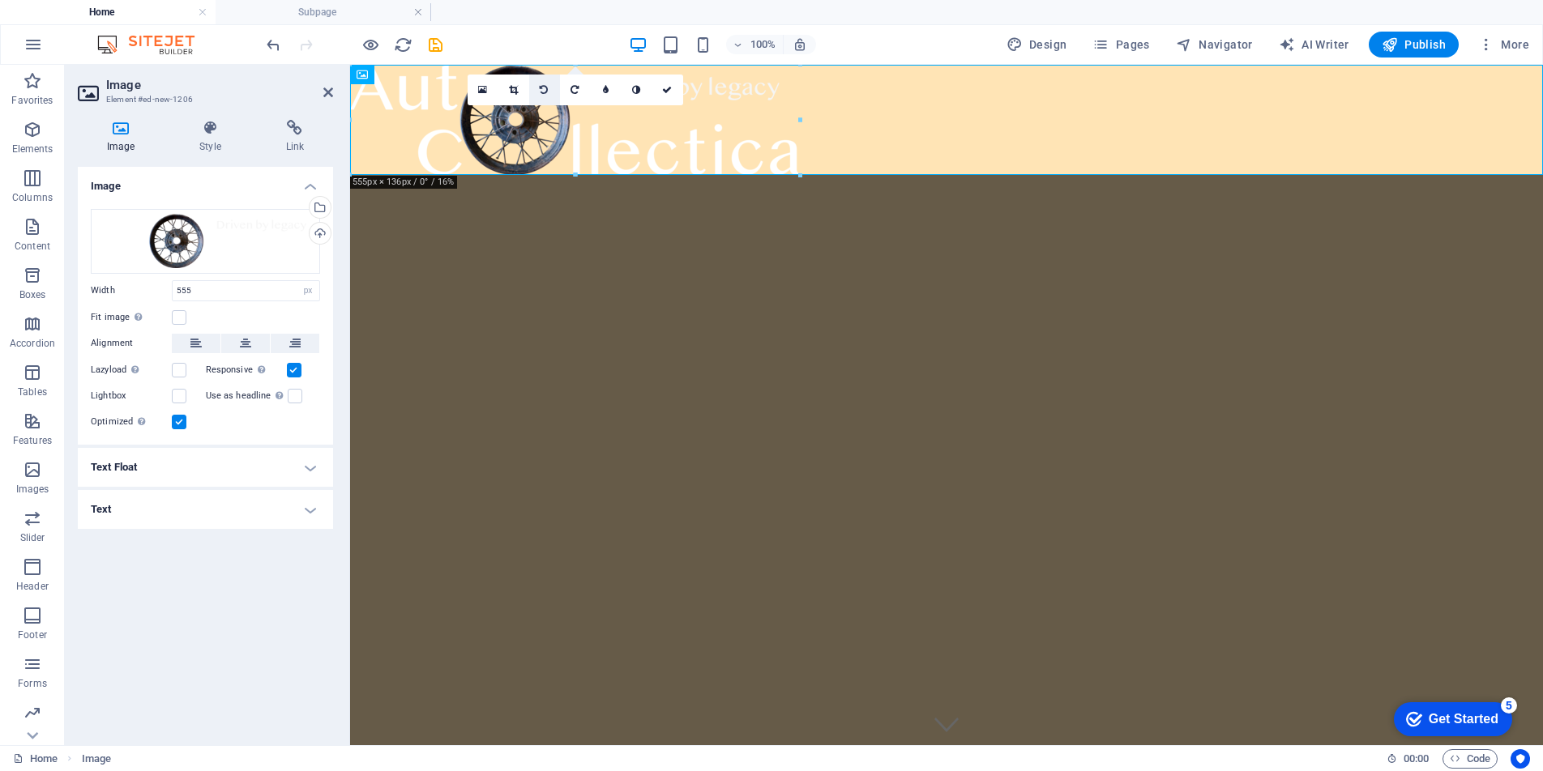
click at [542, 91] on icon at bounding box center [544, 90] width 8 height 10
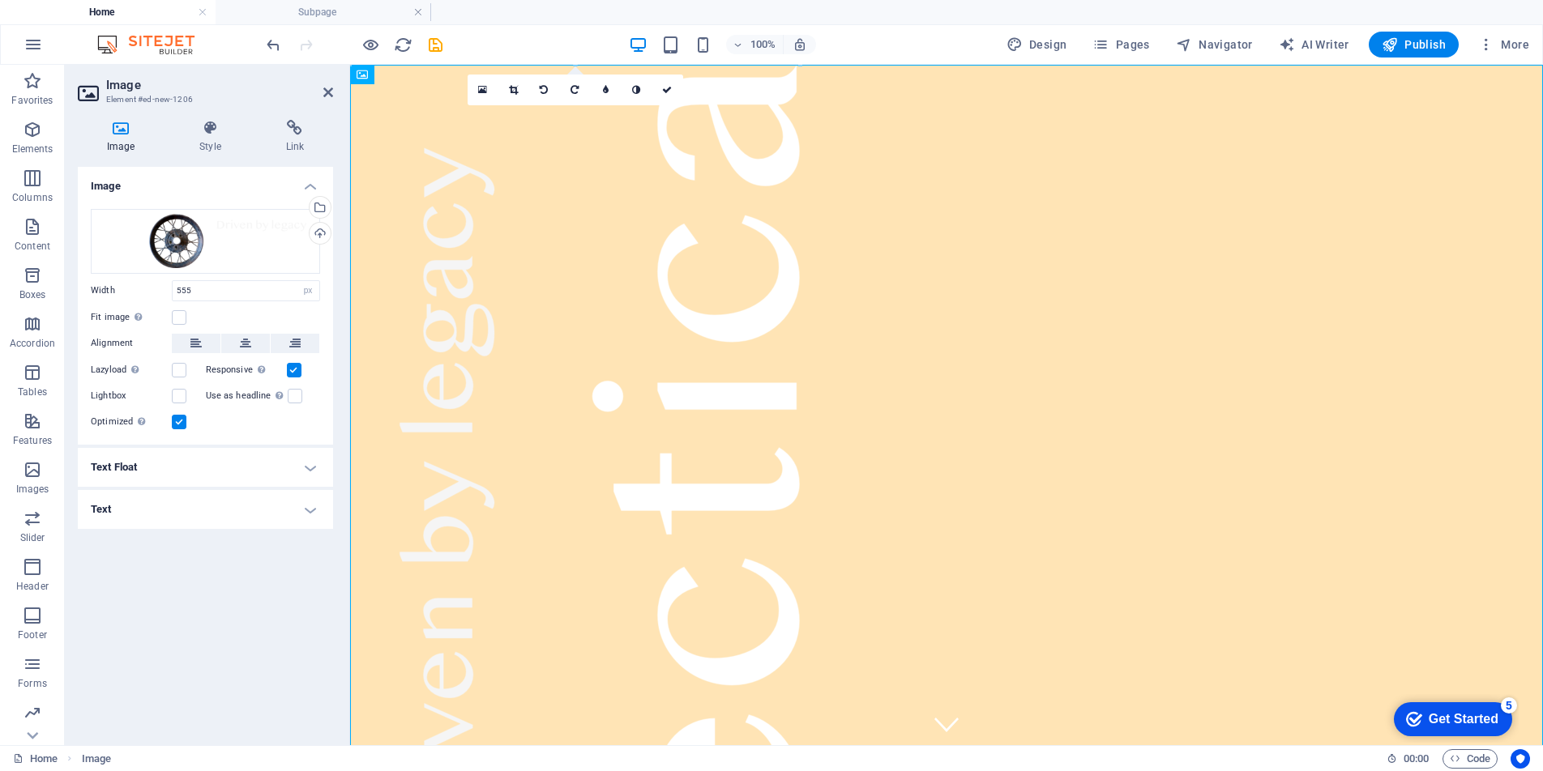
click at [542, 91] on icon at bounding box center [544, 90] width 8 height 10
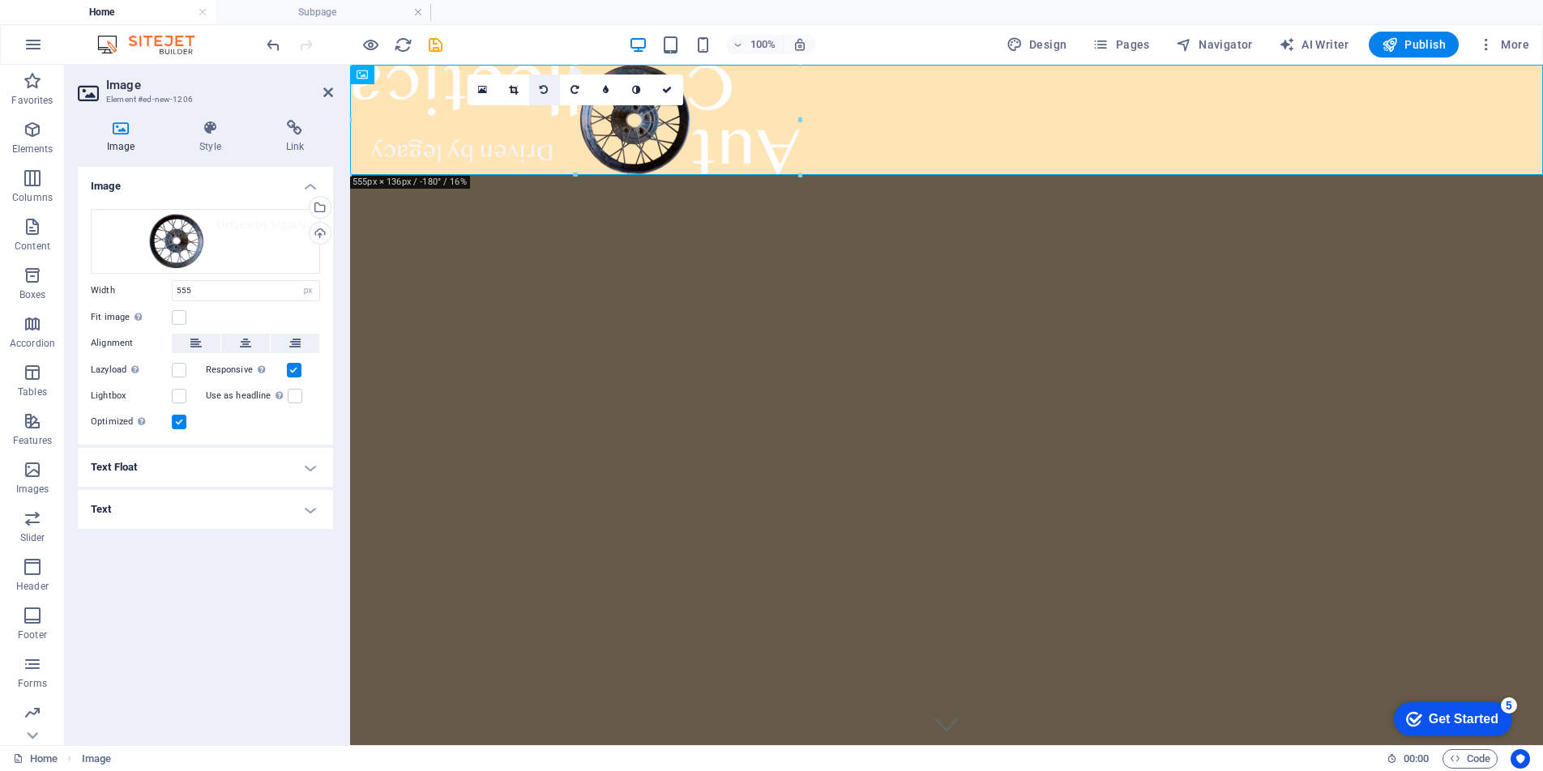
click at [541, 92] on icon at bounding box center [544, 90] width 8 height 10
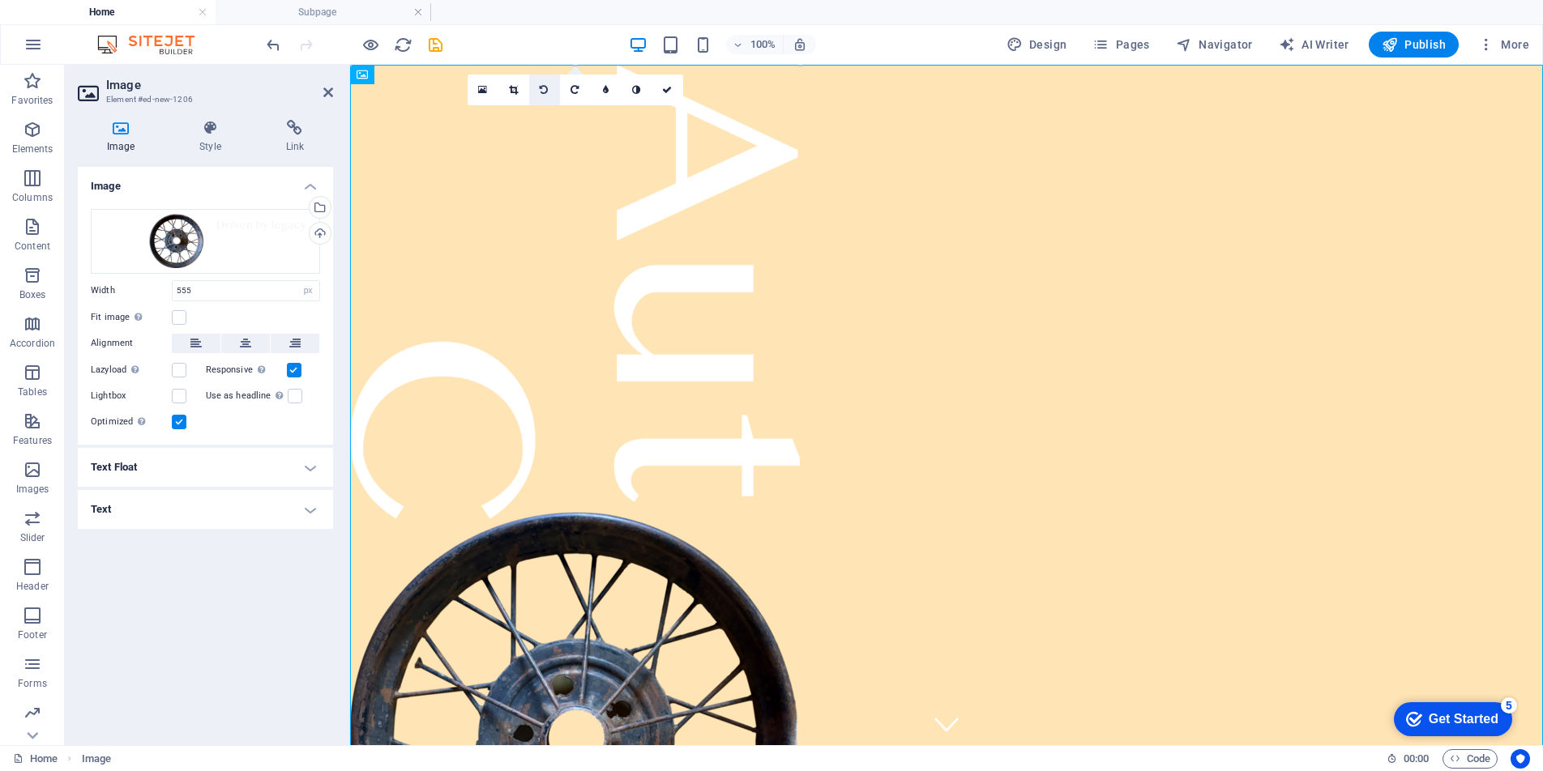
click at [542, 92] on icon at bounding box center [544, 90] width 8 height 10
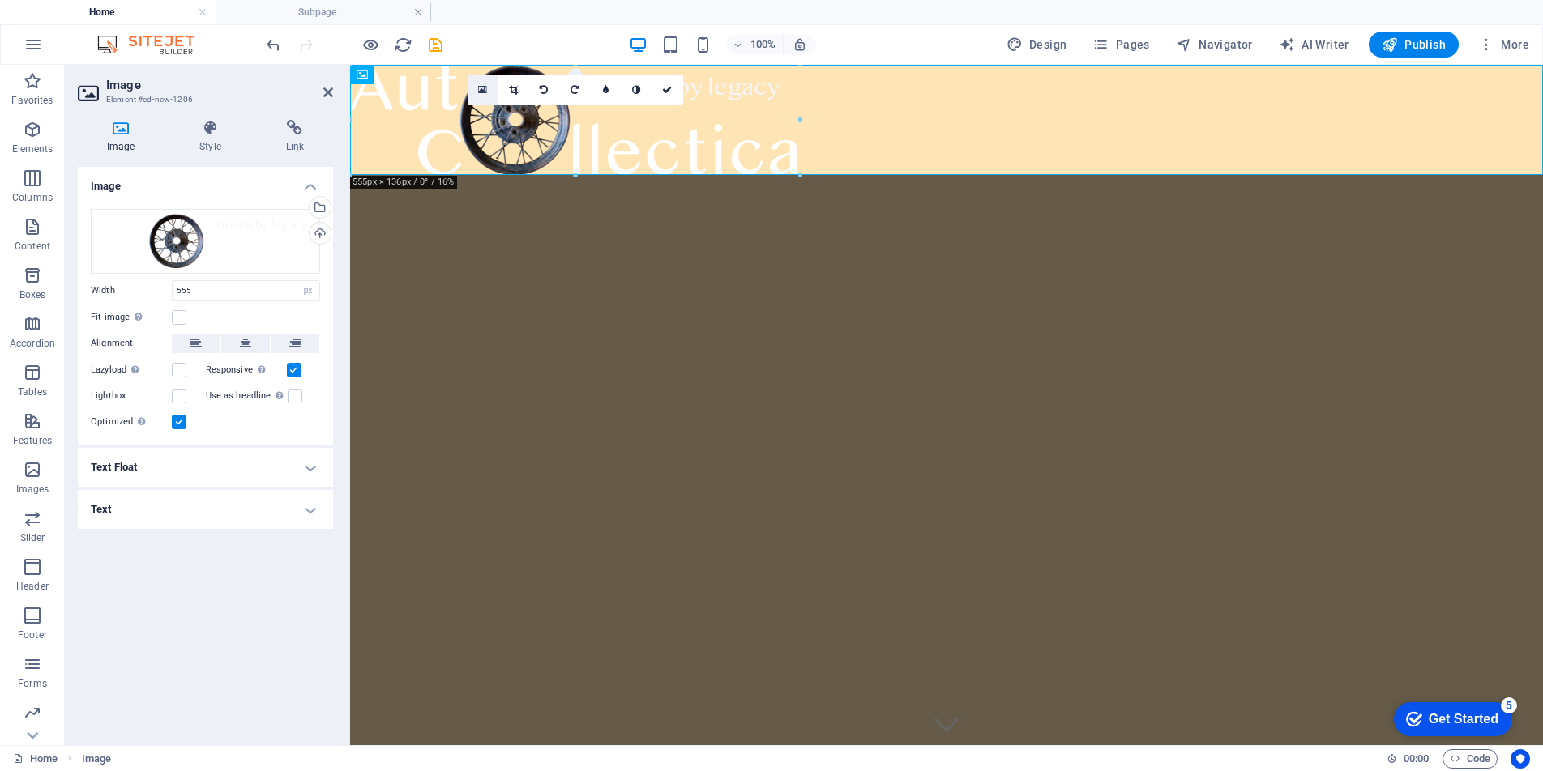
click at [488, 88] on link at bounding box center [483, 90] width 31 height 31
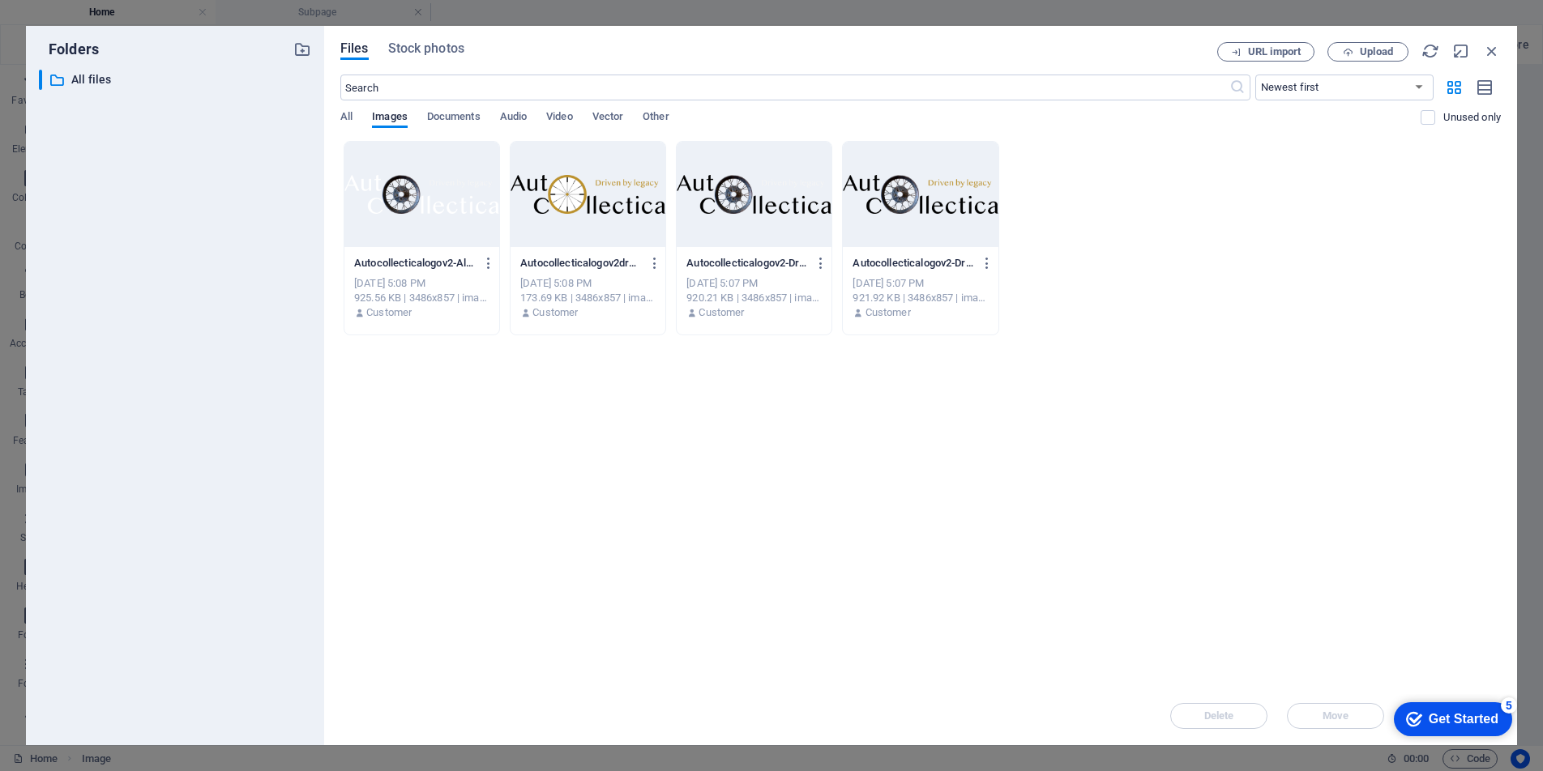
click at [413, 194] on div at bounding box center [421, 194] width 155 height 105
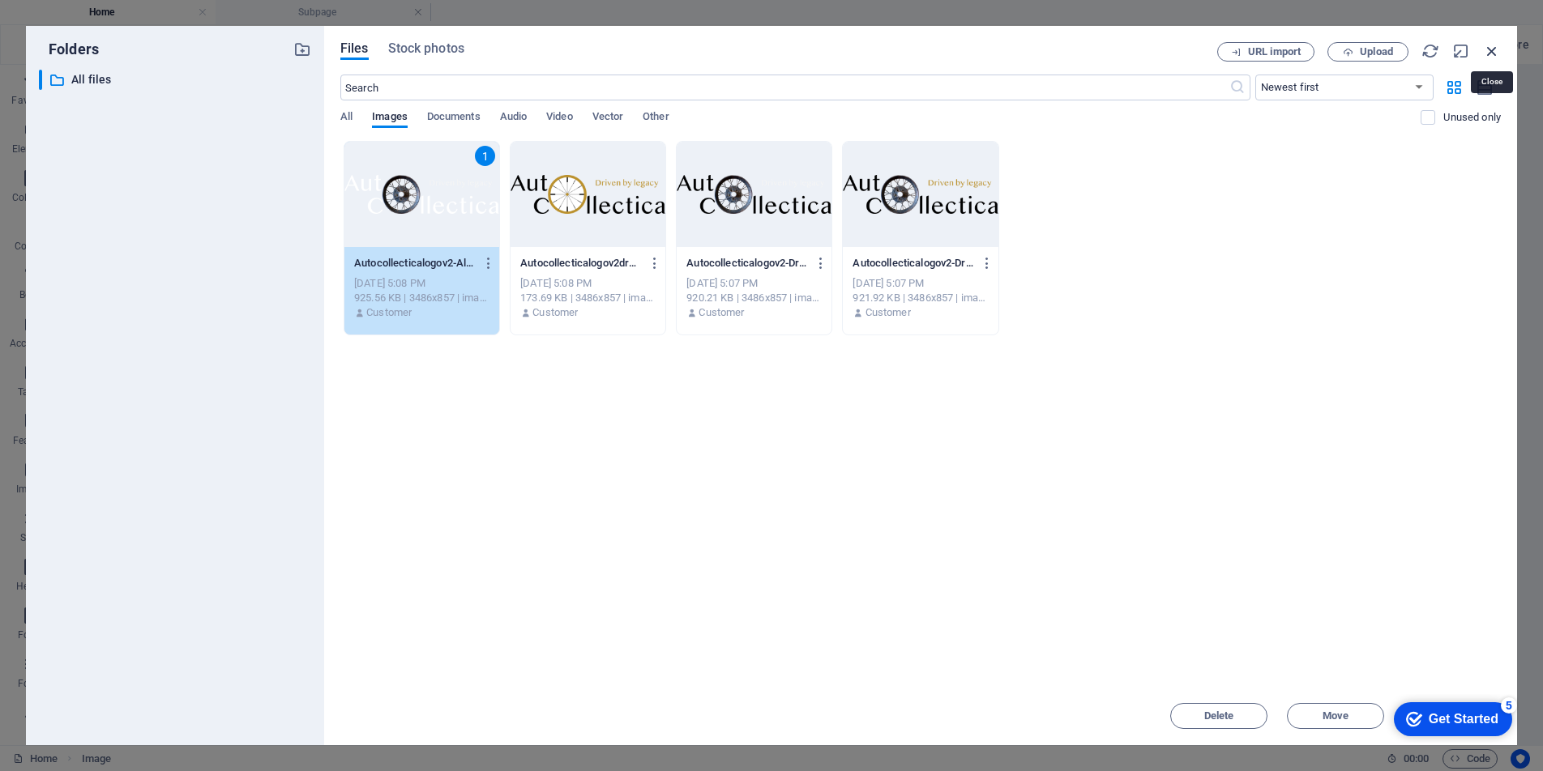
click at [1493, 51] on icon "button" at bounding box center [1492, 51] width 18 height 18
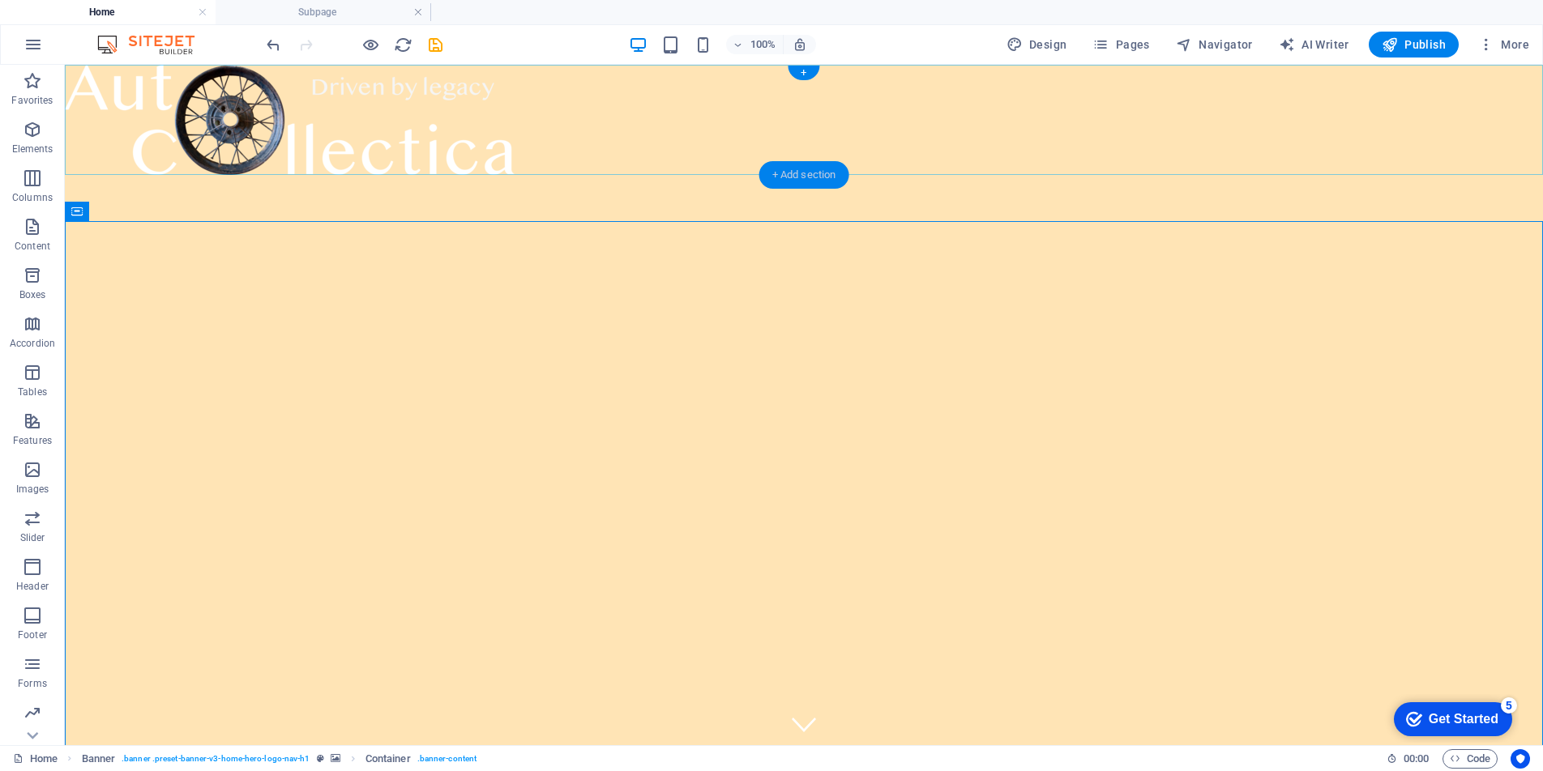
drag, startPoint x: 793, startPoint y: 173, endPoint x: 450, endPoint y: 108, distance: 349.6
click at [793, 173] on div "+ Add section" at bounding box center [804, 175] width 90 height 28
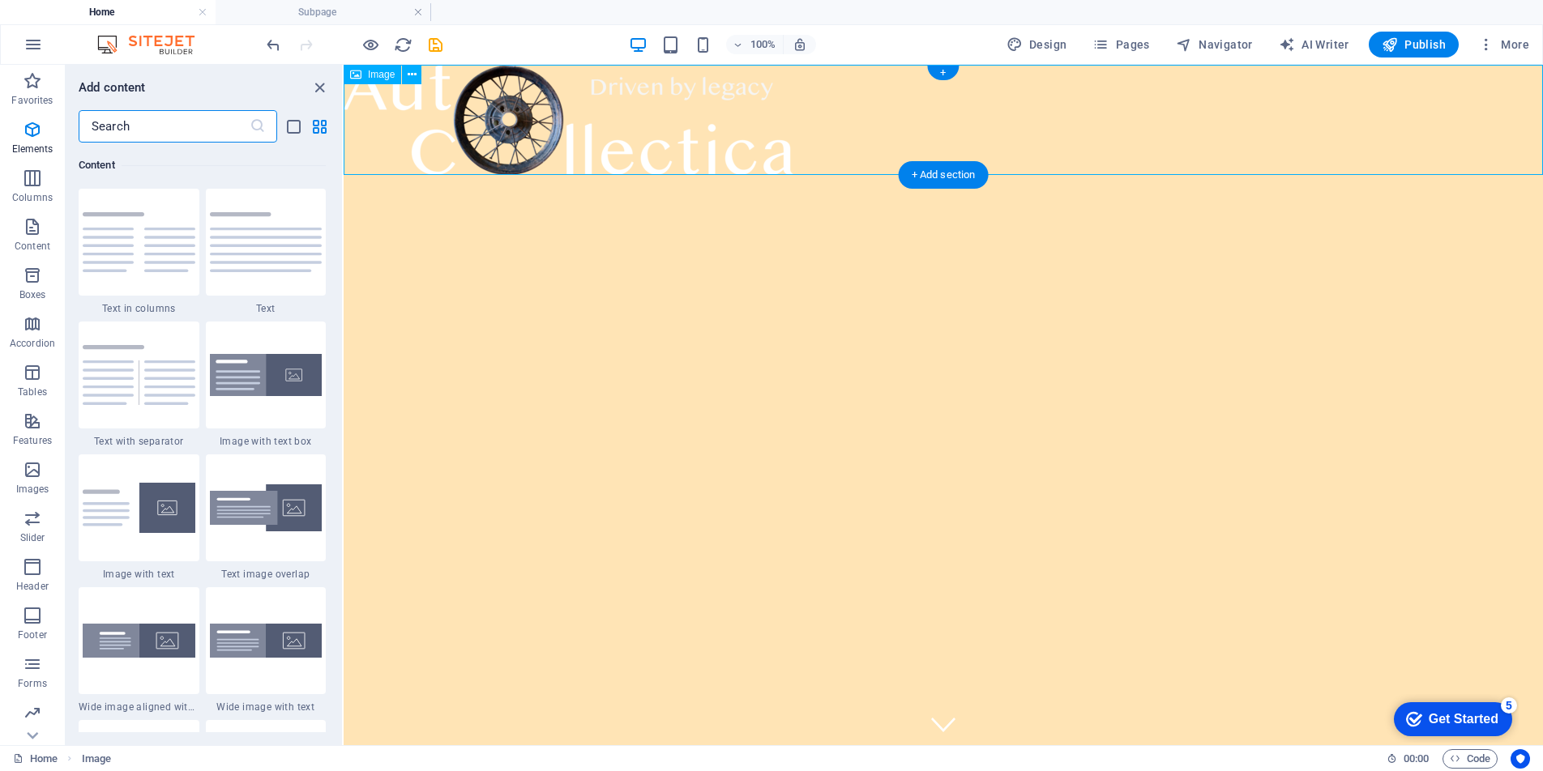
scroll to position [2835, 0]
click at [324, 90] on icon "close panel" at bounding box center [319, 88] width 19 height 19
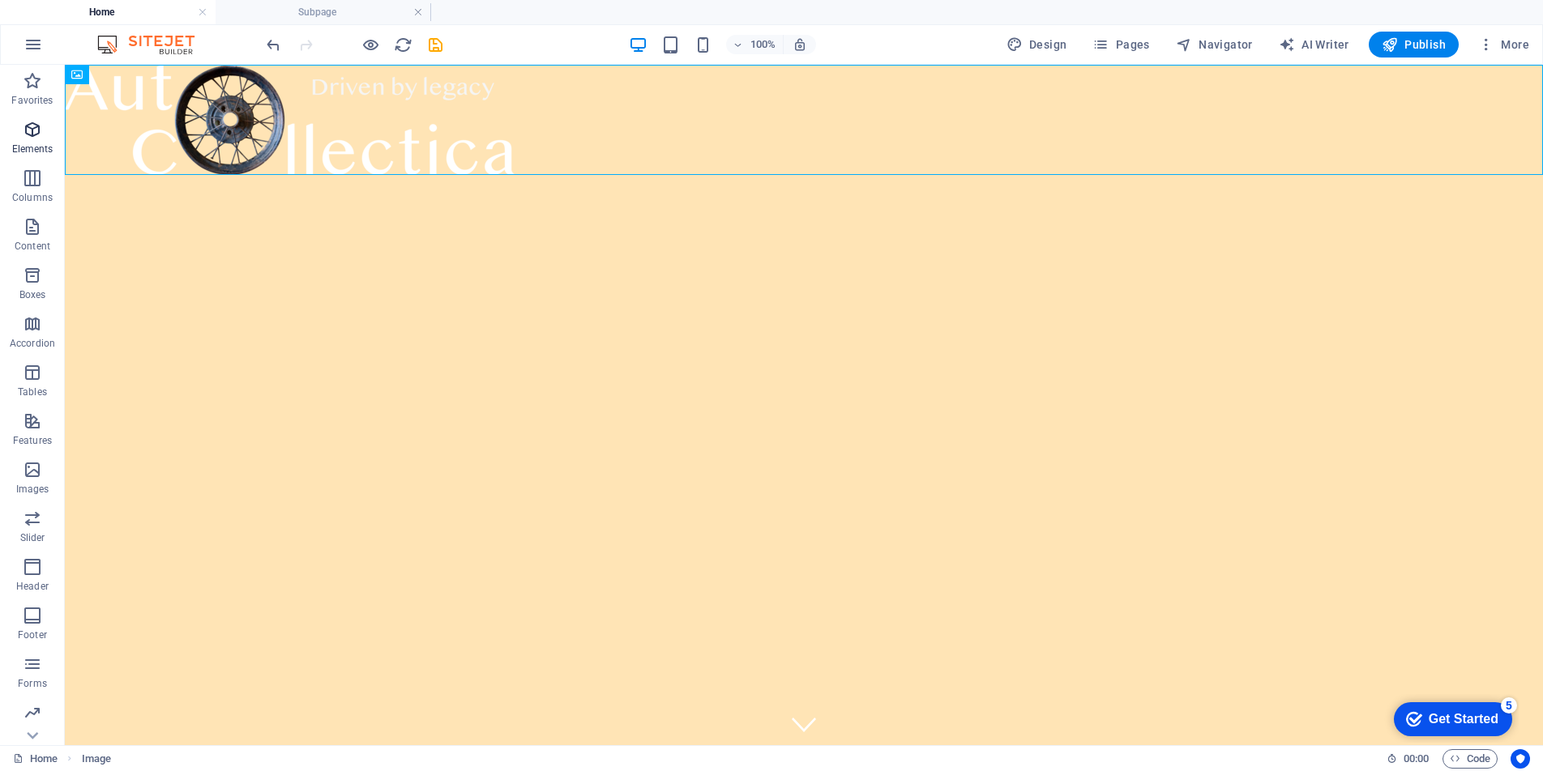
click at [38, 132] on icon "button" at bounding box center [32, 129] width 19 height 19
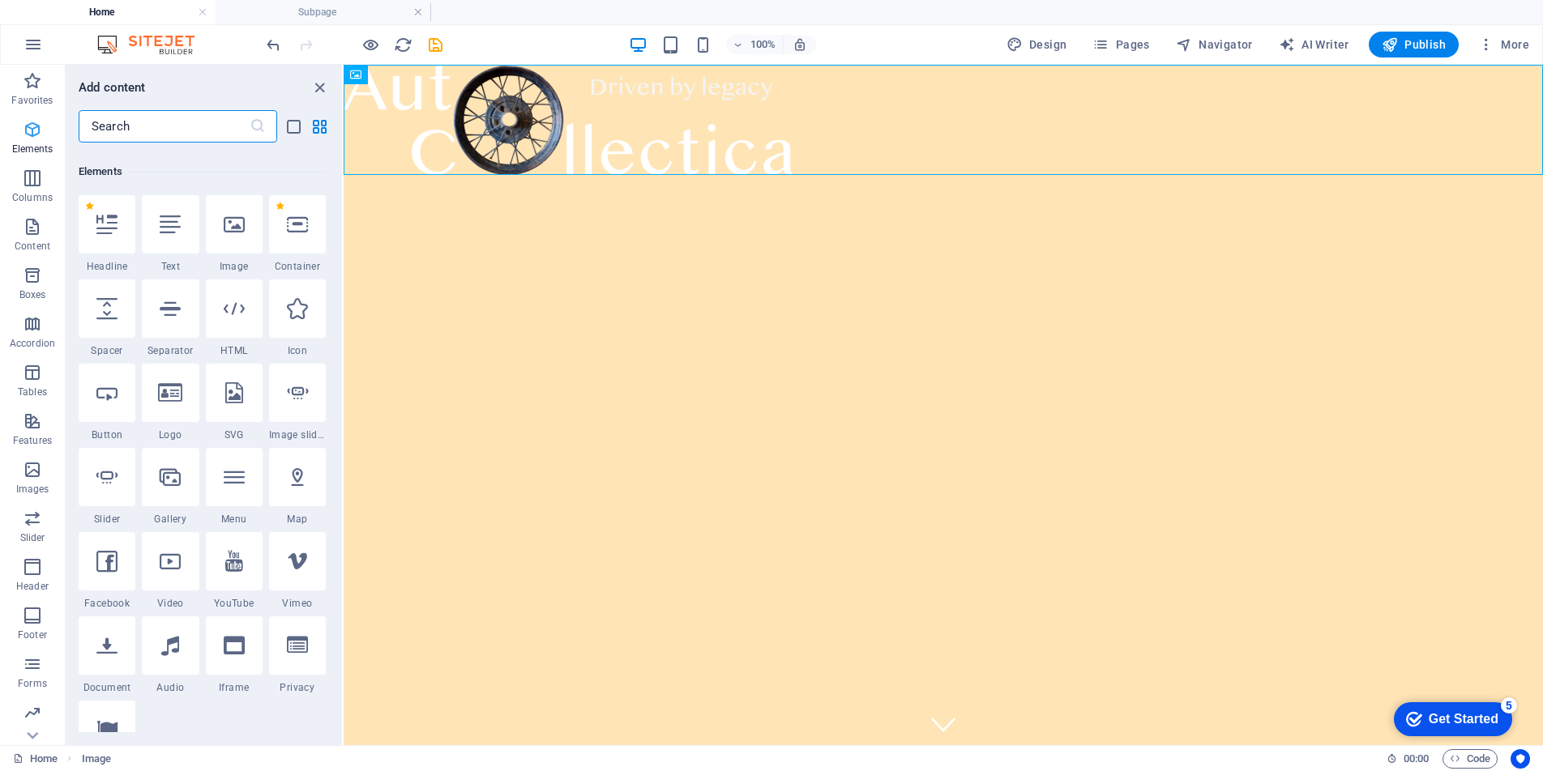
scroll to position [173, 0]
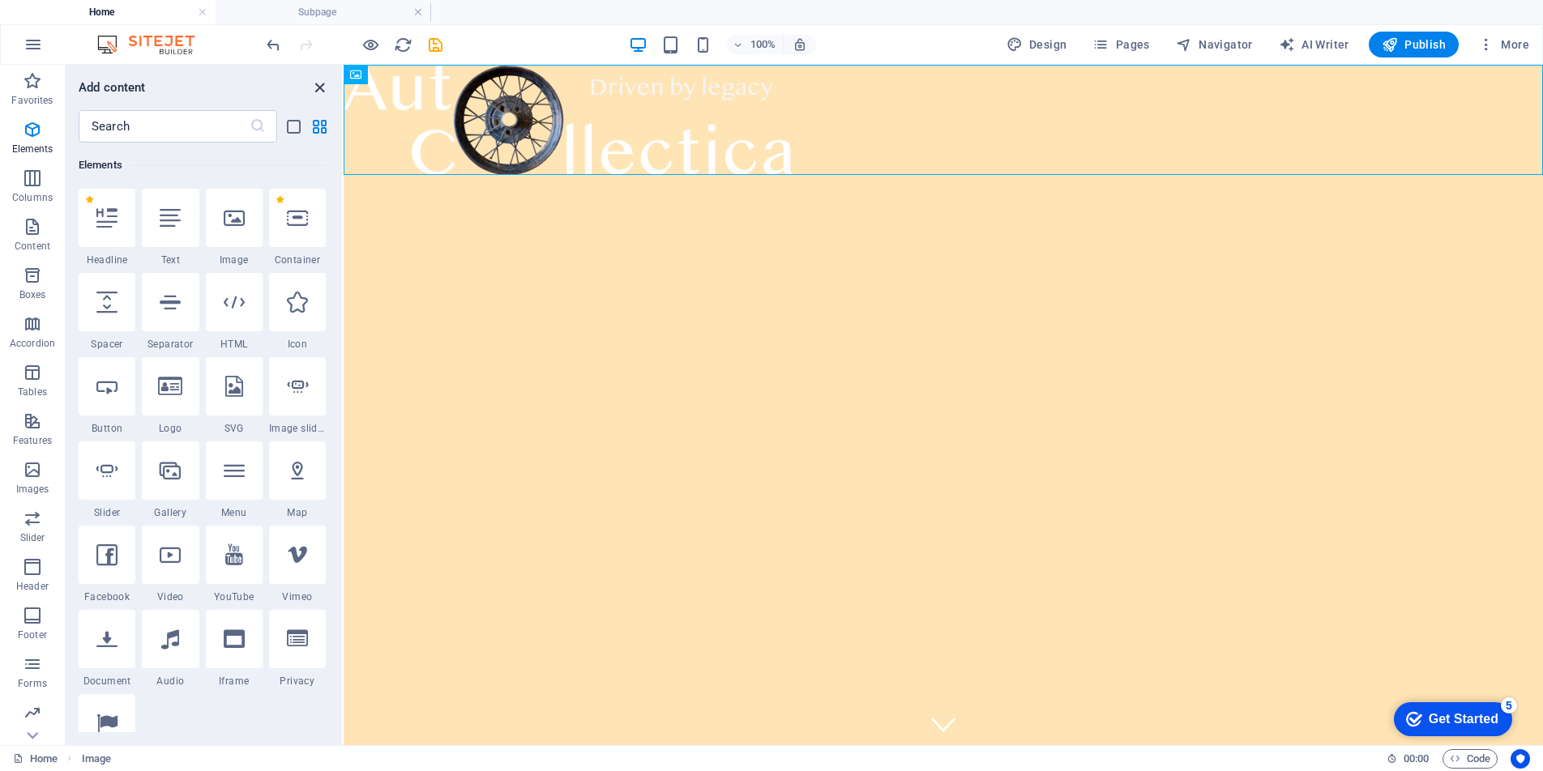
click at [321, 88] on icon "close panel" at bounding box center [319, 88] width 19 height 19
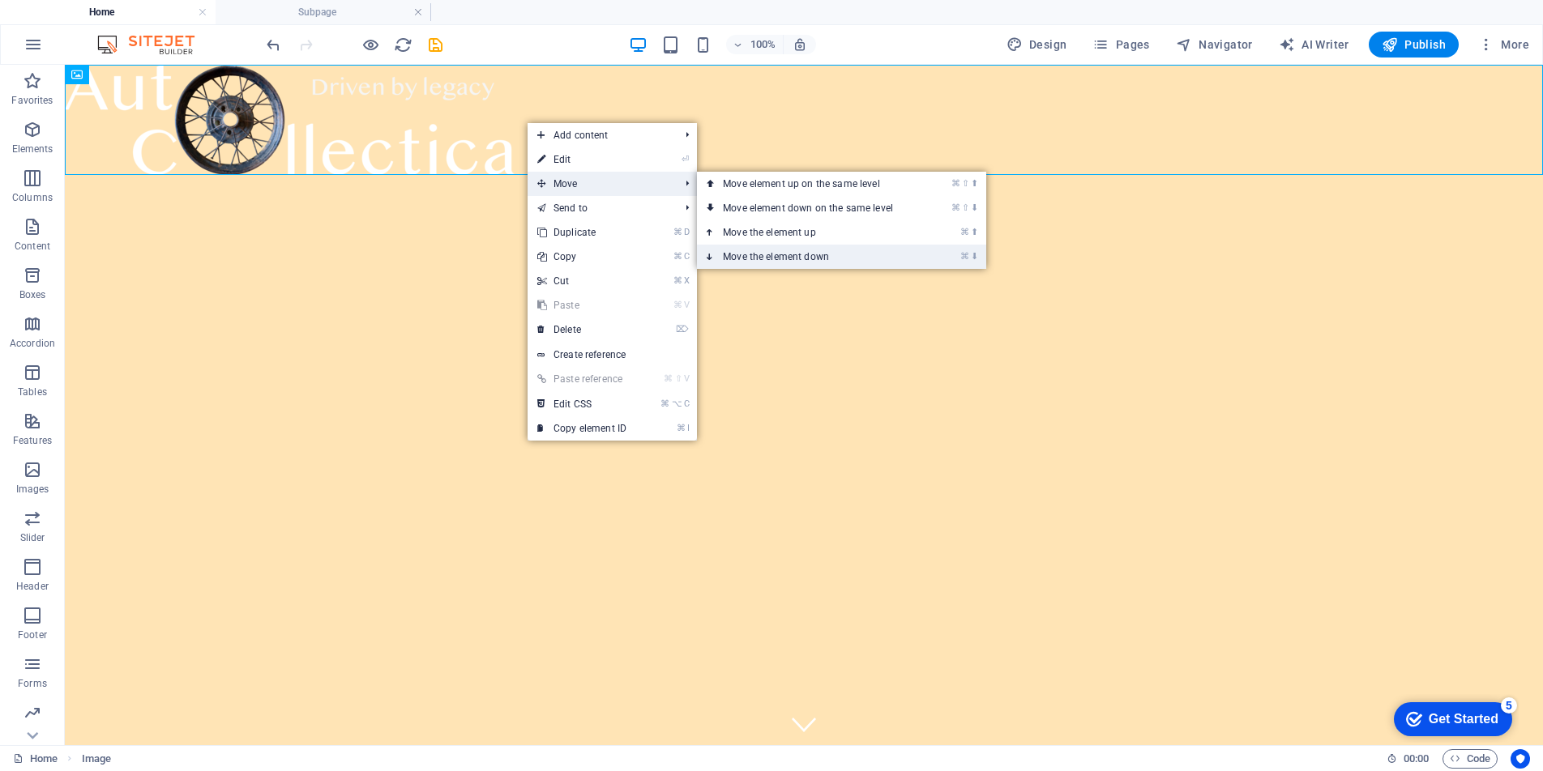
drag, startPoint x: 776, startPoint y: 256, endPoint x: 711, endPoint y: 191, distance: 91.7
click at [776, 256] on link "⌘ ⬇ Move the element down" at bounding box center [811, 257] width 229 height 24
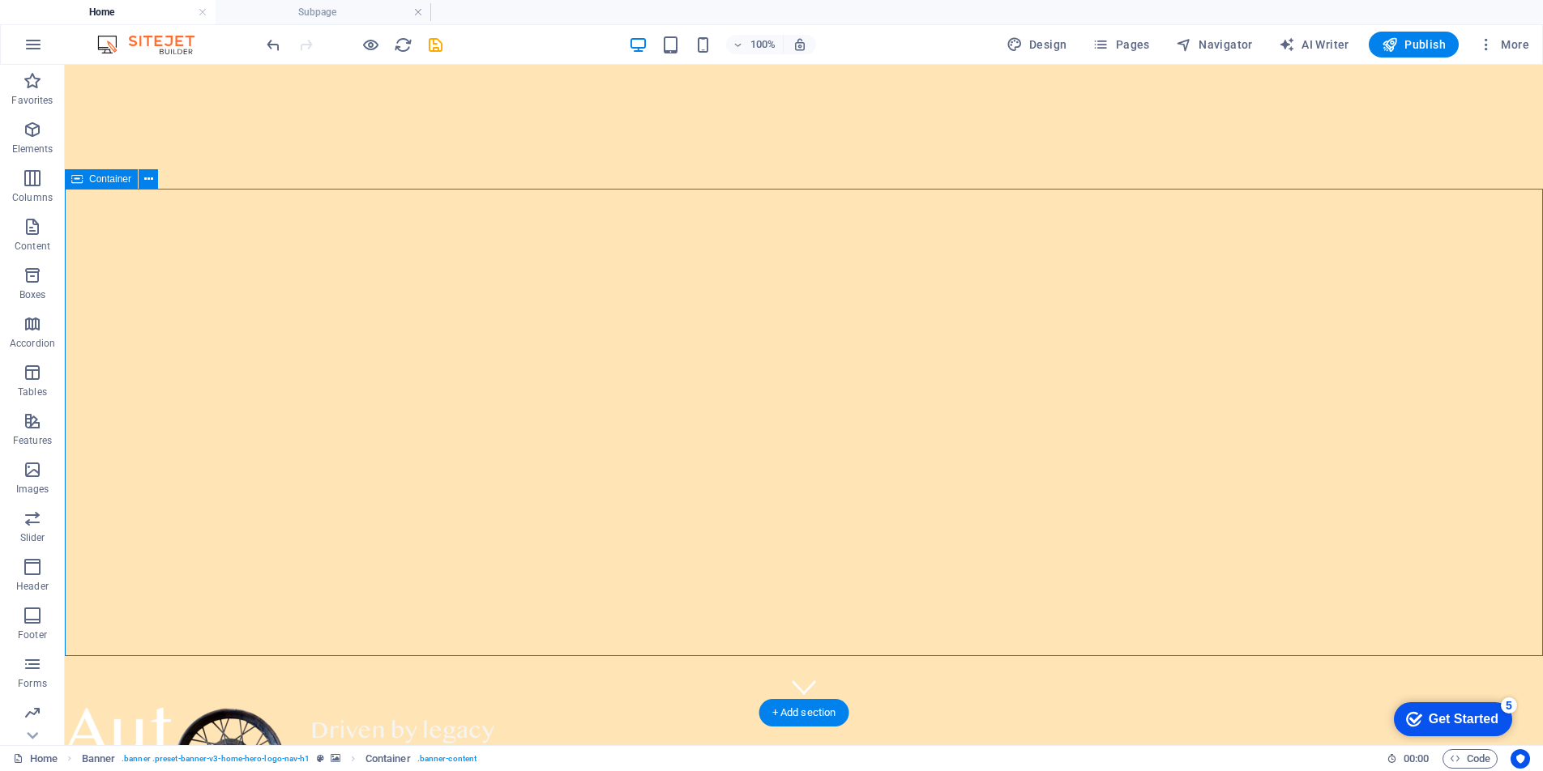
scroll to position [29, 0]
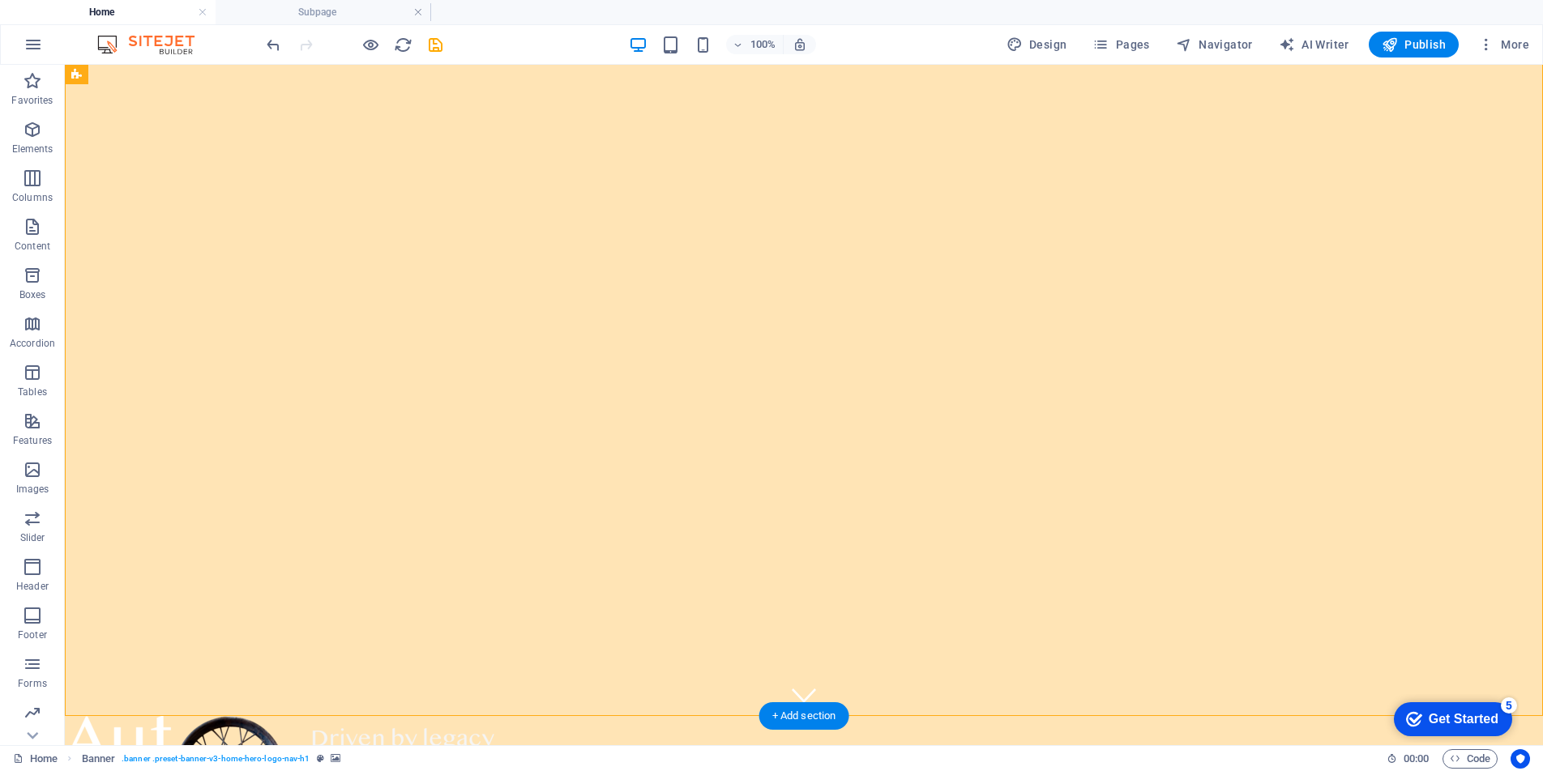
scroll to position [0, 0]
click at [1508, 43] on span "More" at bounding box center [1503, 44] width 51 height 16
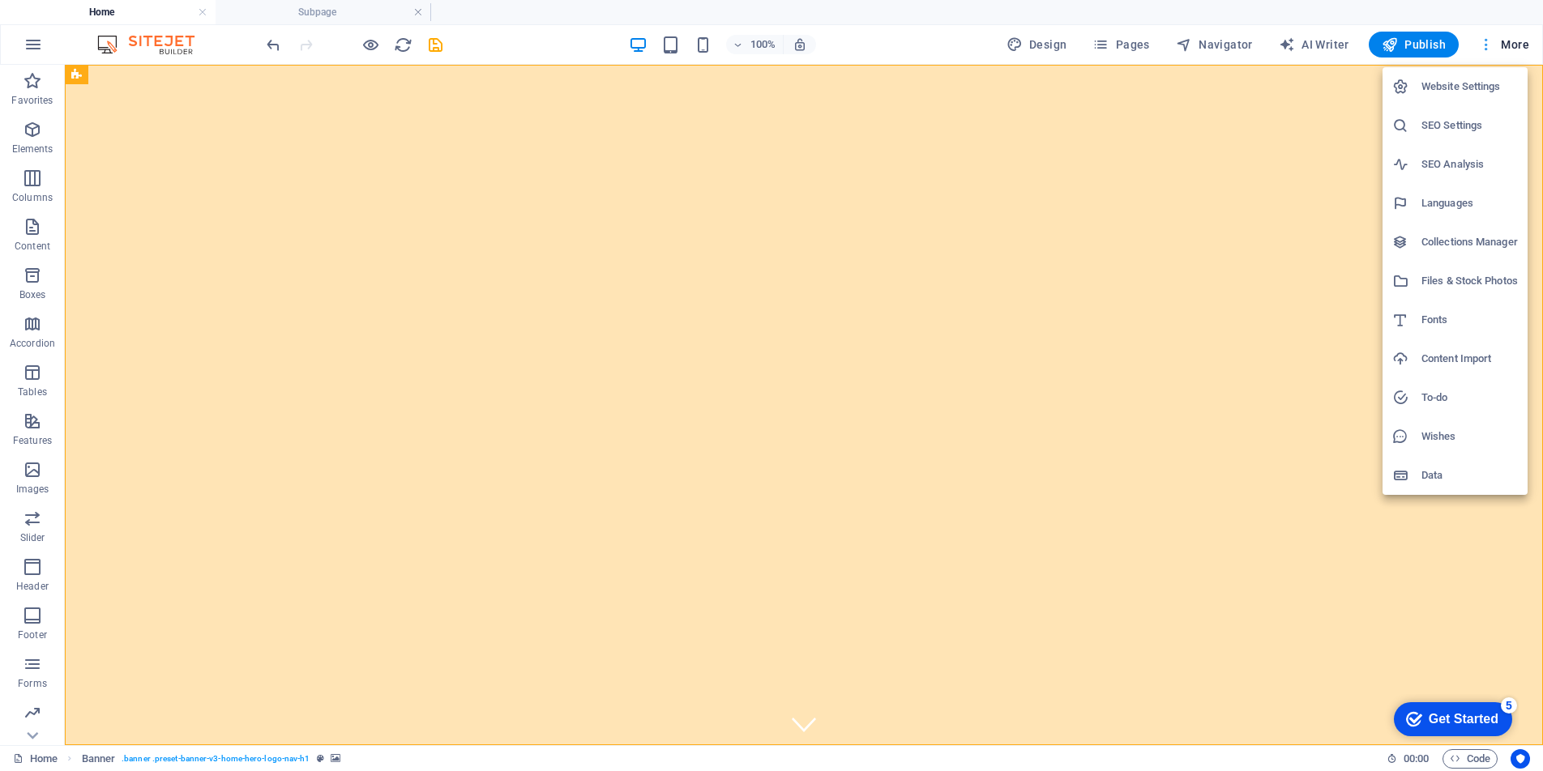
click at [1508, 43] on div at bounding box center [771, 385] width 1543 height 771
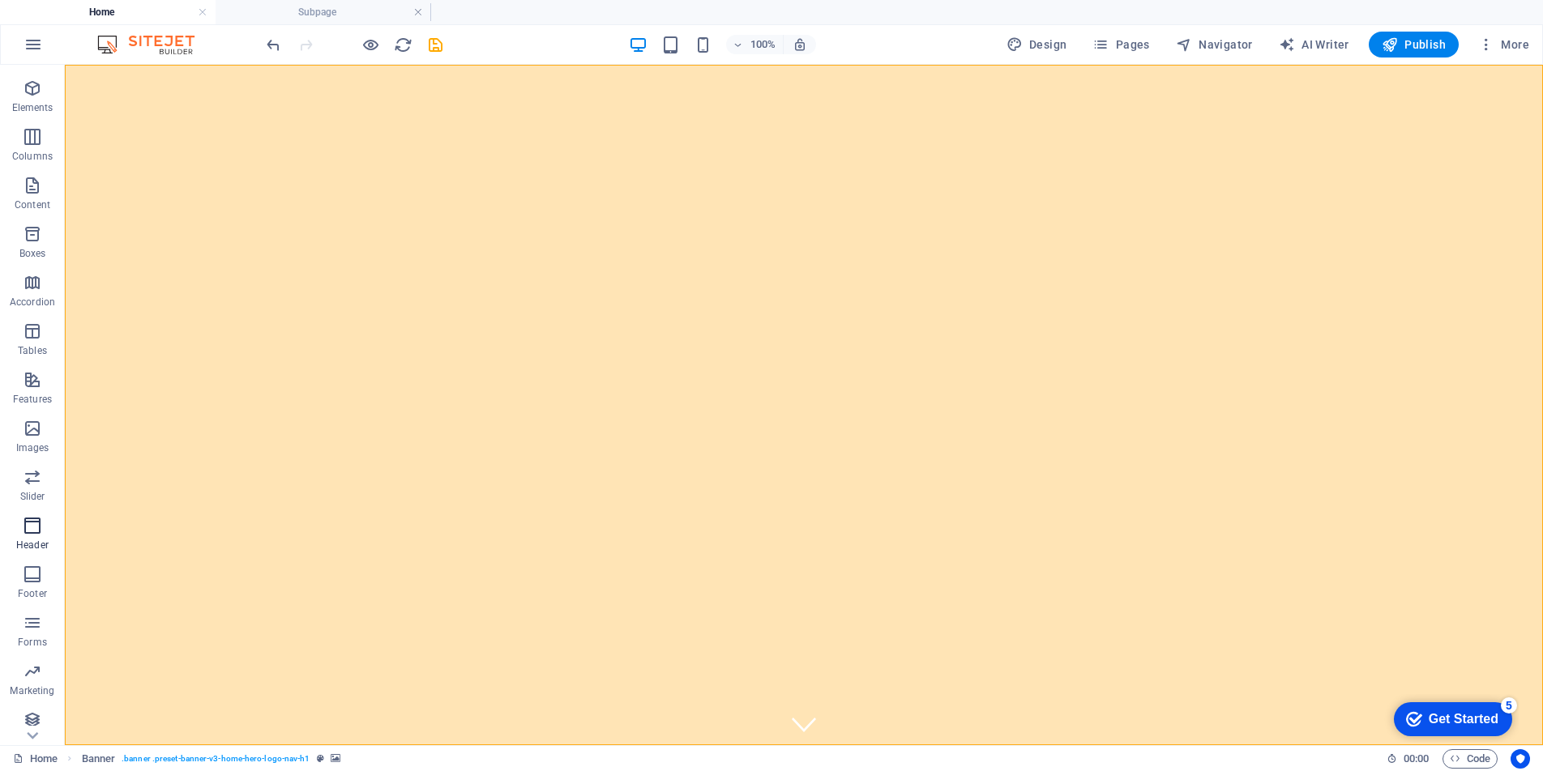
scroll to position [49, 0]
